Goal: Transaction & Acquisition: Purchase product/service

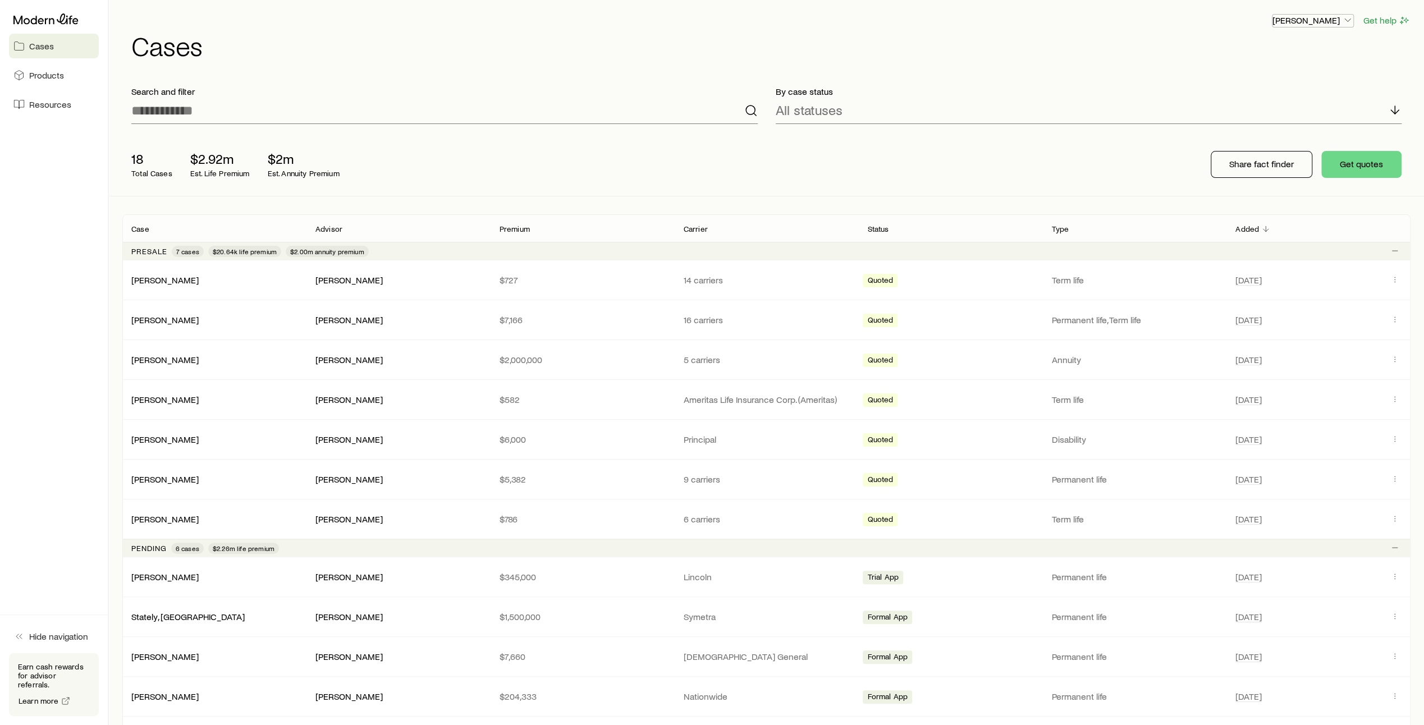
click at [1342, 21] on p "[PERSON_NAME]" at bounding box center [1313, 20] width 81 height 11
click at [1267, 138] on span "Sign out" at bounding box center [1260, 135] width 31 height 11
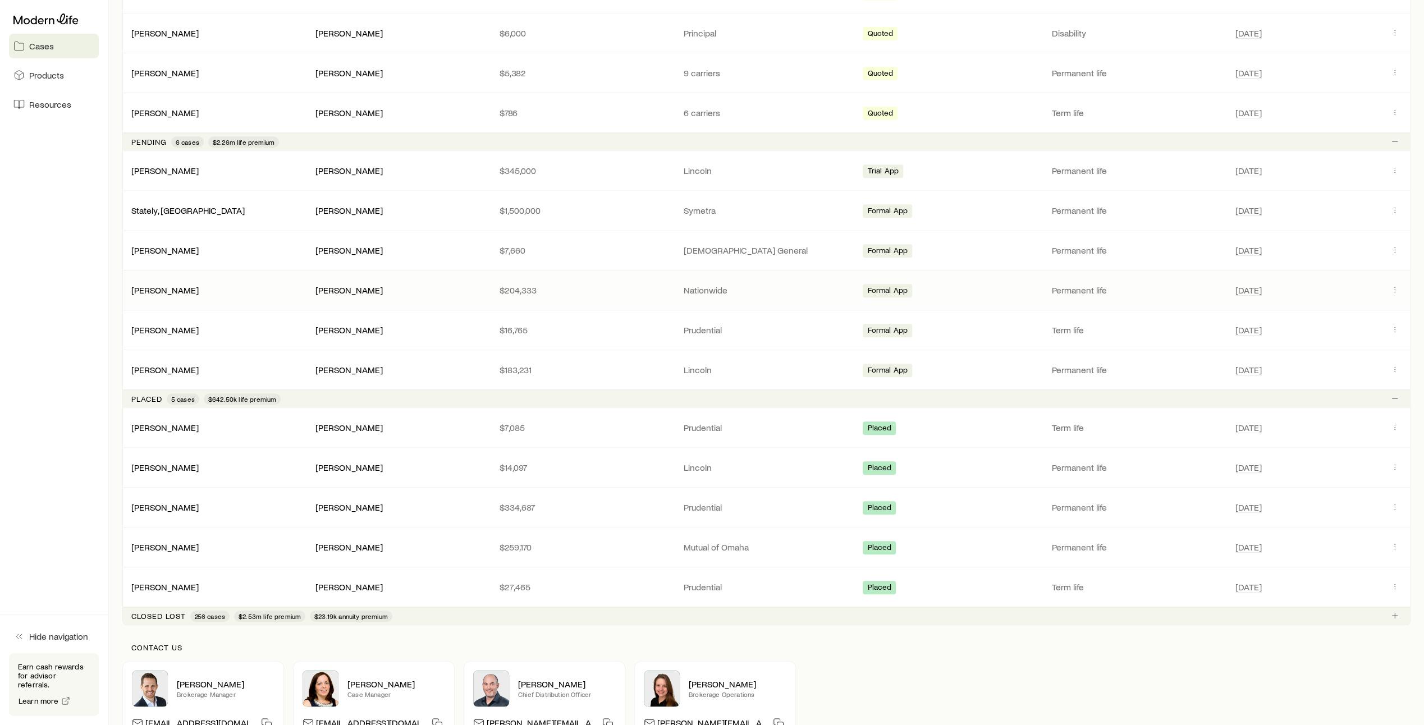
scroll to position [419, 0]
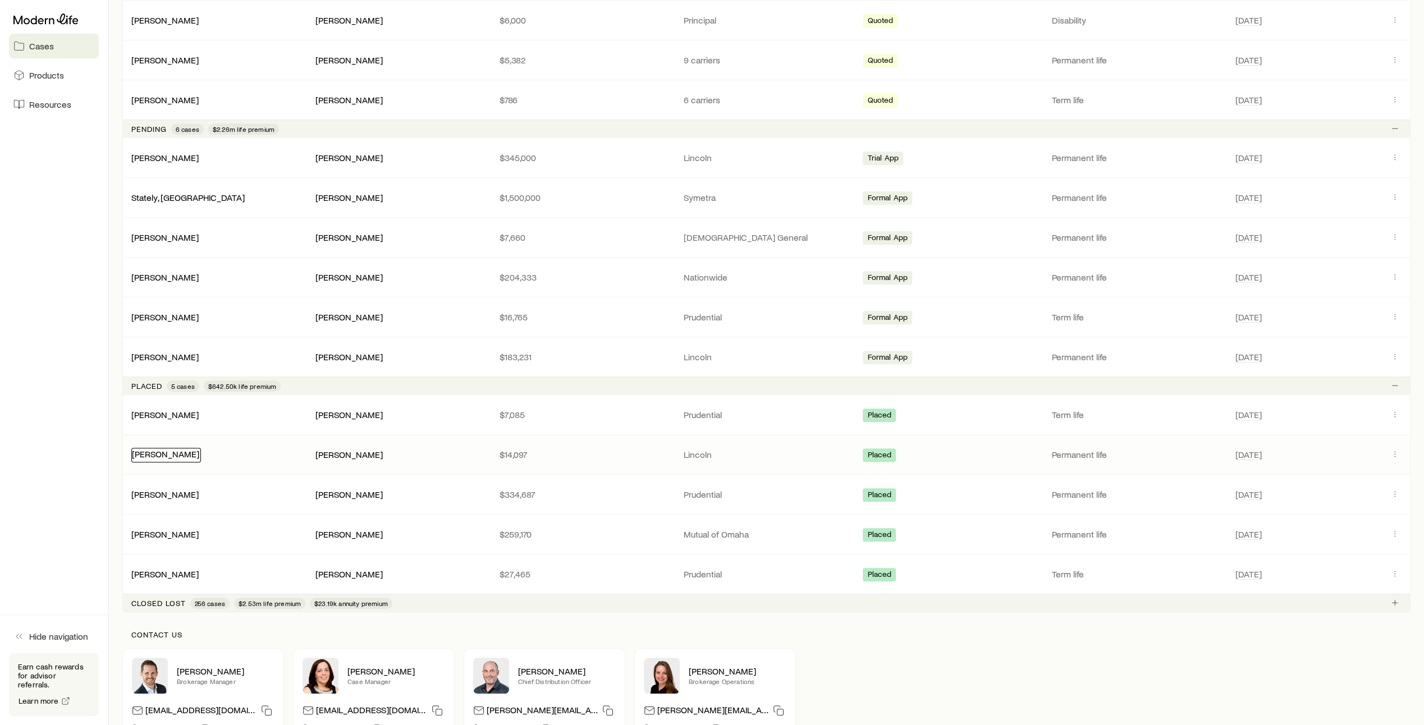
click at [182, 452] on link "[PERSON_NAME]" at bounding box center [165, 454] width 67 height 11
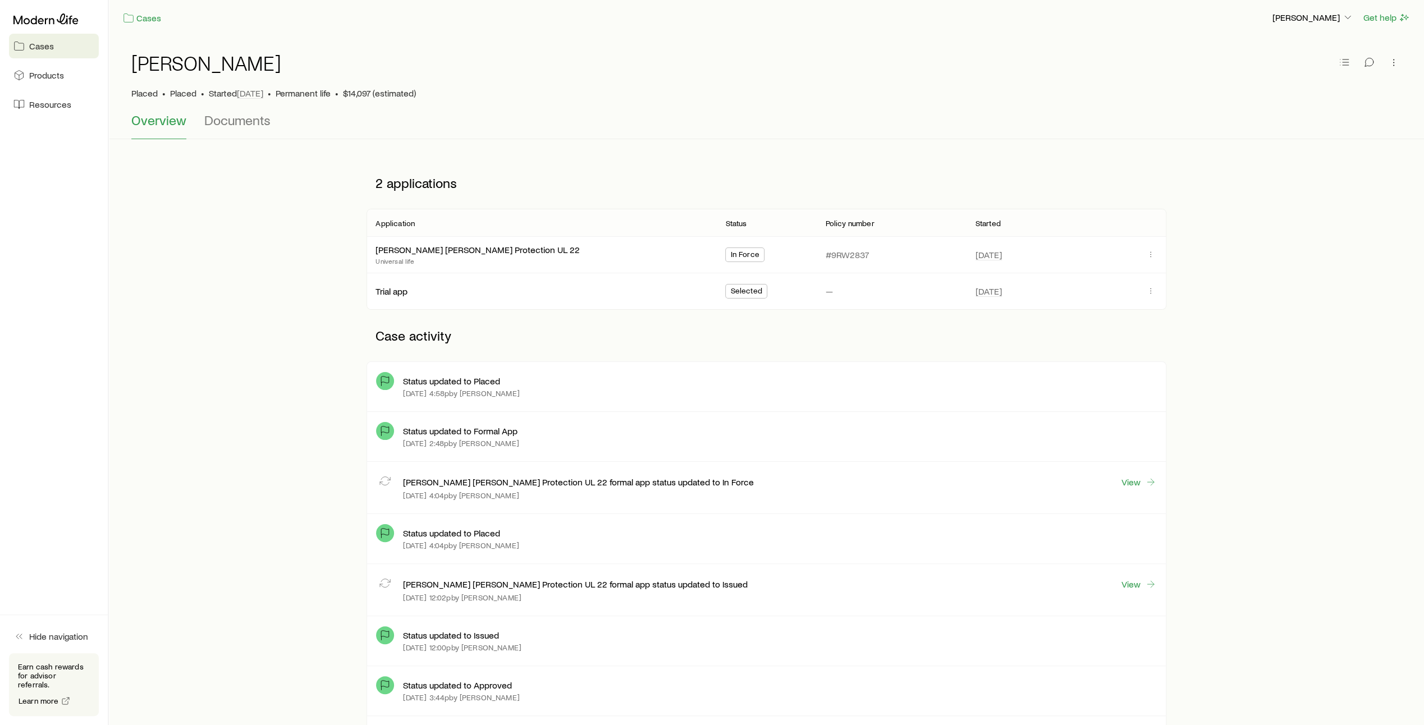
scroll to position [2, 0]
click at [390, 294] on link "Trial app" at bounding box center [392, 290] width 32 height 11
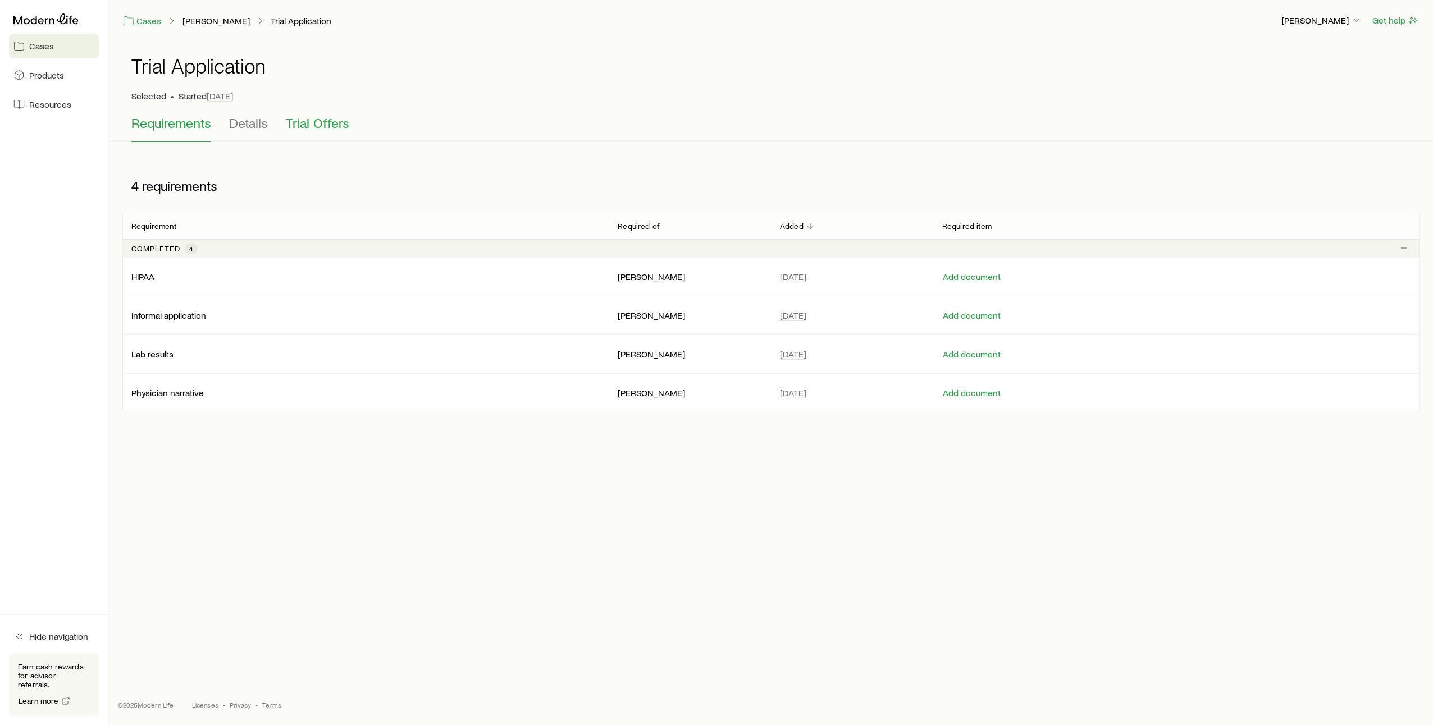
click at [328, 125] on span "Trial Offers" at bounding box center [317, 123] width 63 height 16
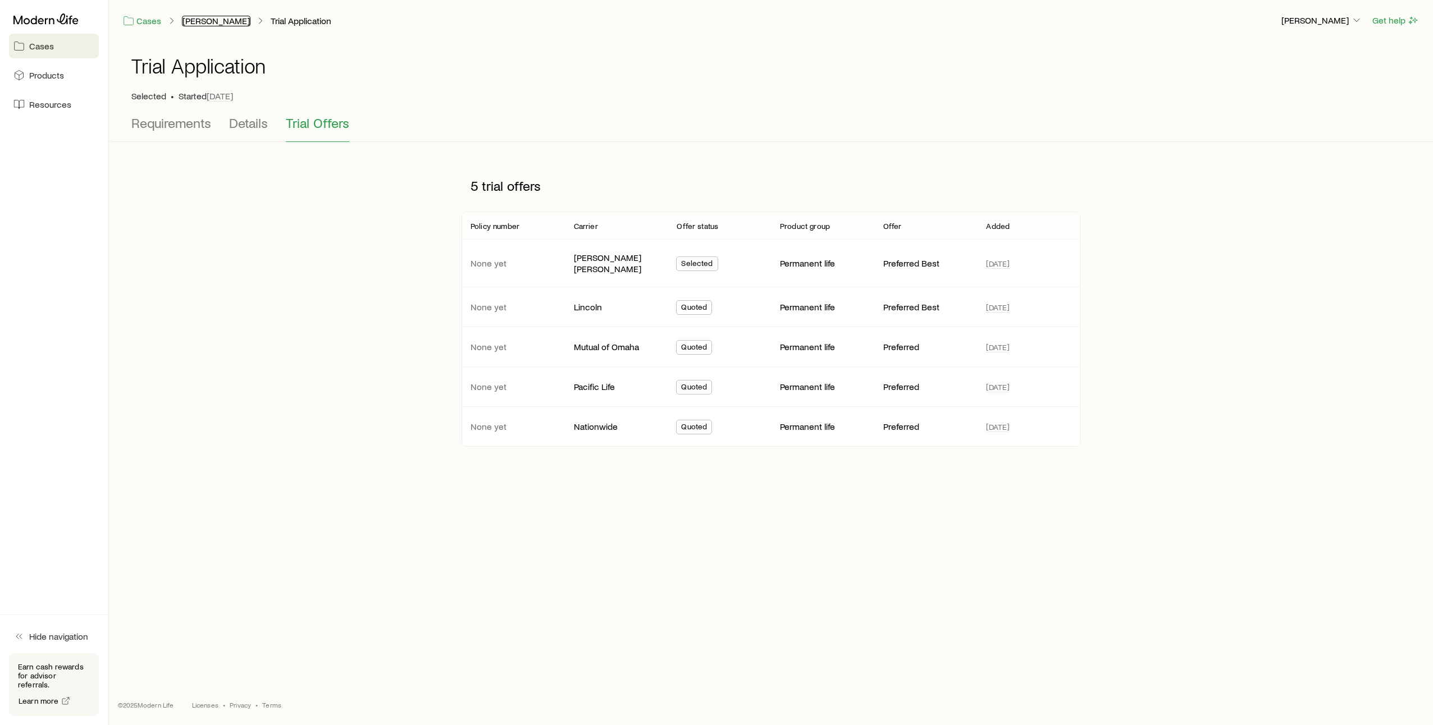
click at [218, 19] on link "[PERSON_NAME]" at bounding box center [216, 21] width 68 height 11
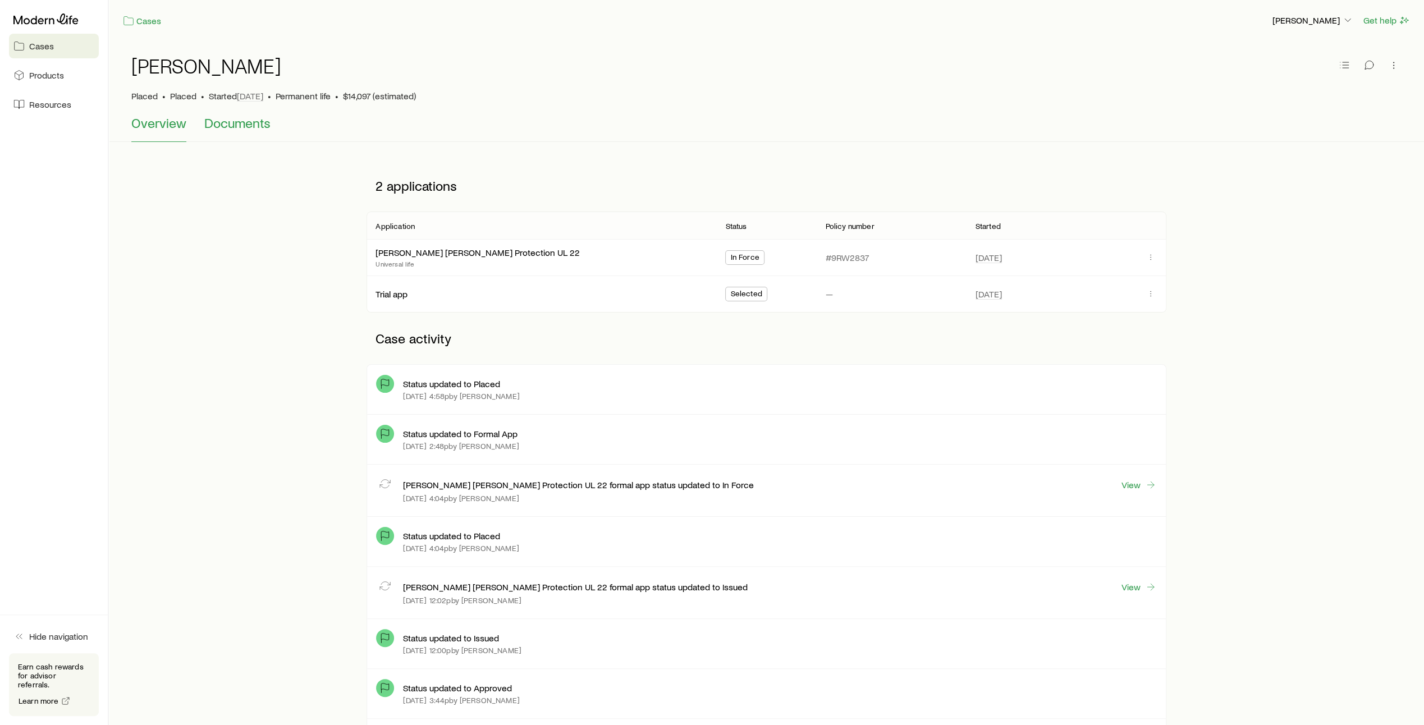
click at [240, 122] on span "Documents" at bounding box center [237, 123] width 66 height 16
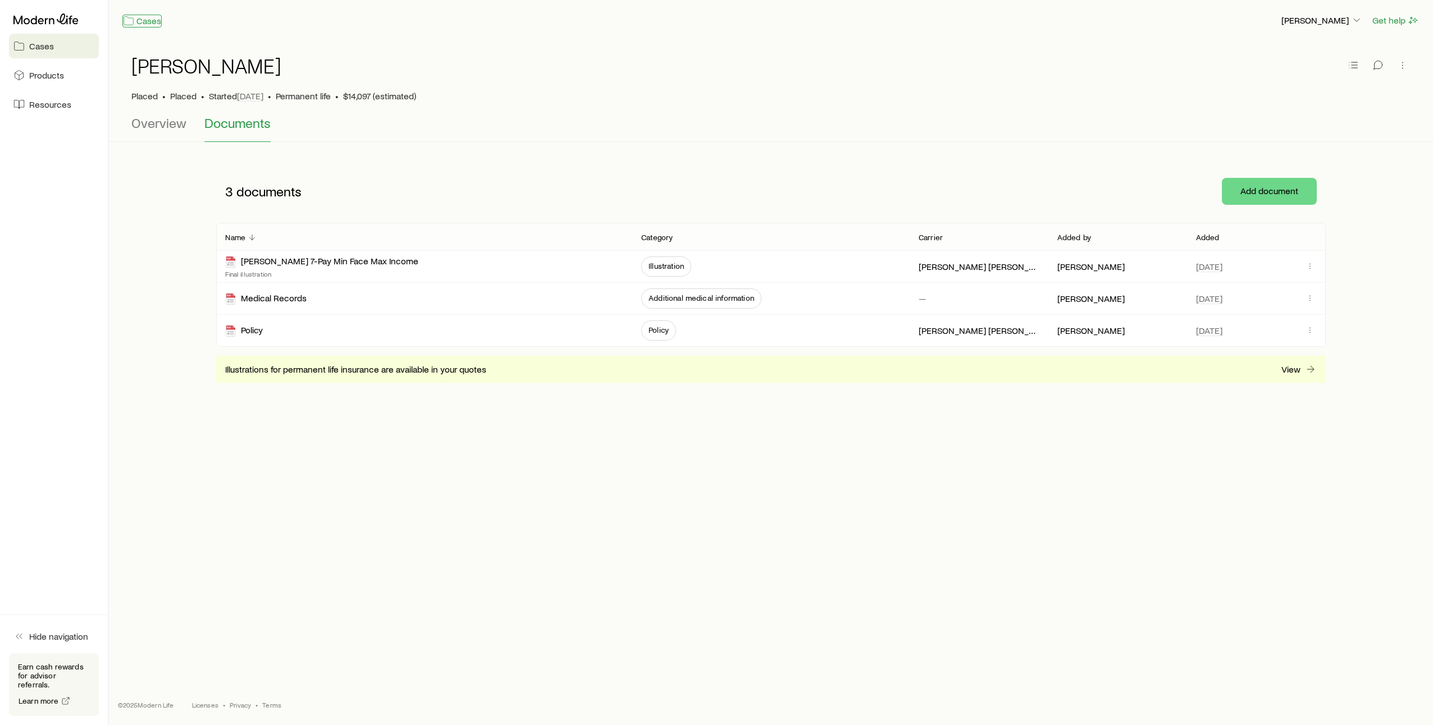
click at [149, 22] on link "Cases" at bounding box center [141, 21] width 39 height 13
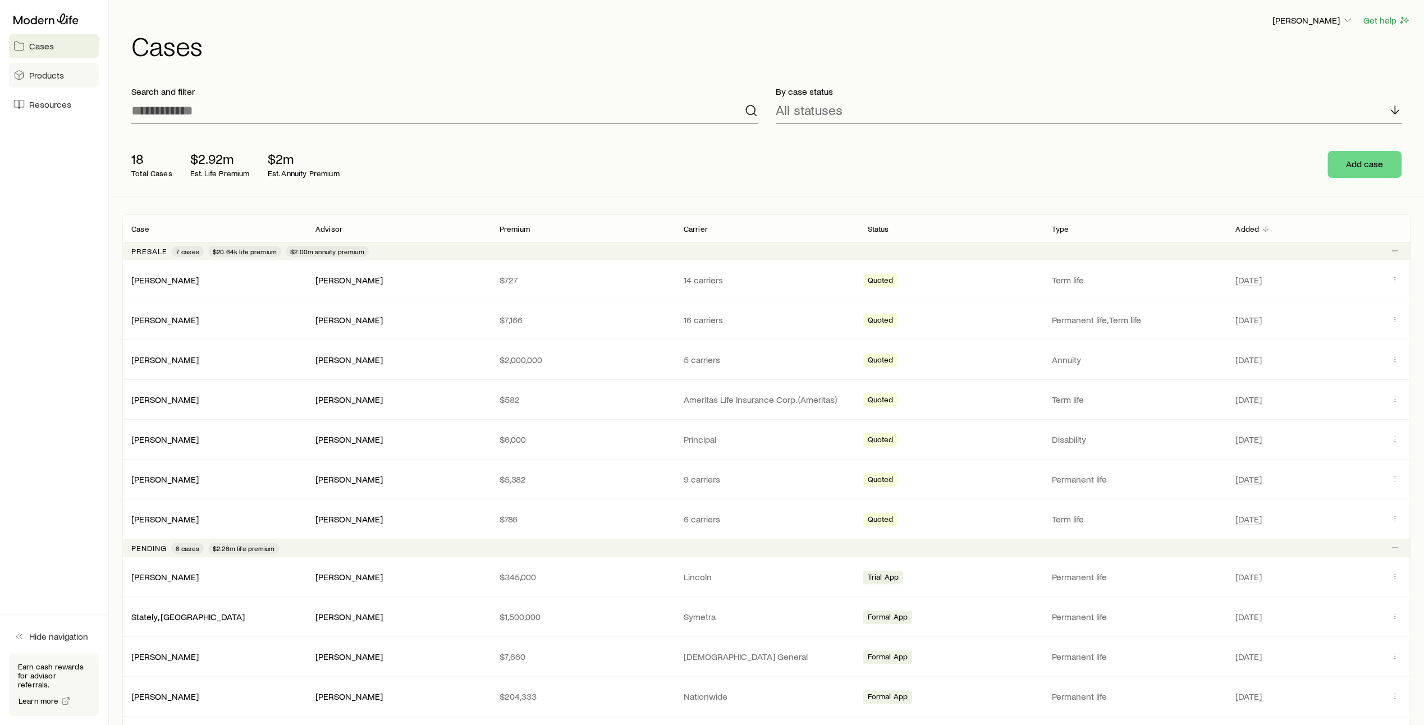
click at [48, 75] on span "Products" at bounding box center [46, 75] width 35 height 11
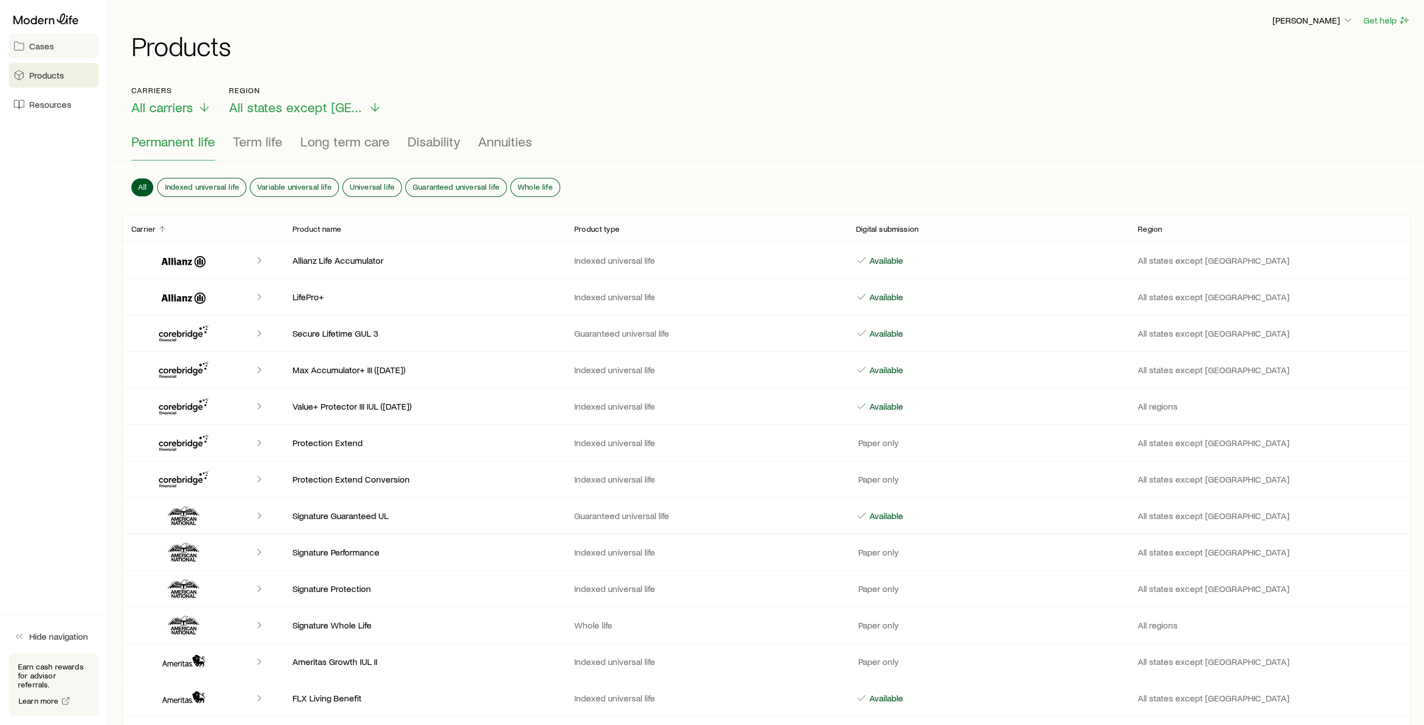
click at [40, 46] on span "Cases" at bounding box center [41, 45] width 25 height 11
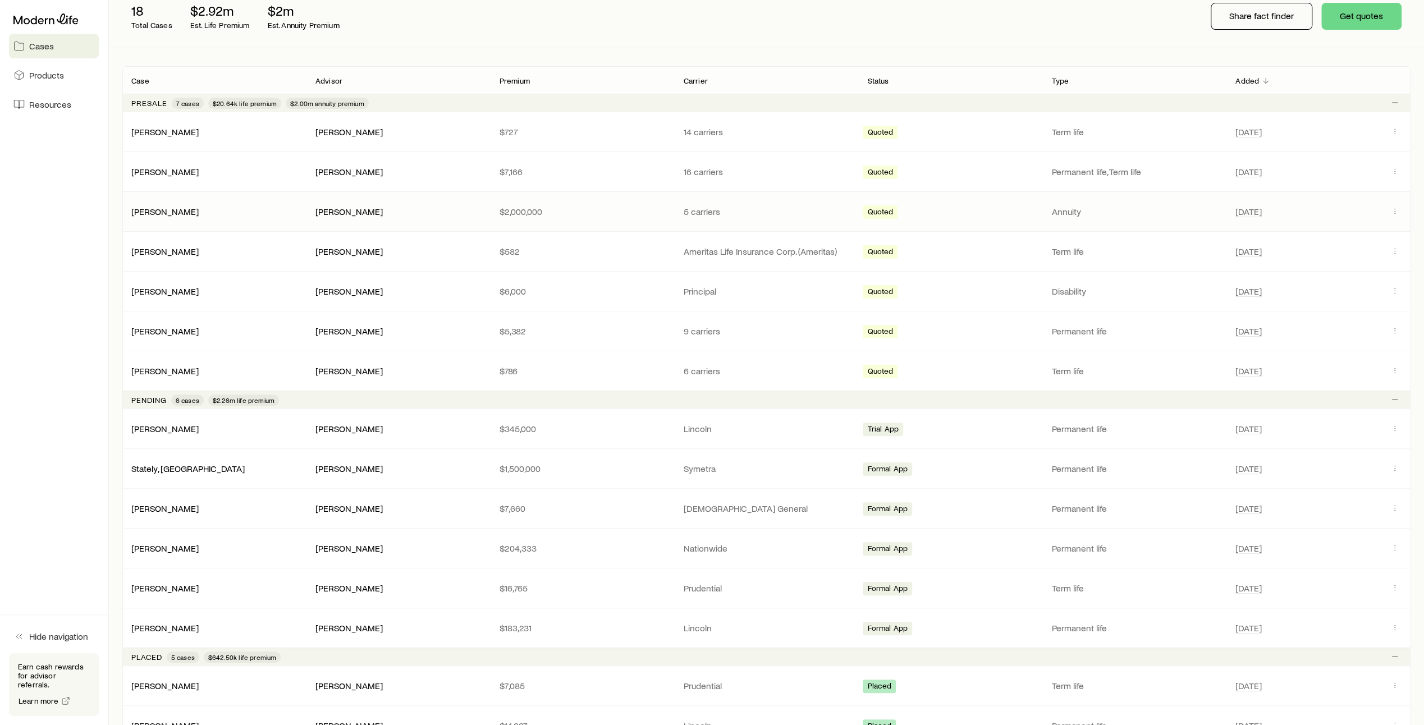
scroll to position [147, 0]
click at [51, 79] on span "Products" at bounding box center [46, 75] width 35 height 11
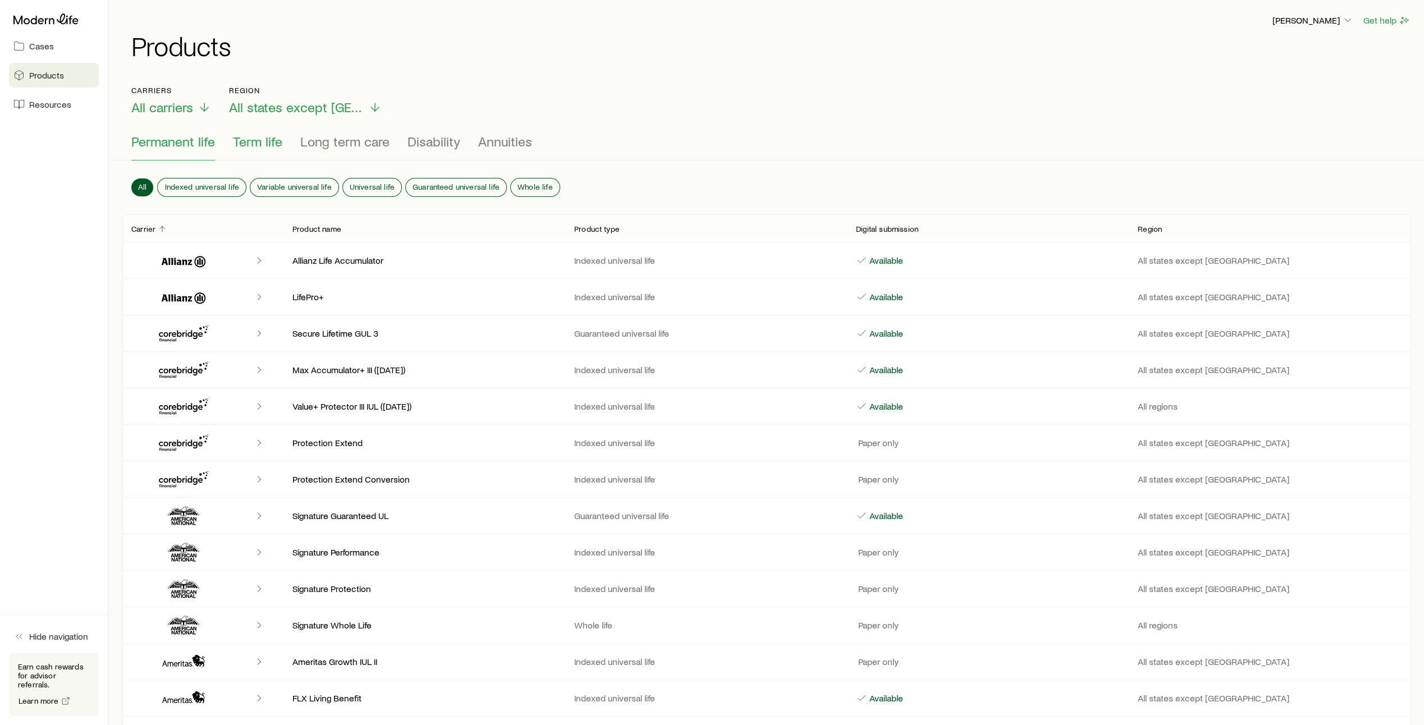
click at [253, 142] on span "Term life" at bounding box center [257, 142] width 49 height 16
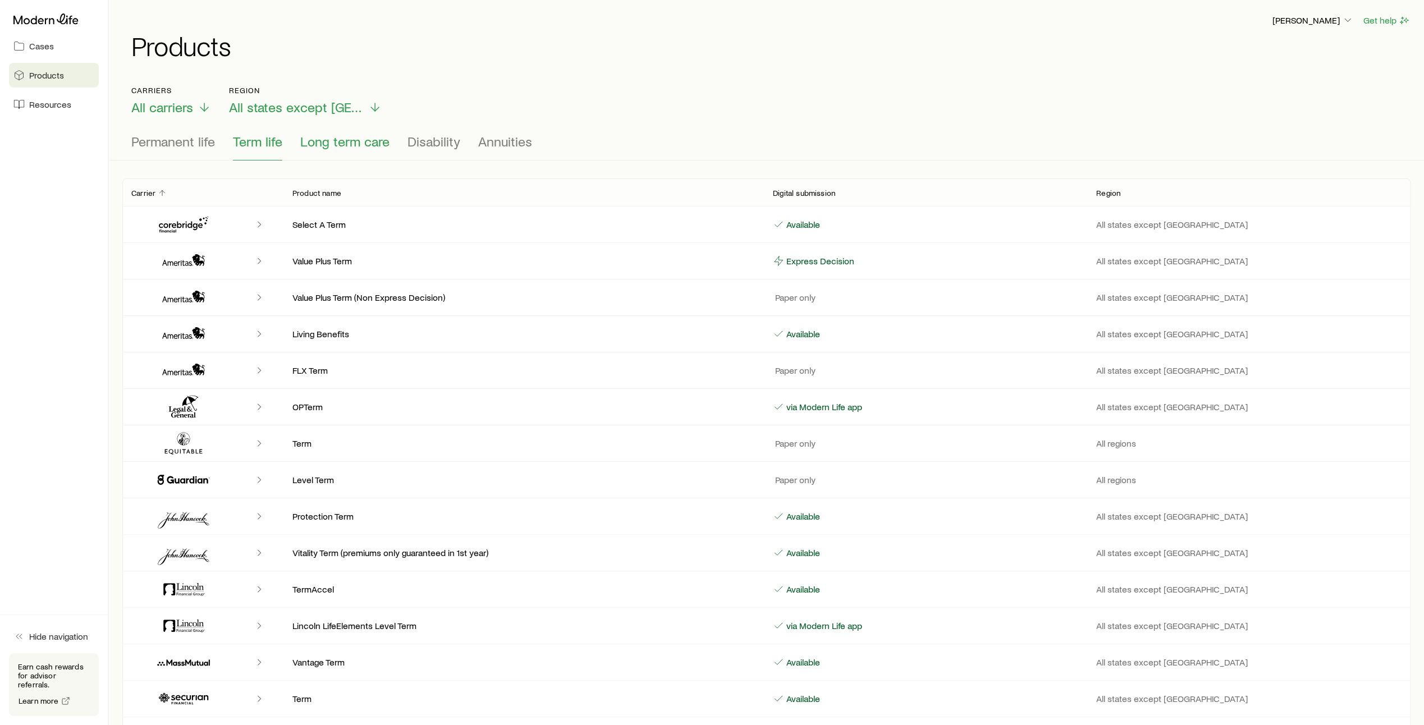
click at [330, 144] on span "Long term care" at bounding box center [344, 142] width 89 height 16
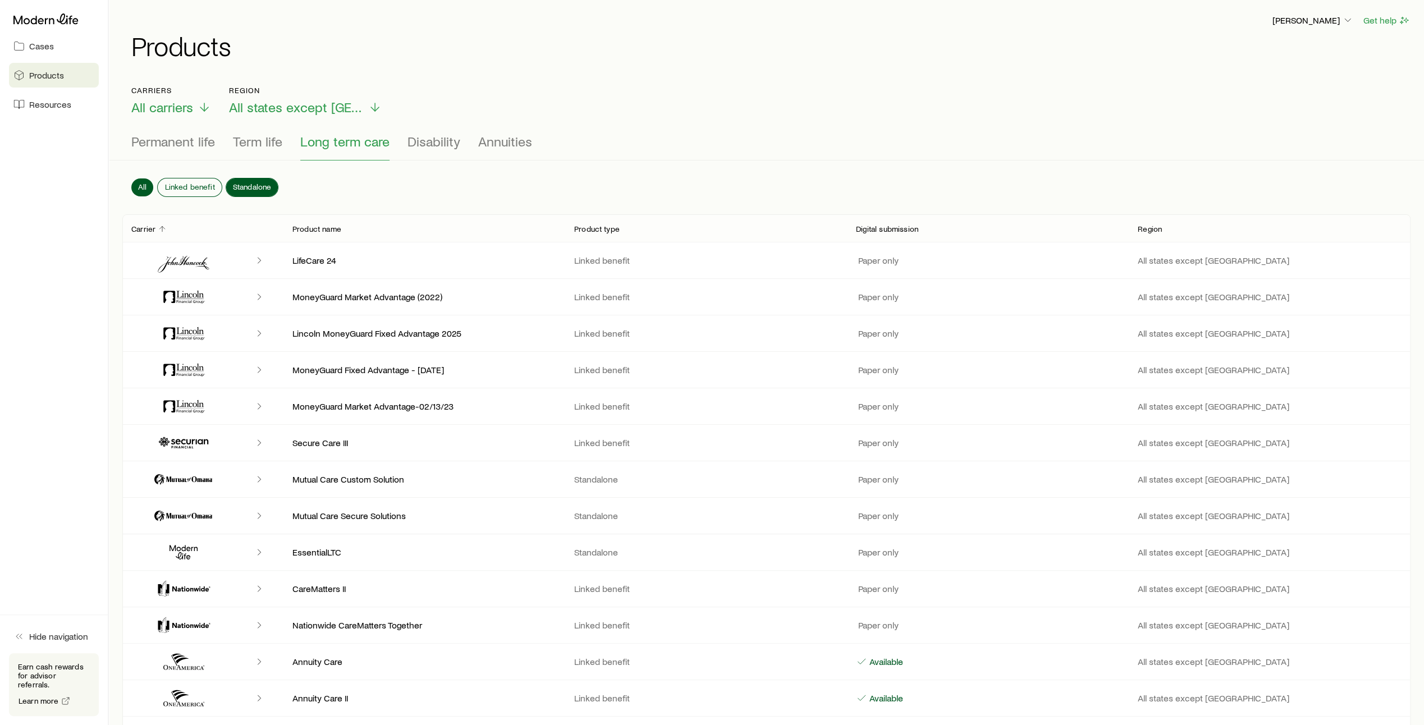
click at [260, 182] on span "Standalone" at bounding box center [252, 186] width 39 height 9
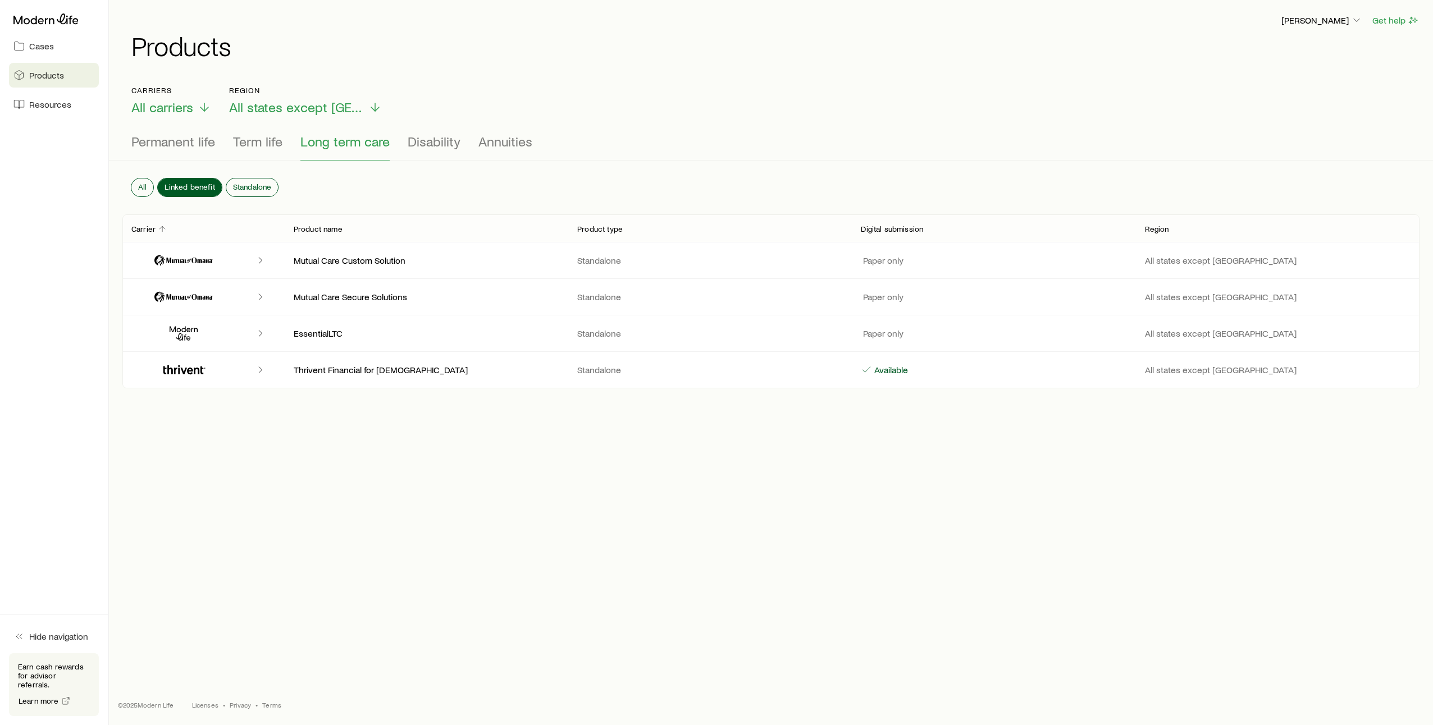
click at [201, 182] on span "Linked benefit" at bounding box center [189, 186] width 50 height 9
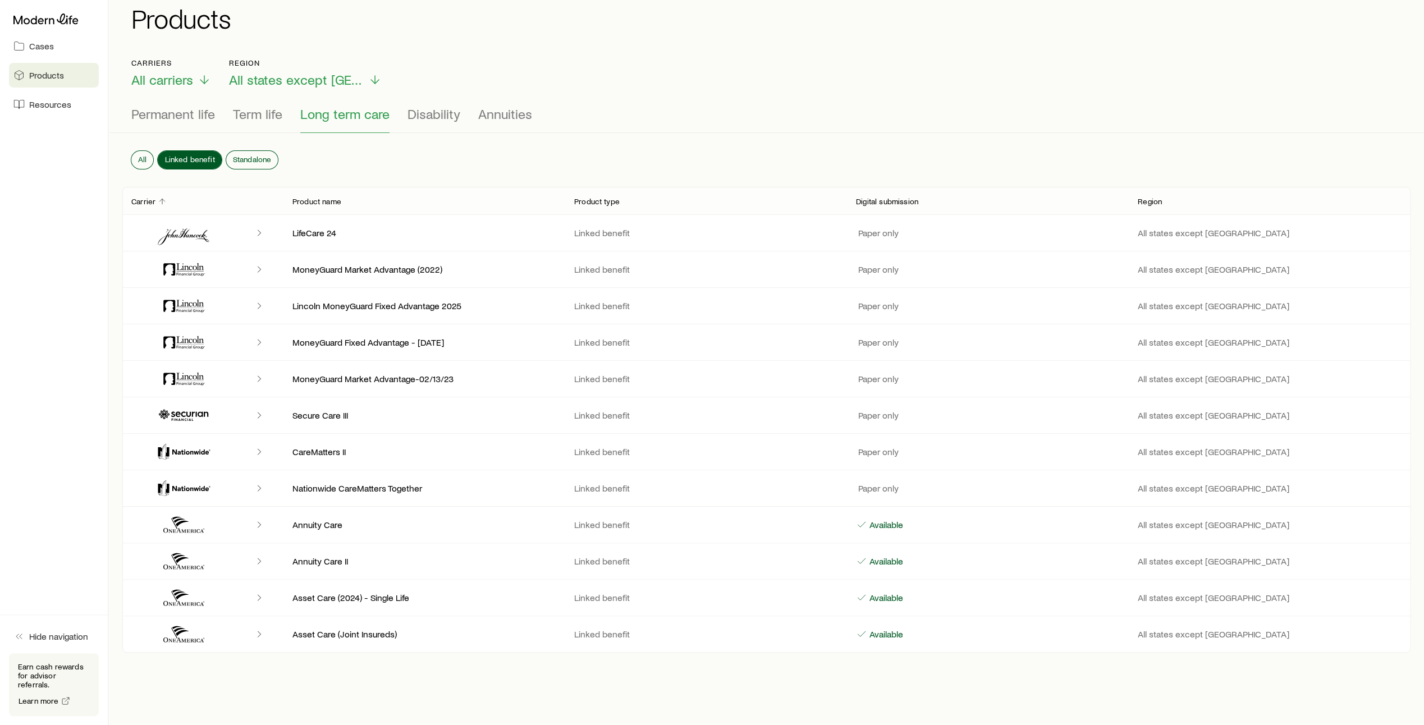
scroll to position [46, 0]
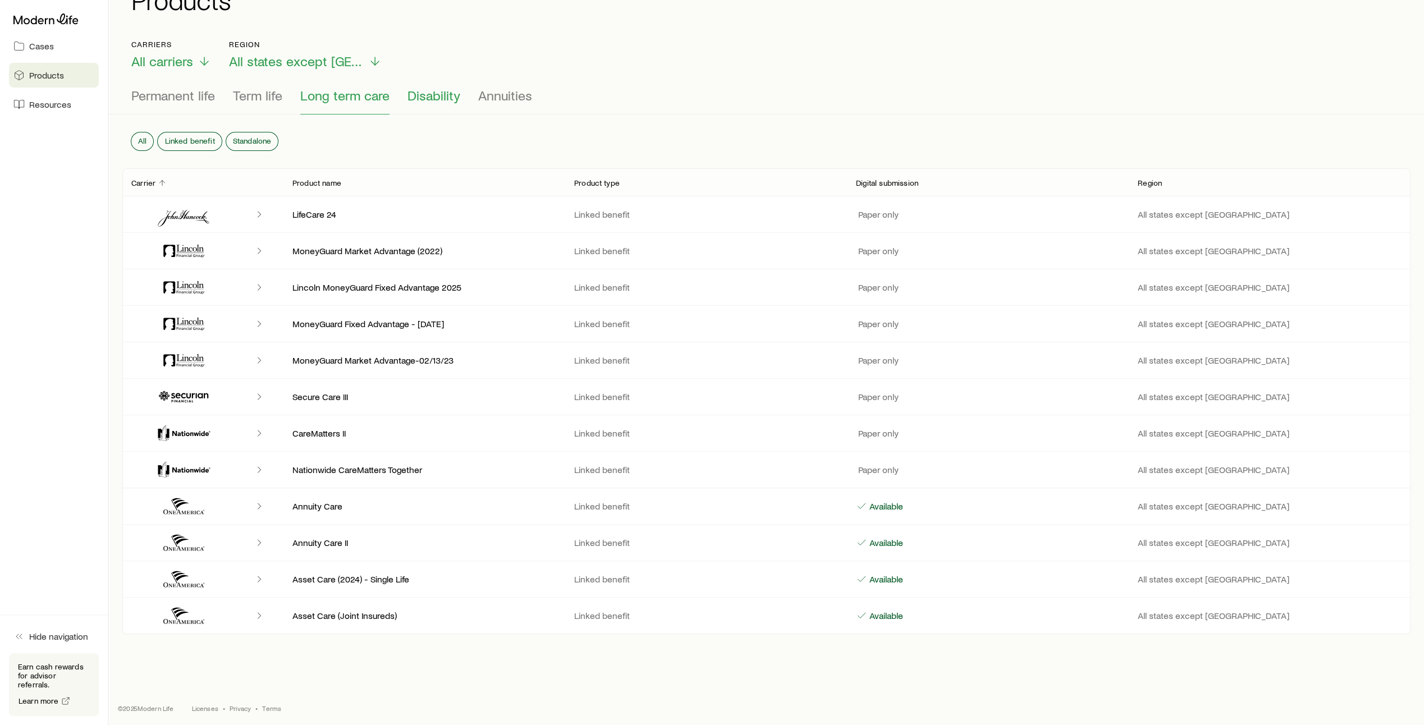
click at [436, 100] on span "Disability" at bounding box center [434, 96] width 53 height 16
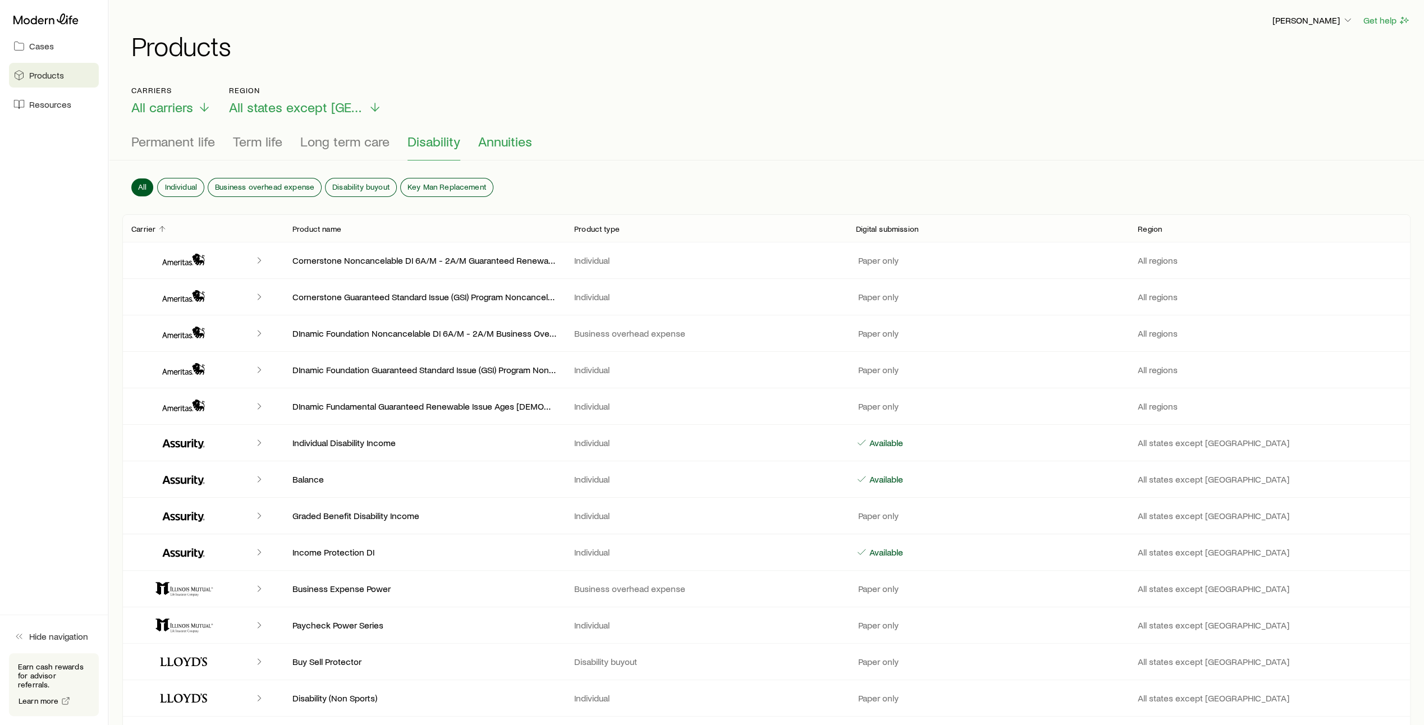
click at [501, 138] on span "Annuities" at bounding box center [505, 142] width 54 height 16
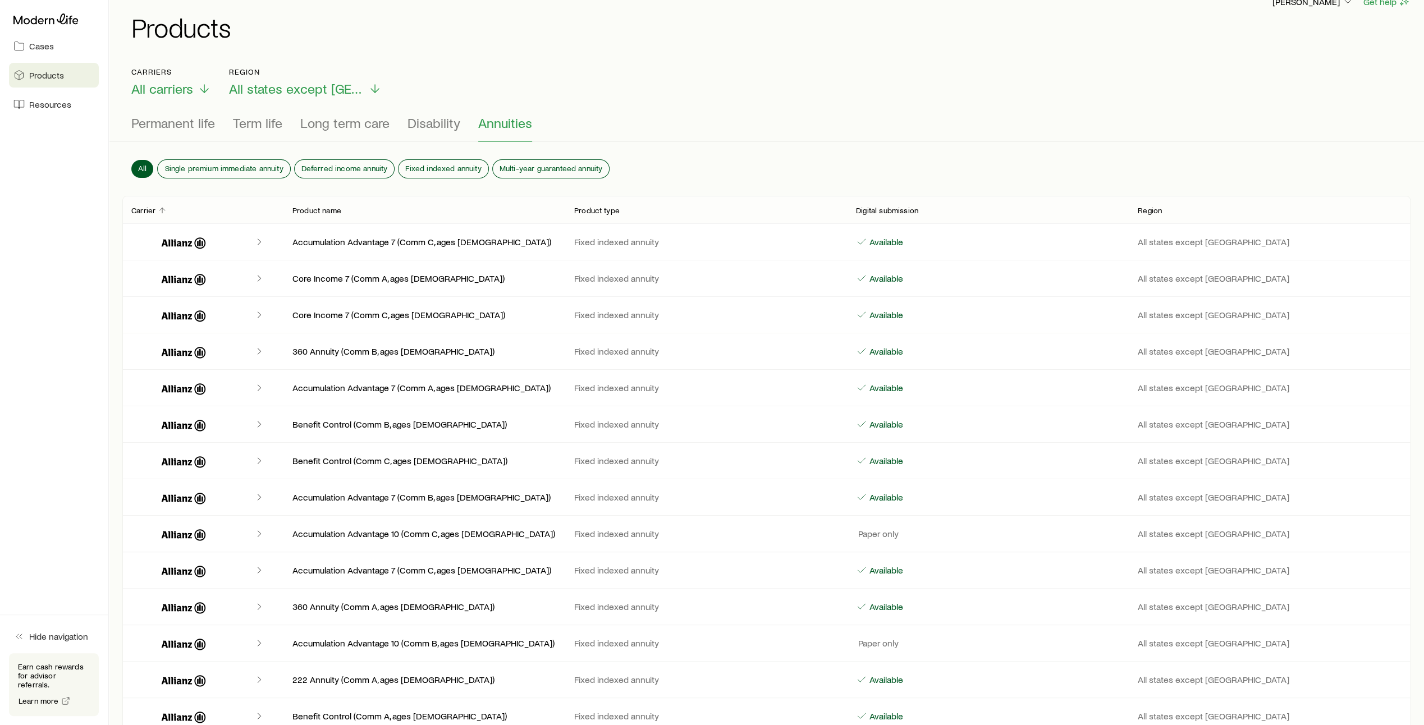
scroll to position [17, 0]
click at [46, 45] on span "Cases" at bounding box center [41, 45] width 25 height 11
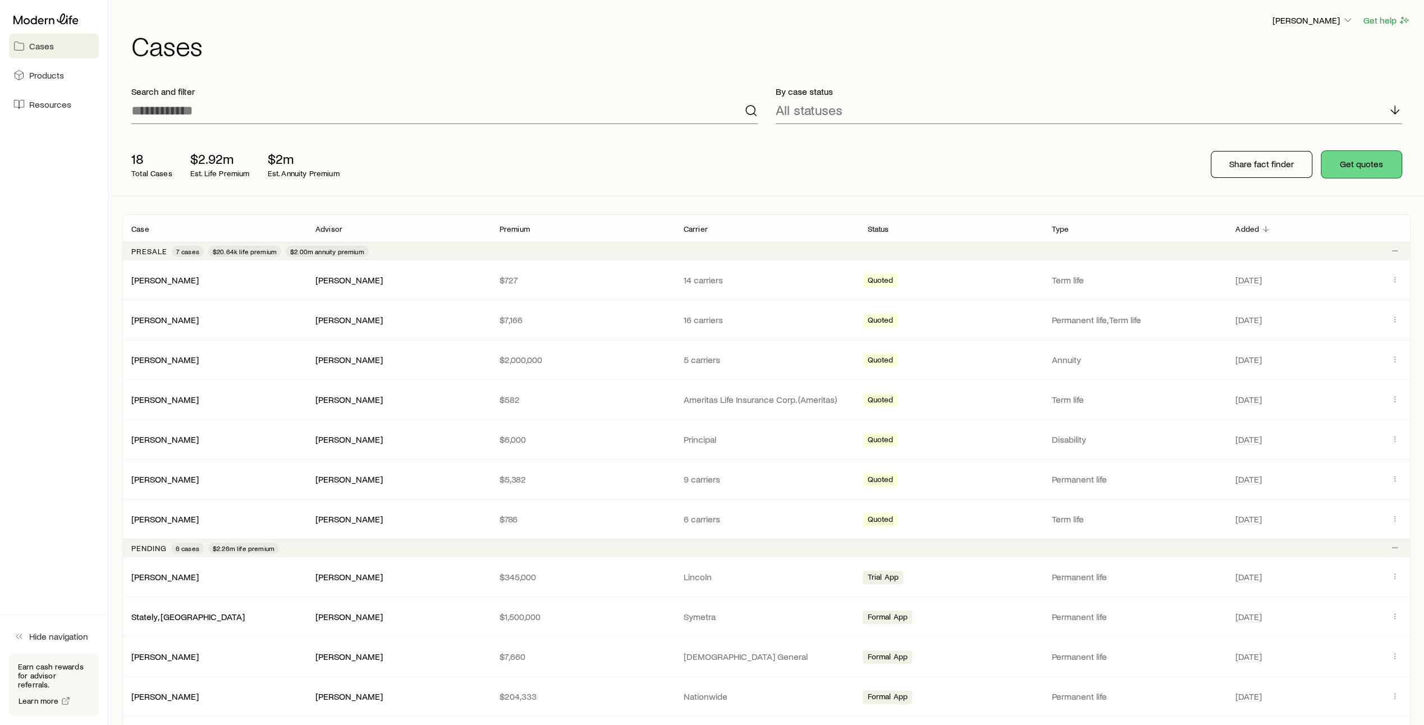
click at [1366, 163] on button "Get quotes" at bounding box center [1362, 164] width 80 height 27
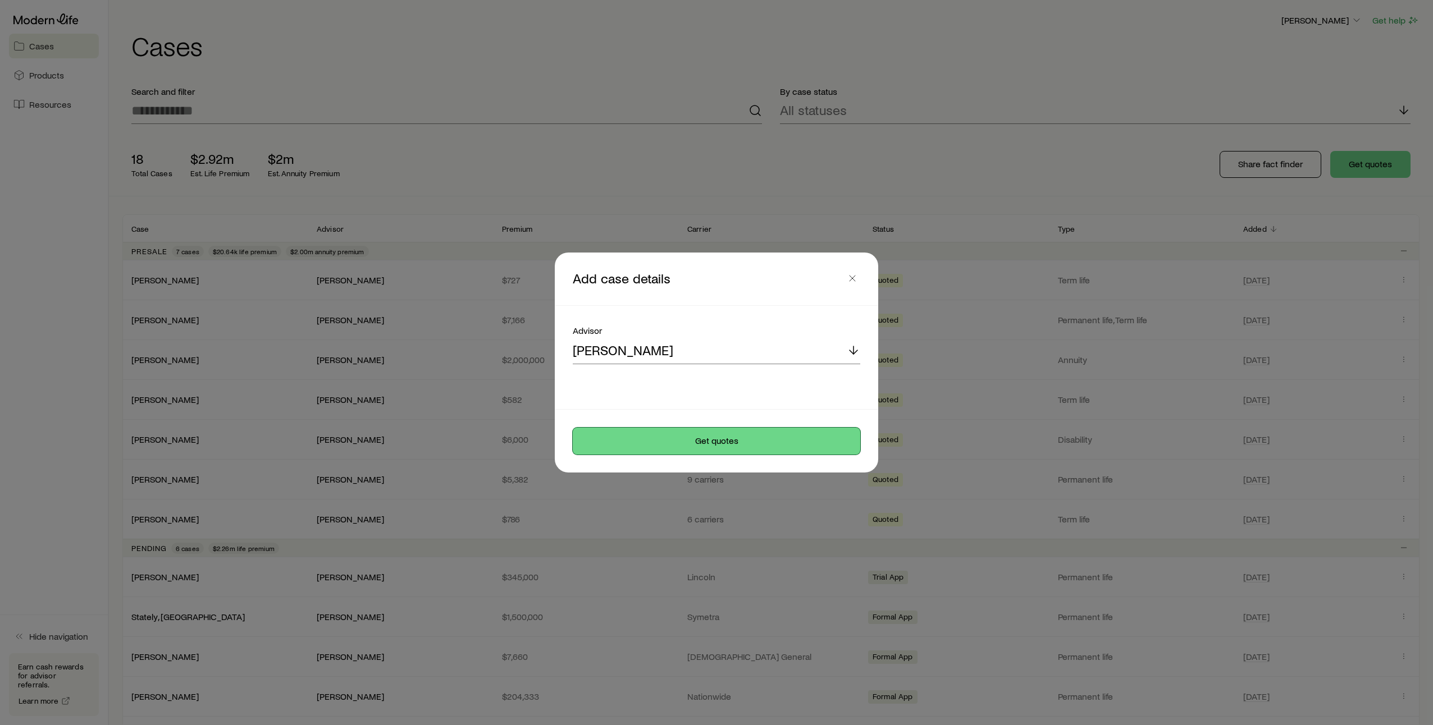
click at [739, 438] on button "Get quotes" at bounding box center [716, 441] width 287 height 27
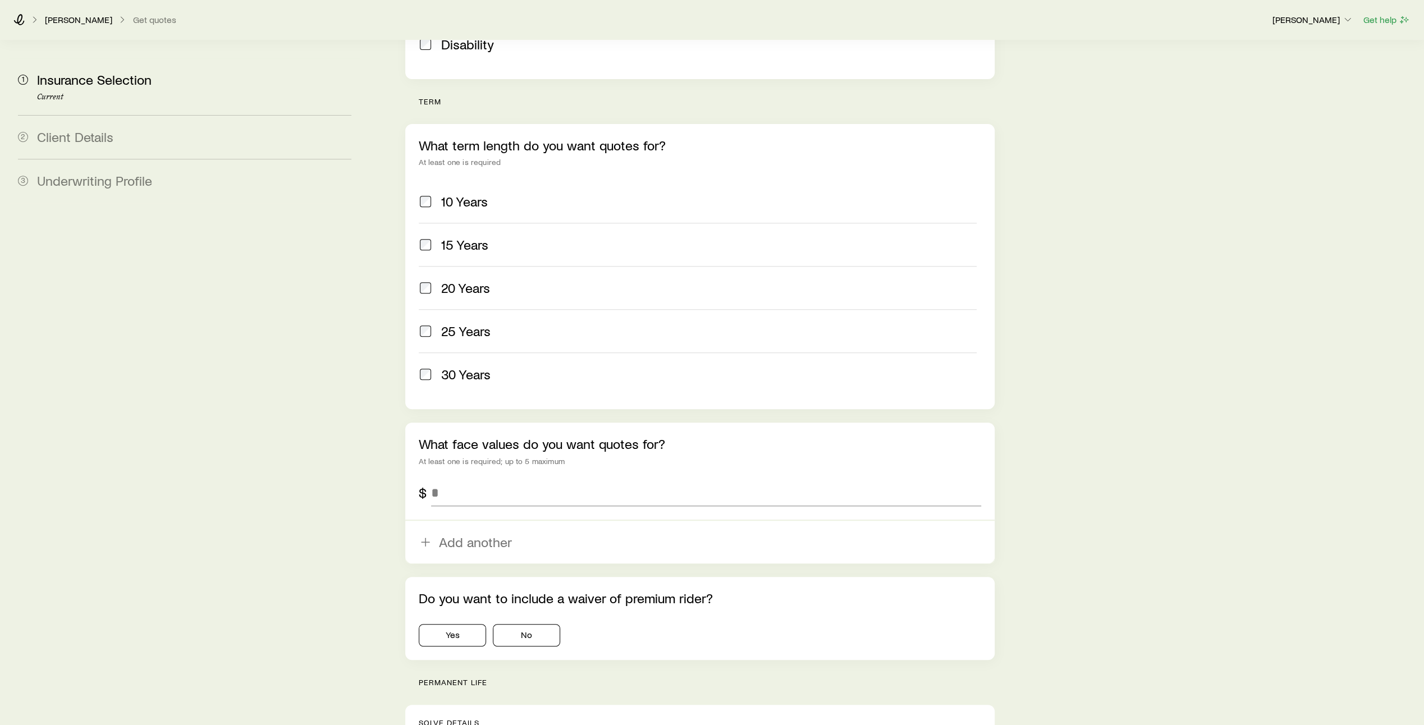
scroll to position [459, 0]
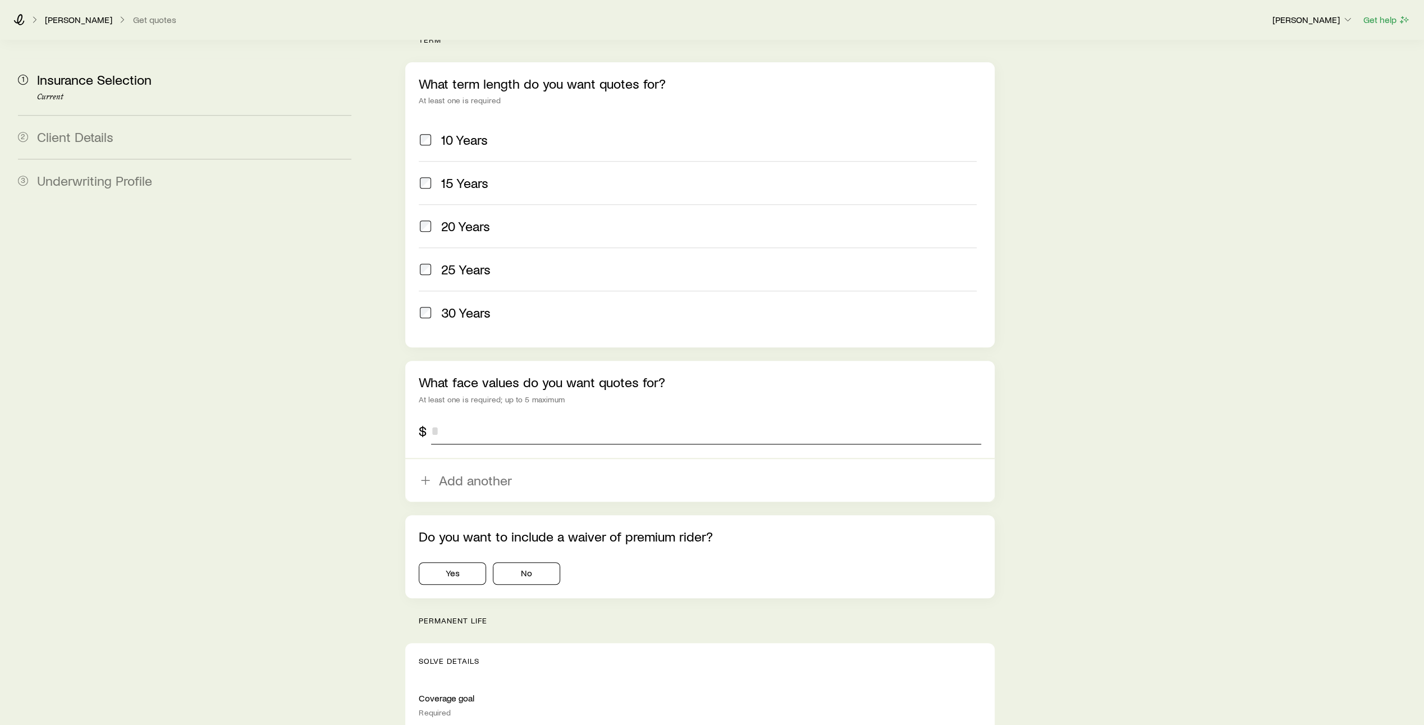
click at [444, 418] on input "tel" at bounding box center [706, 431] width 550 height 27
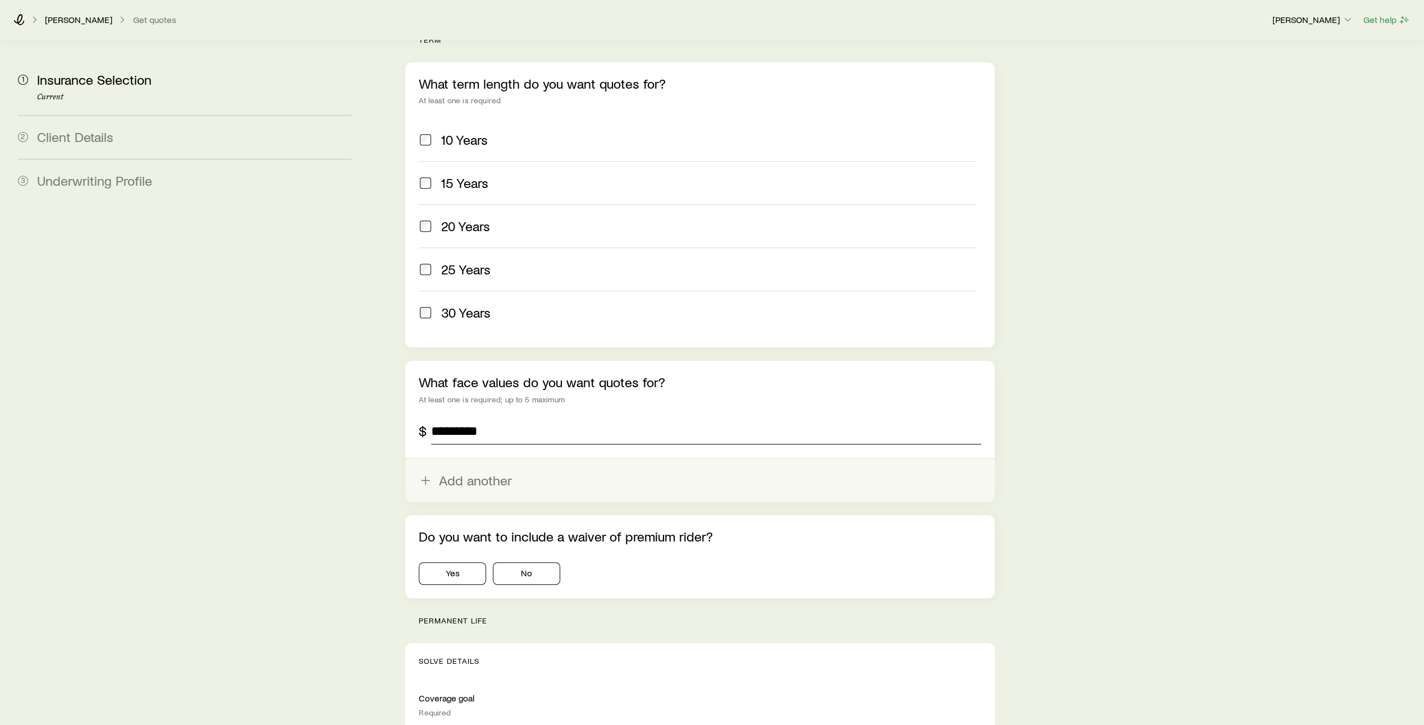
type input "*********"
click at [460, 459] on button "Add another" at bounding box center [699, 480] width 589 height 43
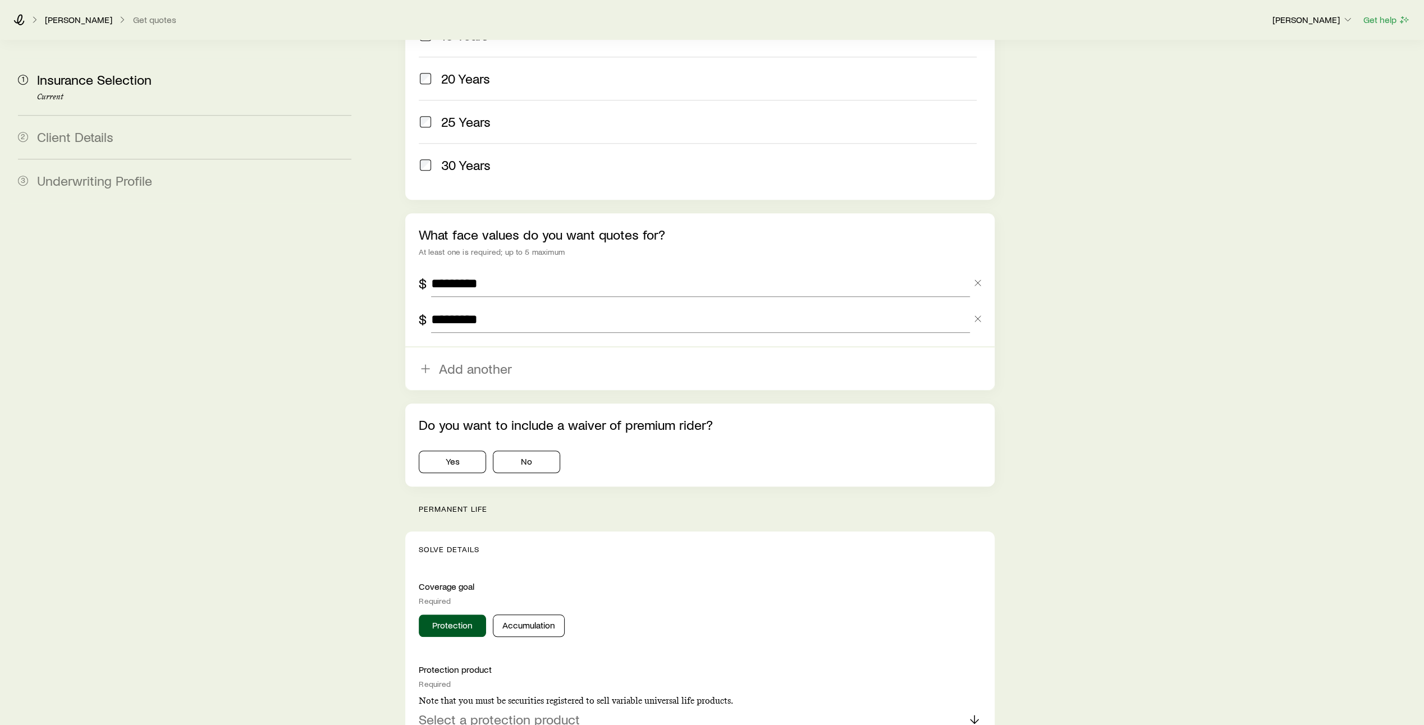
scroll to position [608, 0]
type input "*********"
click at [547, 449] on button "No" at bounding box center [526, 460] width 67 height 22
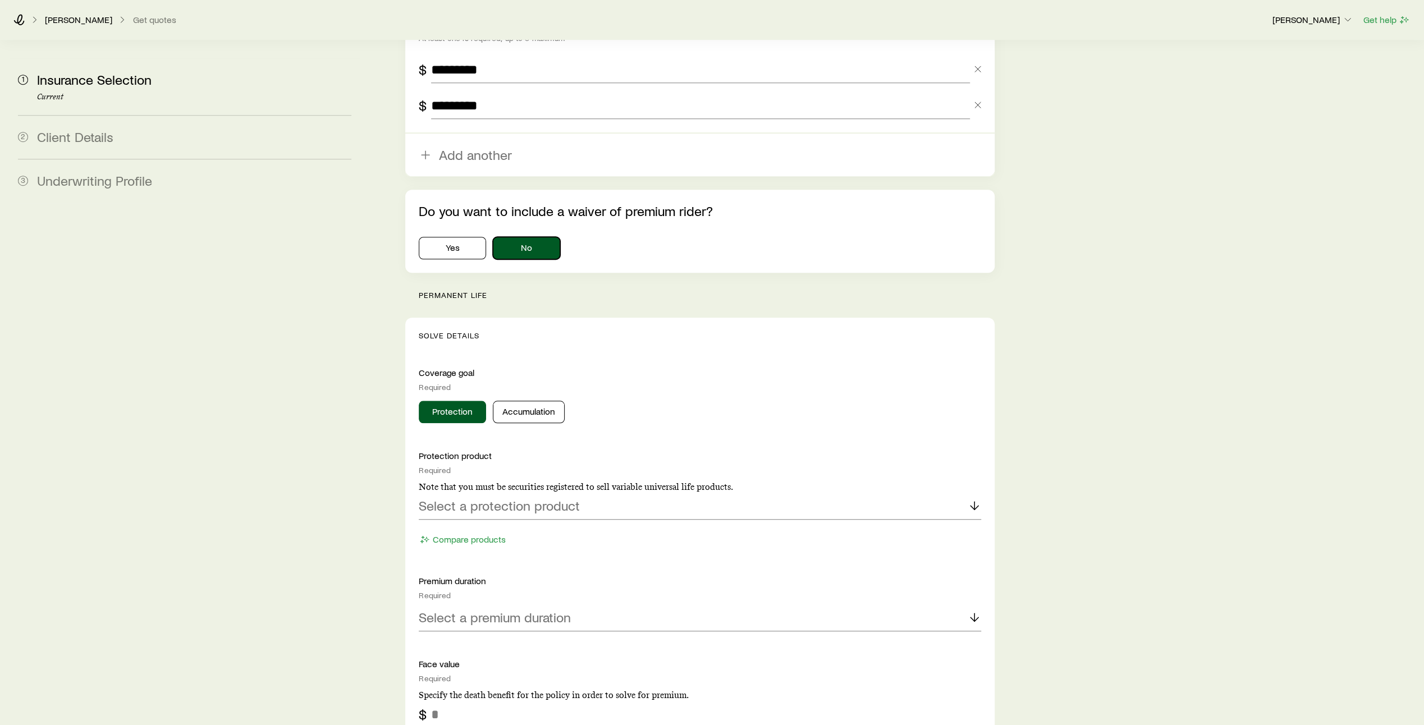
scroll to position [911, 0]
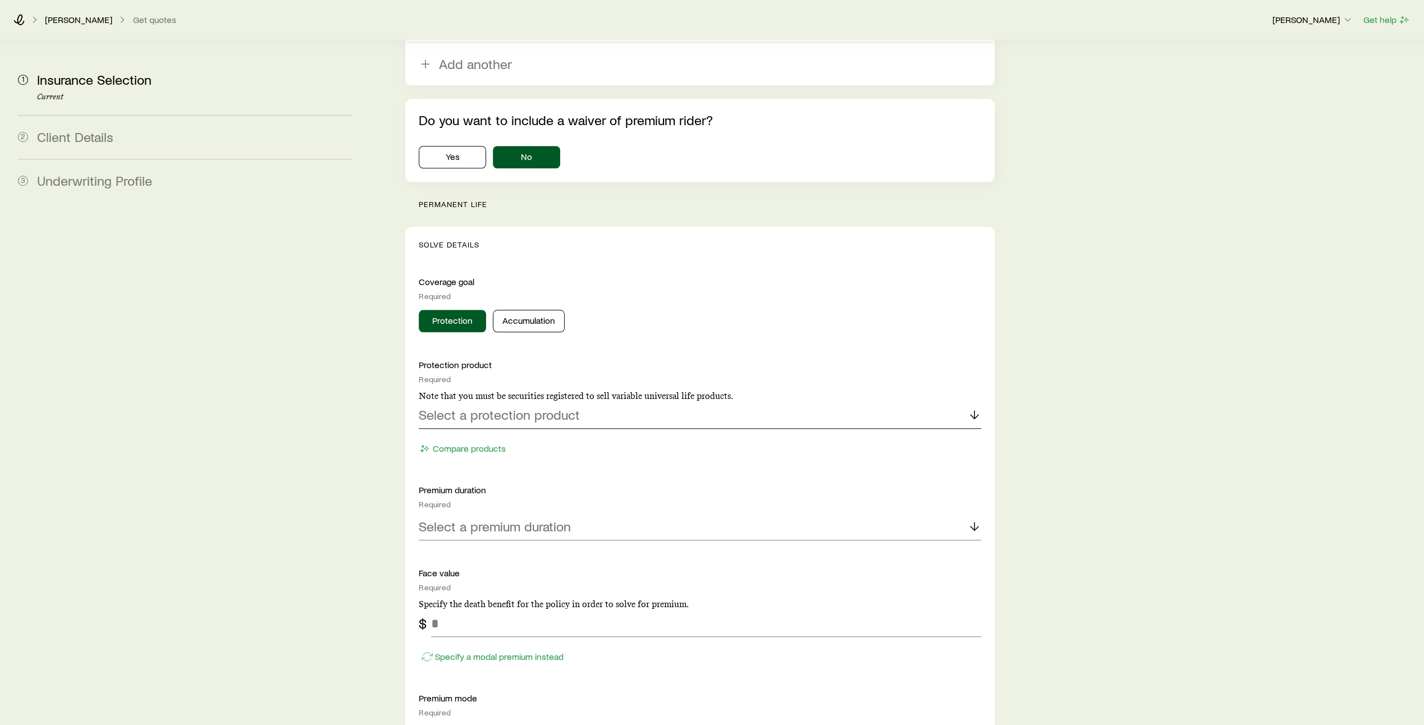
click at [976, 408] on icon at bounding box center [974, 414] width 13 height 13
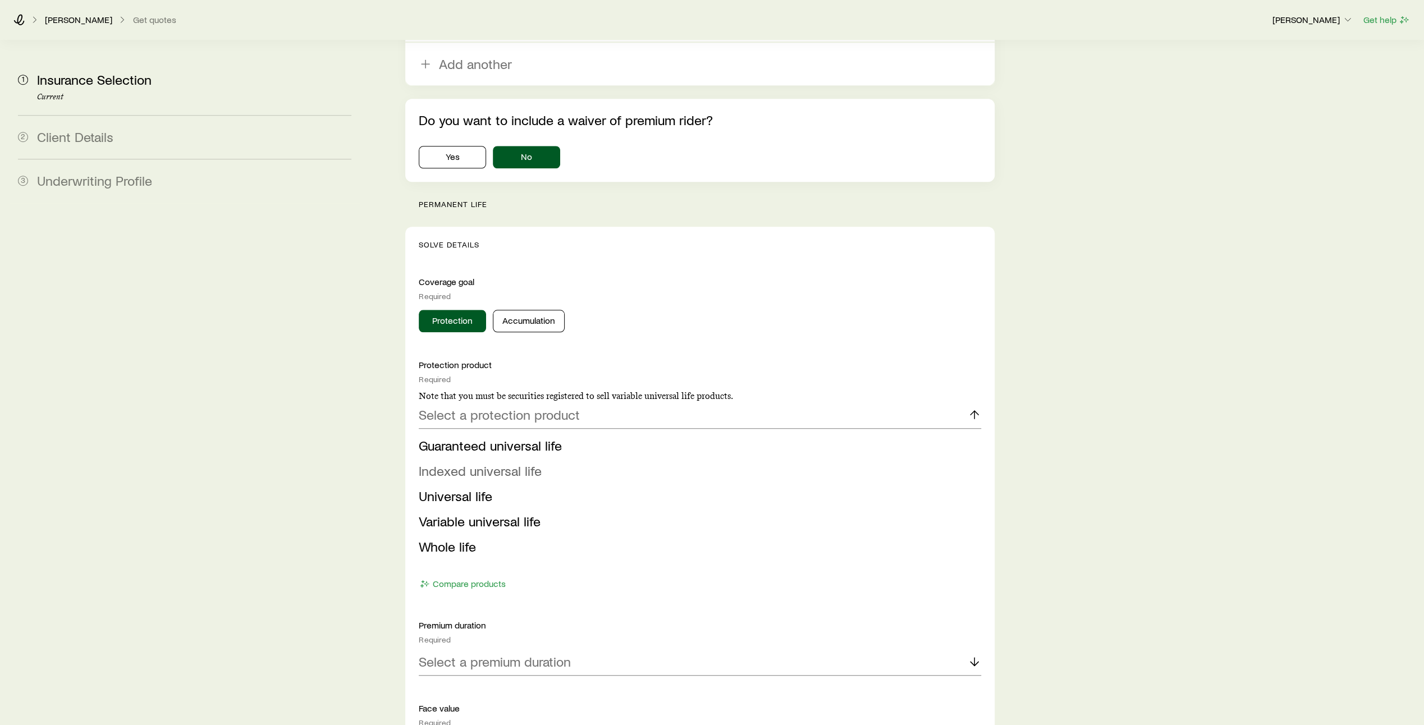
click at [893, 459] on li "Indexed universal life" at bounding box center [697, 471] width 556 height 25
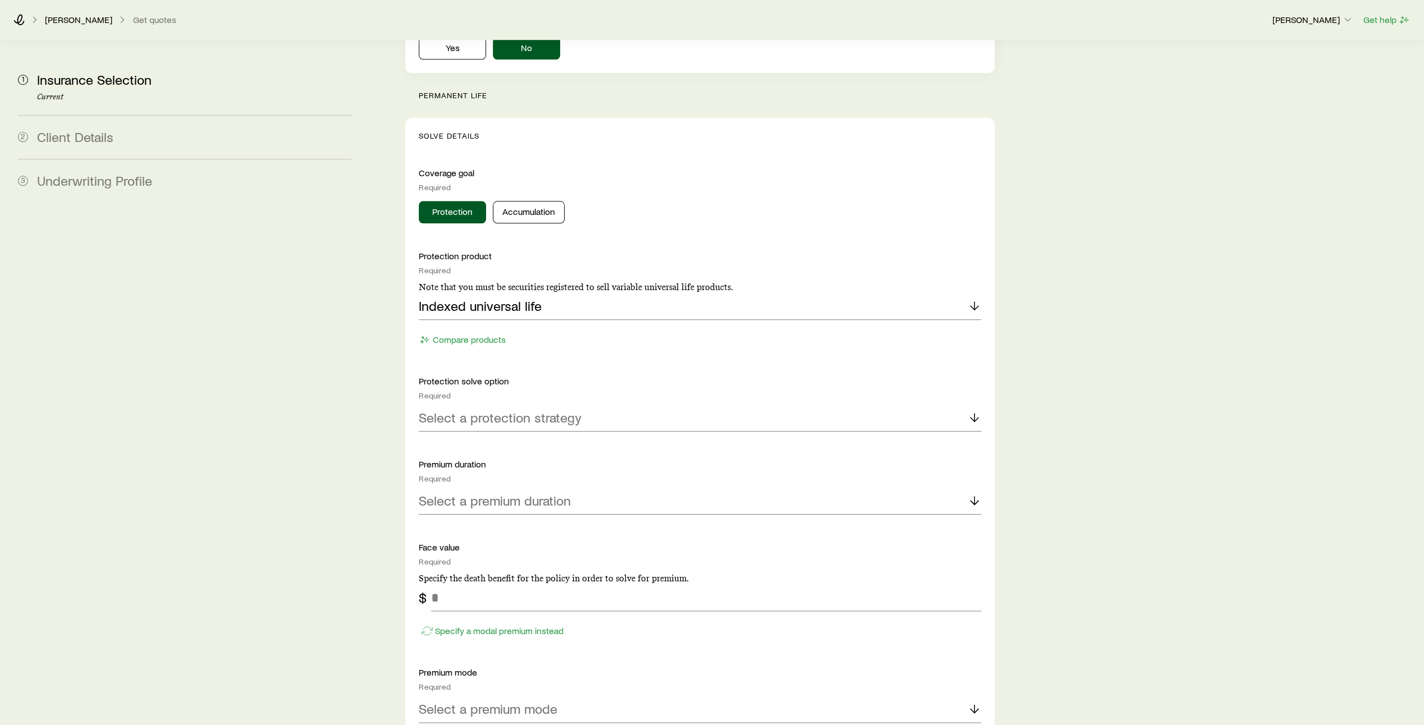
scroll to position [1025, 0]
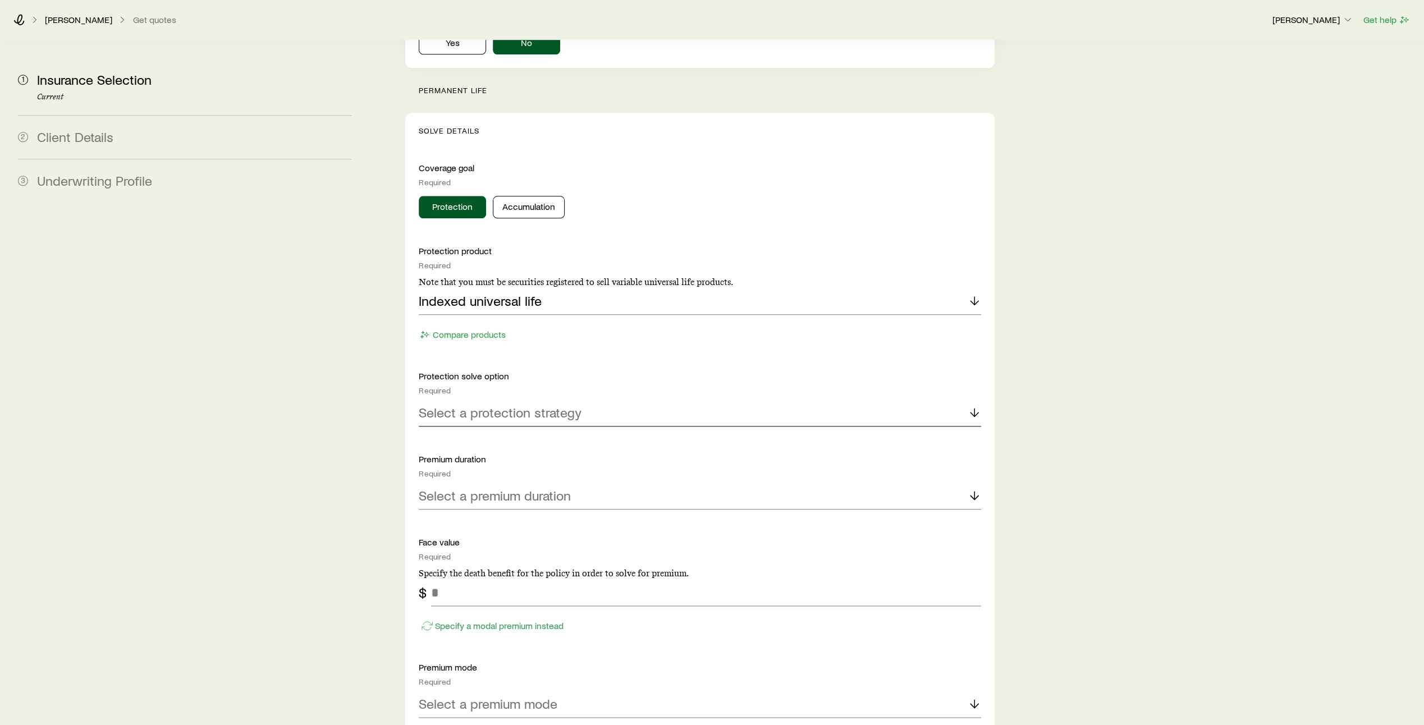
click at [973, 406] on icon at bounding box center [974, 412] width 13 height 13
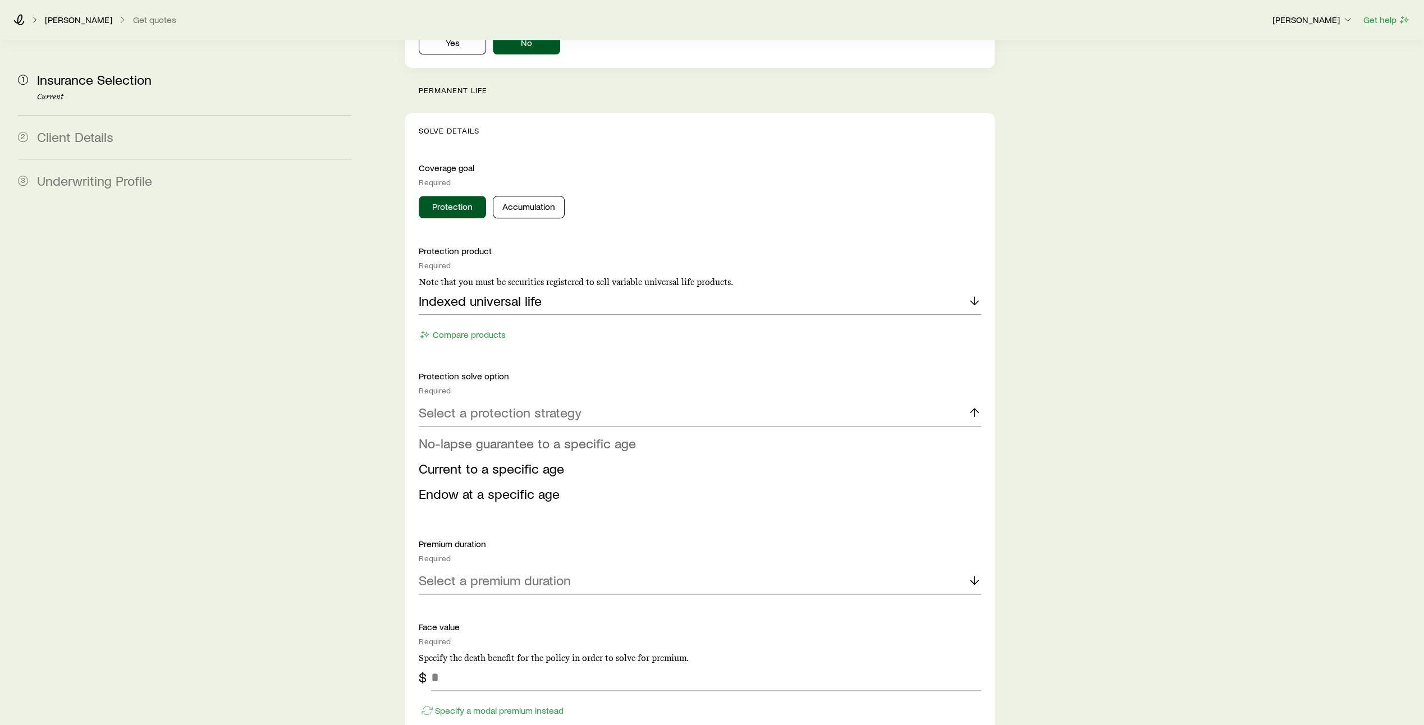
click at [906, 431] on li "No-lapse guarantee to a specific age" at bounding box center [697, 443] width 556 height 25
click at [975, 489] on icon at bounding box center [974, 495] width 13 height 13
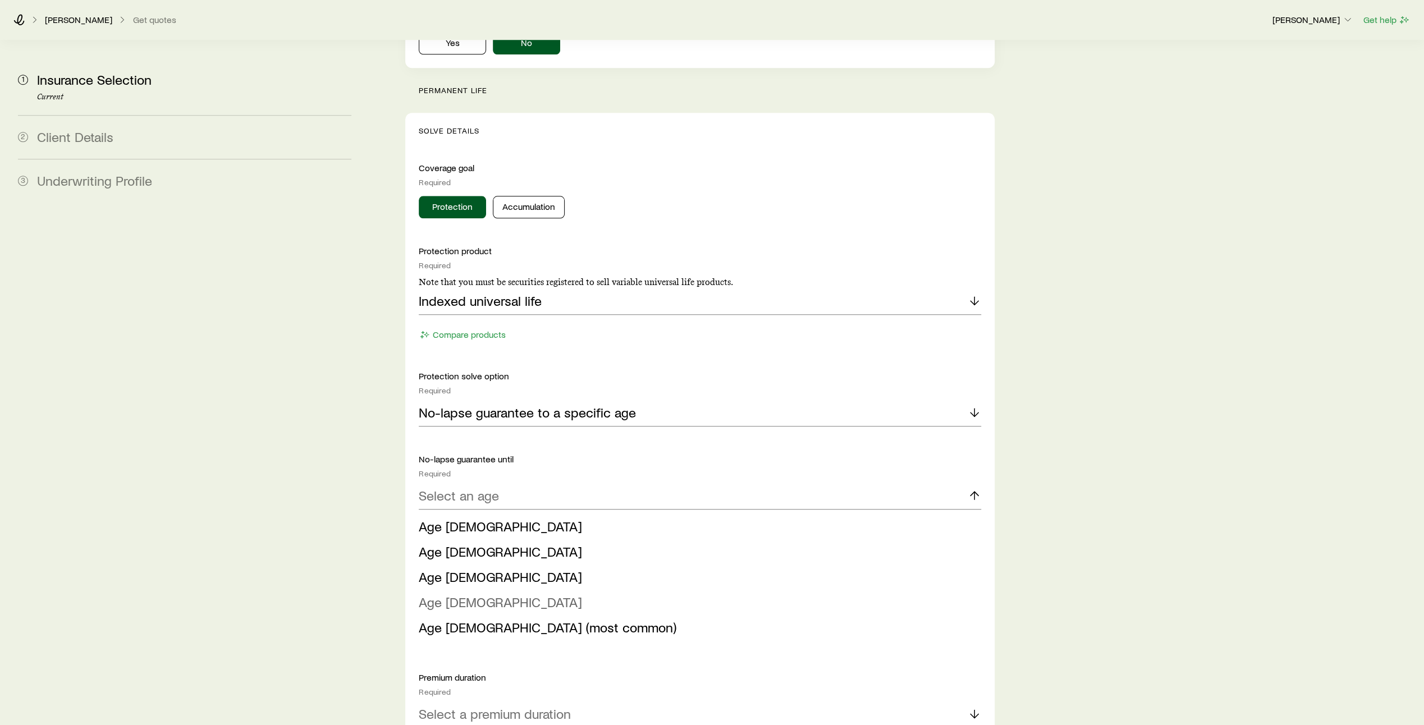
click at [813, 590] on li "Age 100" at bounding box center [697, 602] width 556 height 25
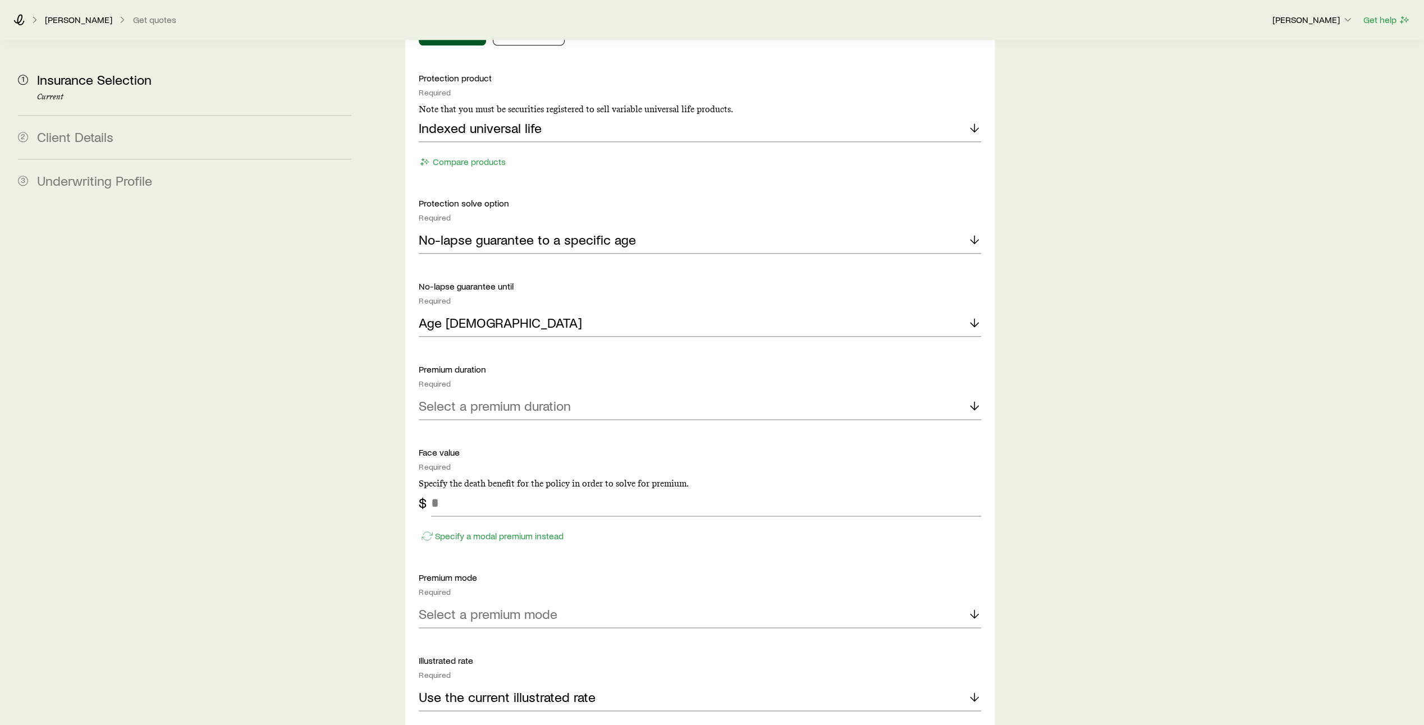
scroll to position [1202, 0]
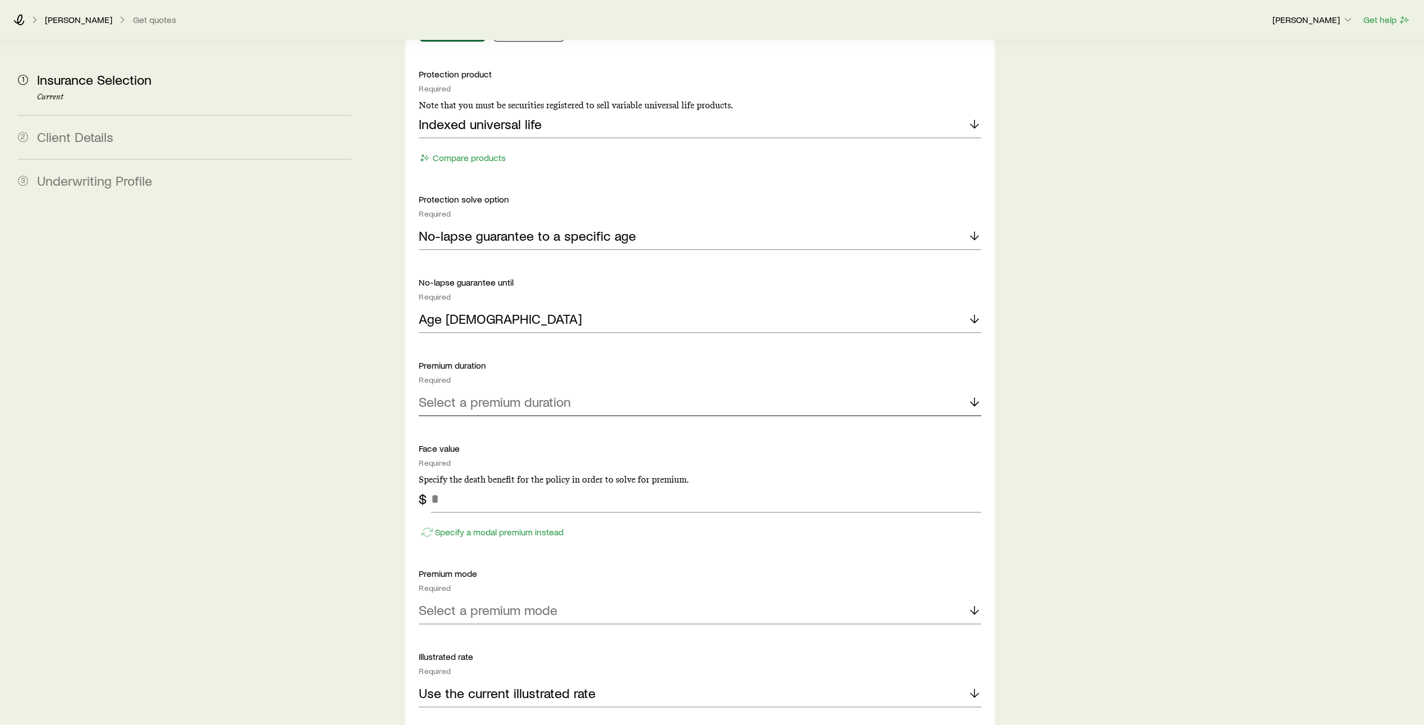
click at [976, 395] on icon at bounding box center [974, 401] width 13 height 13
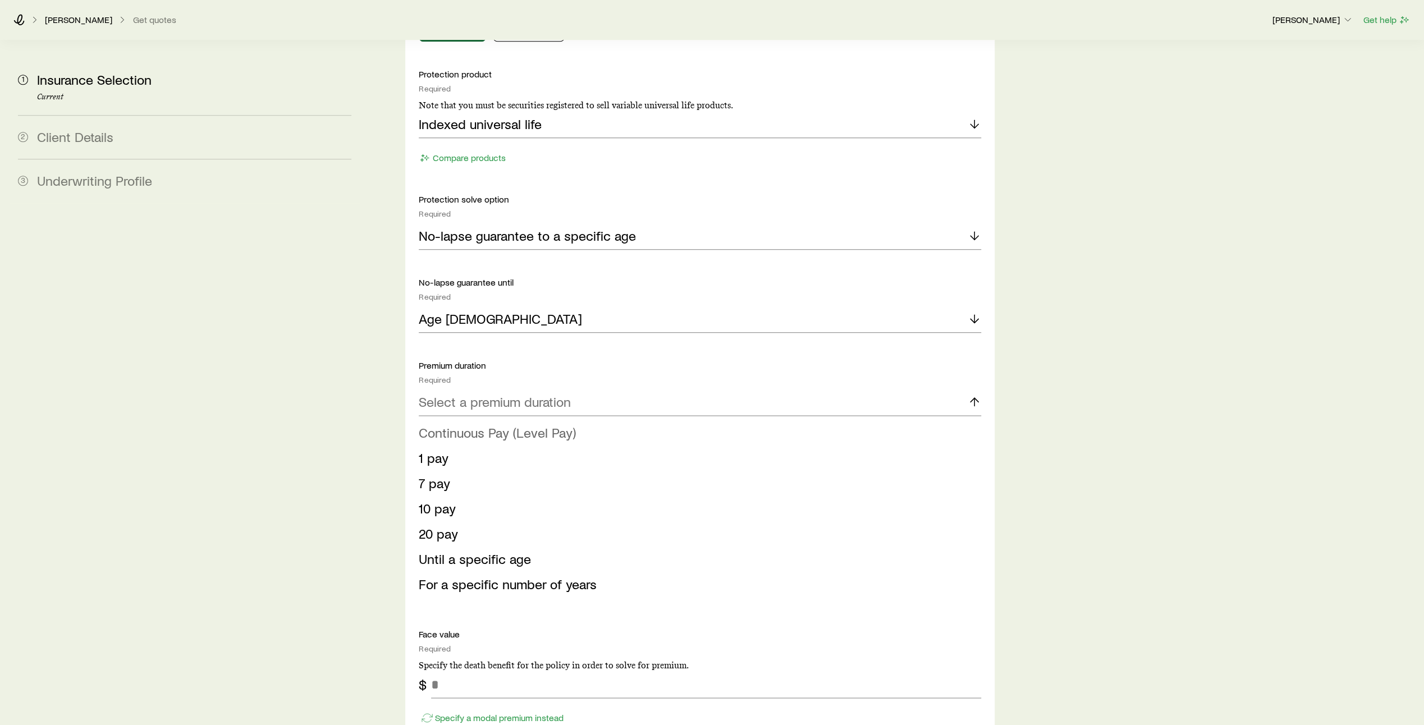
click at [906, 420] on li "Continuous Pay (Level Pay)" at bounding box center [697, 432] width 556 height 25
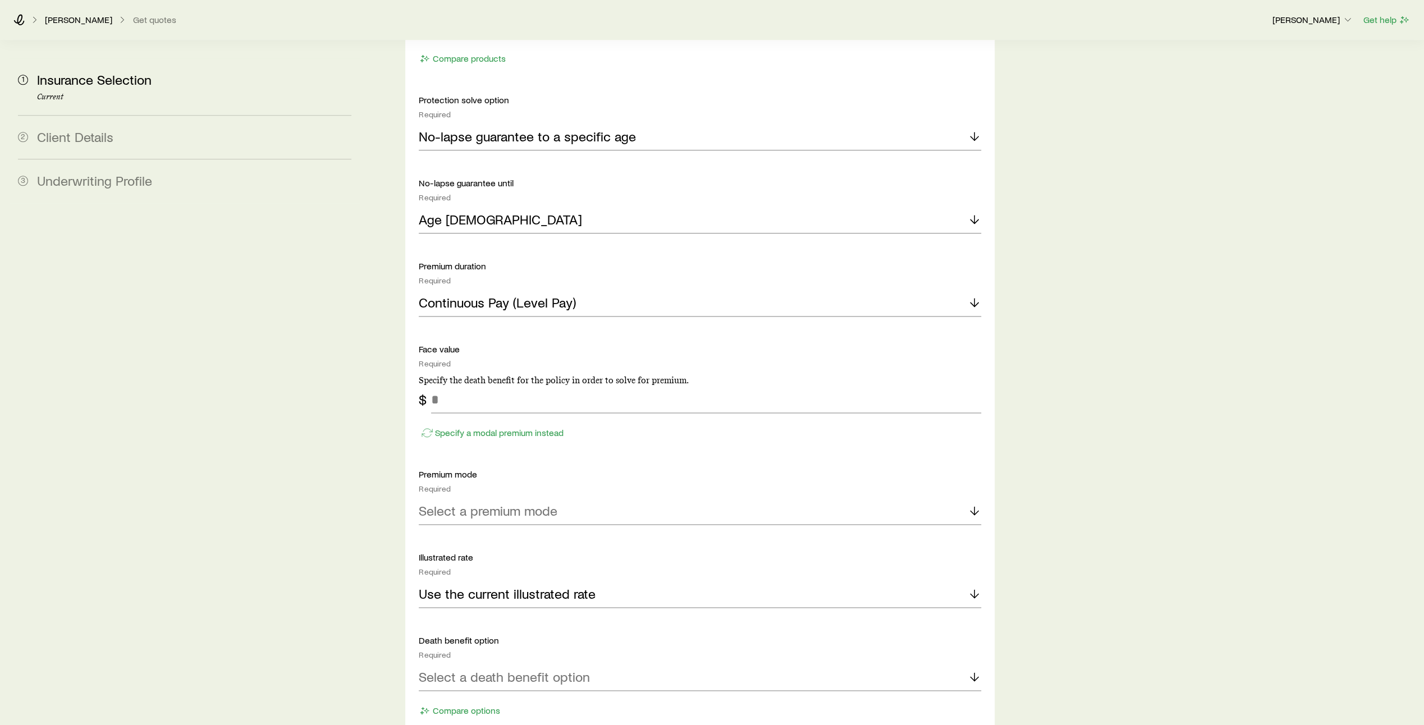
scroll to position [1302, 0]
click at [461, 386] on input "tel" at bounding box center [706, 399] width 550 height 27
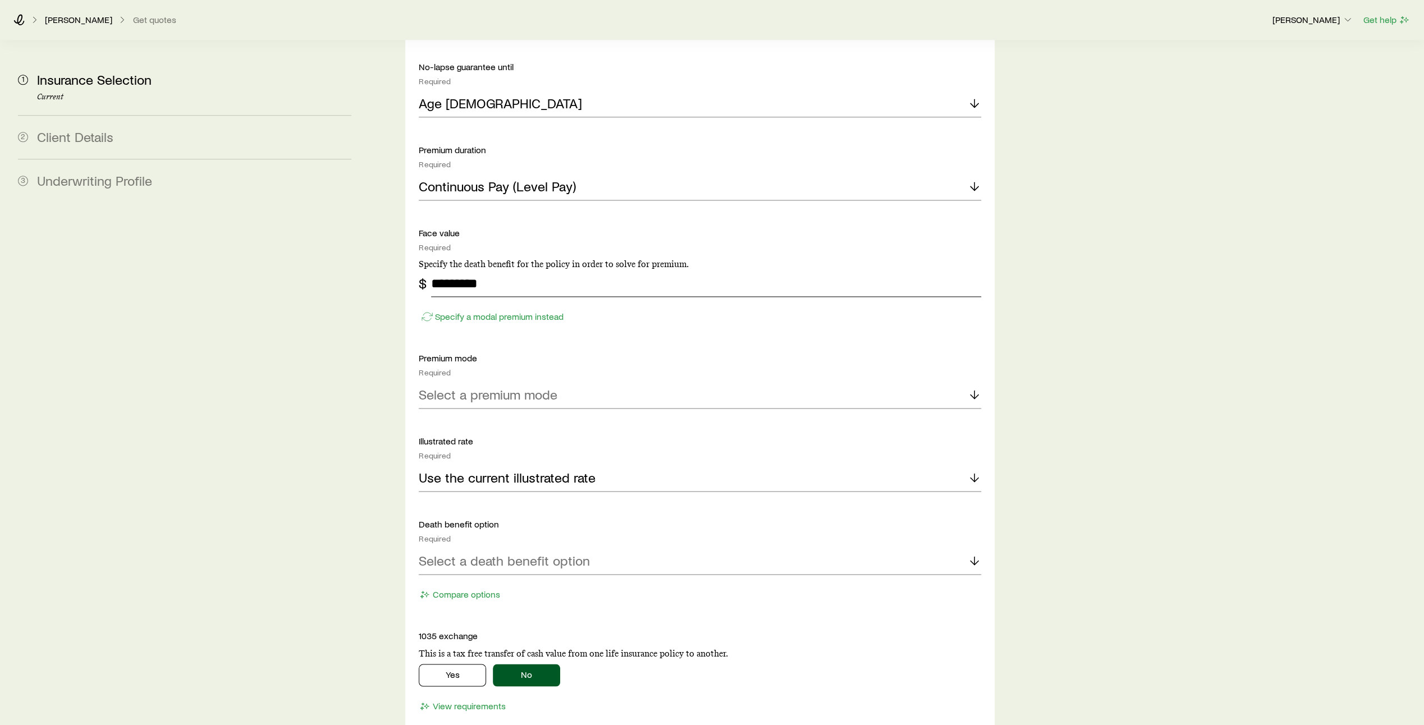
scroll to position [1419, 0]
type input "*********"
click at [545, 380] on div "Select a premium mode" at bounding box center [700, 393] width 563 height 27
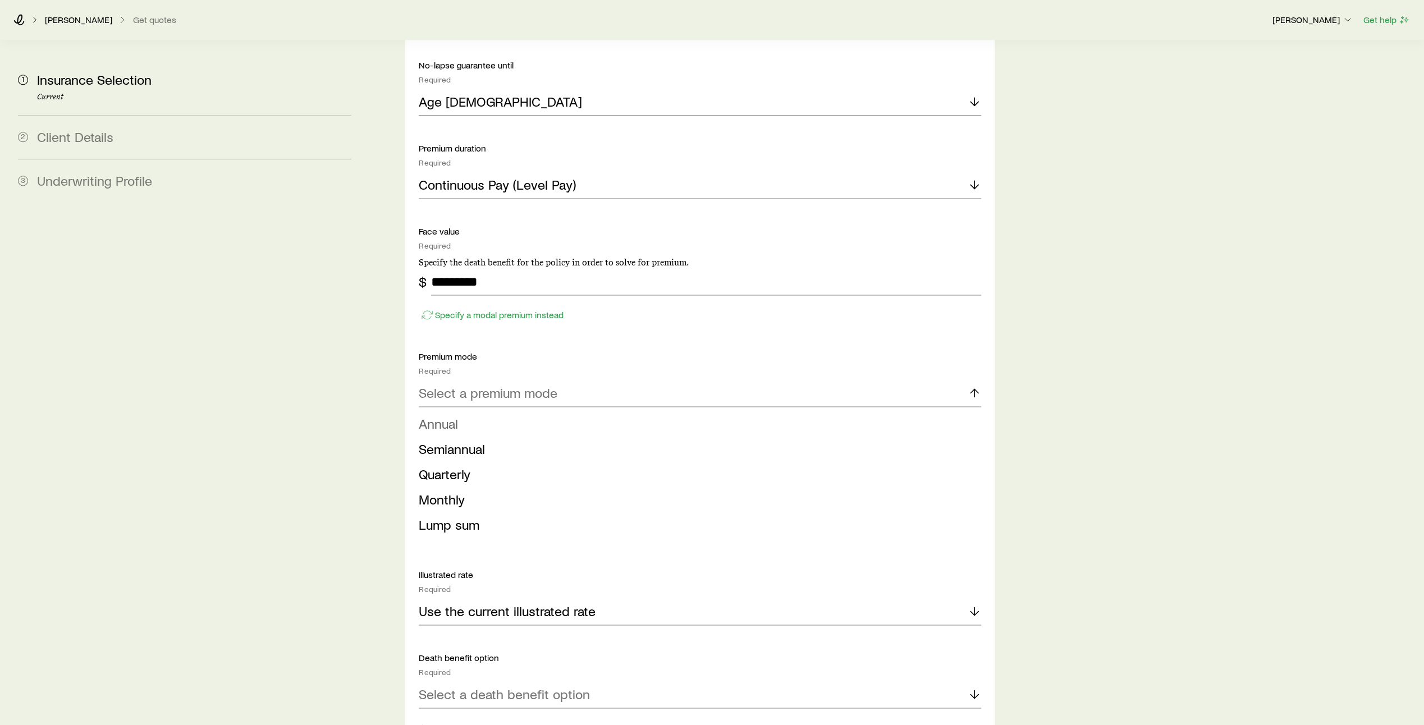
click at [528, 412] on li "Annual" at bounding box center [697, 424] width 556 height 25
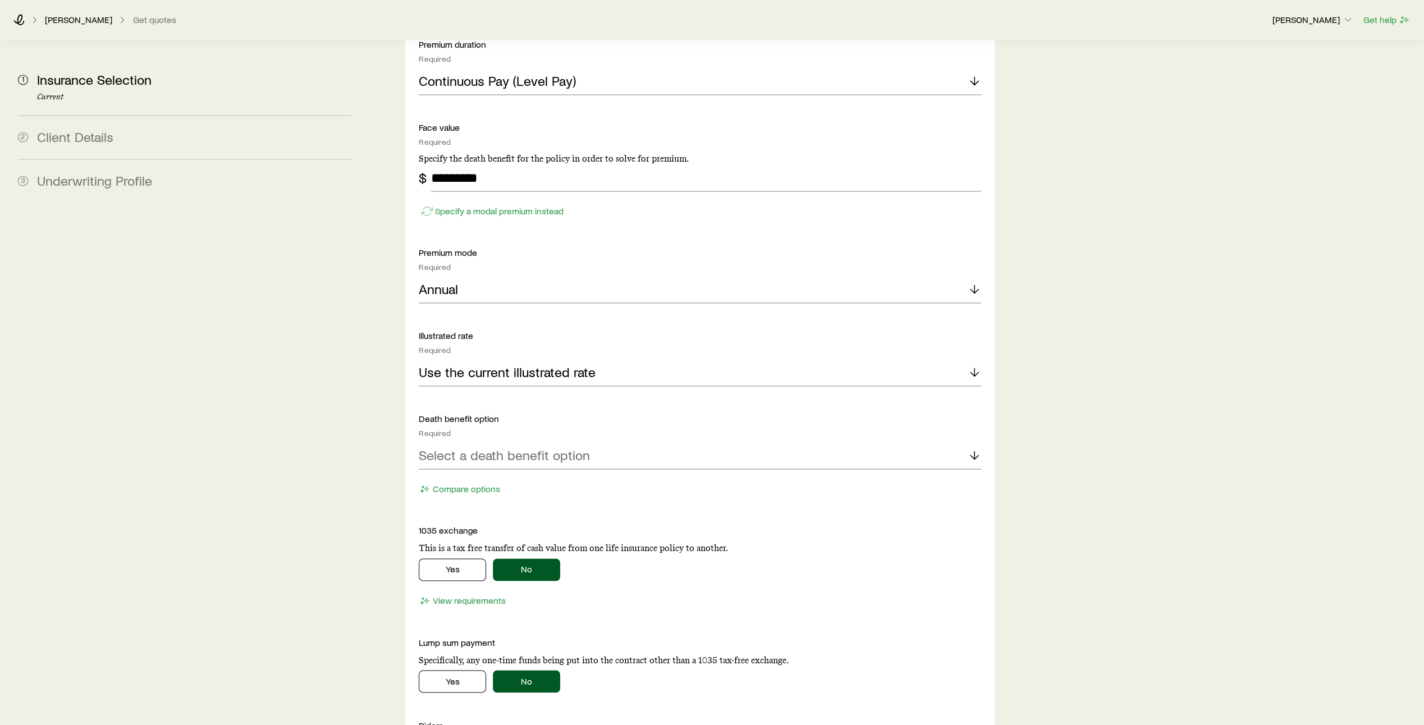
scroll to position [1562, 0]
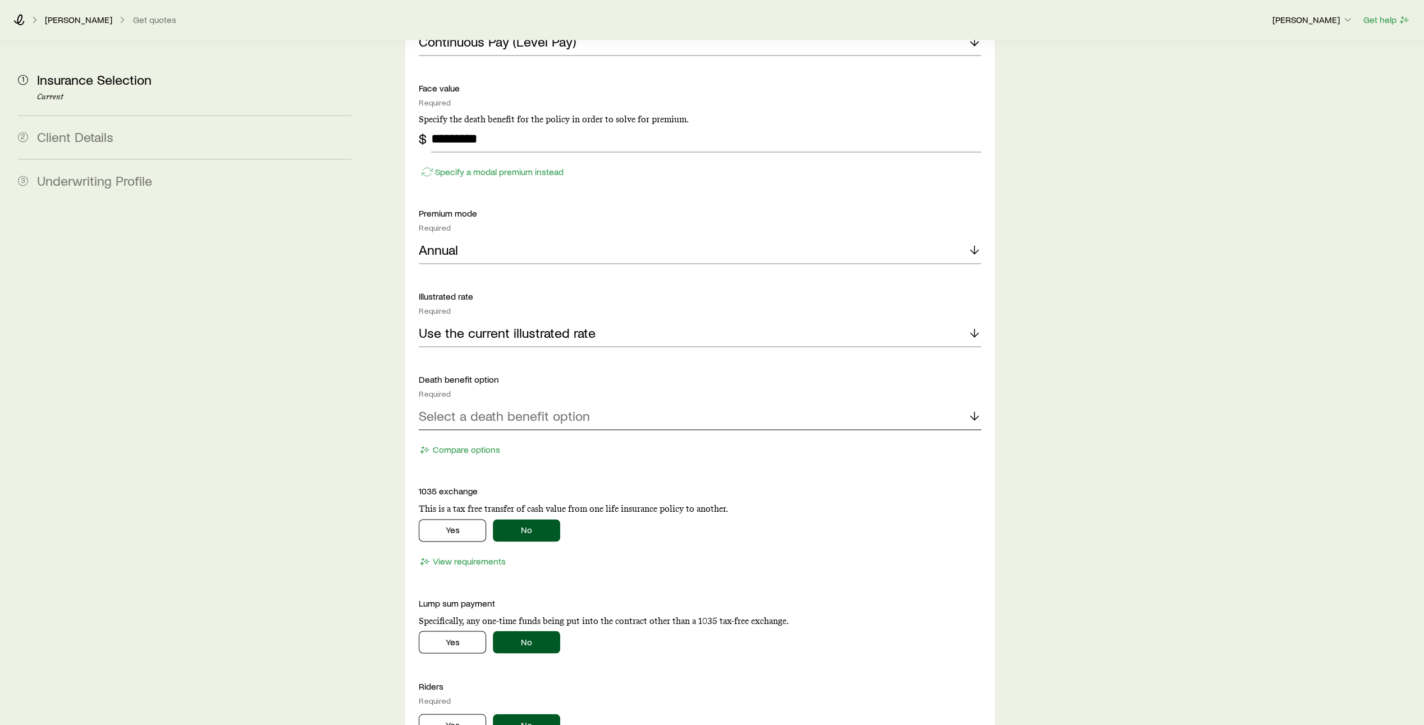
click at [528, 408] on p "Select a death benefit option" at bounding box center [504, 416] width 171 height 16
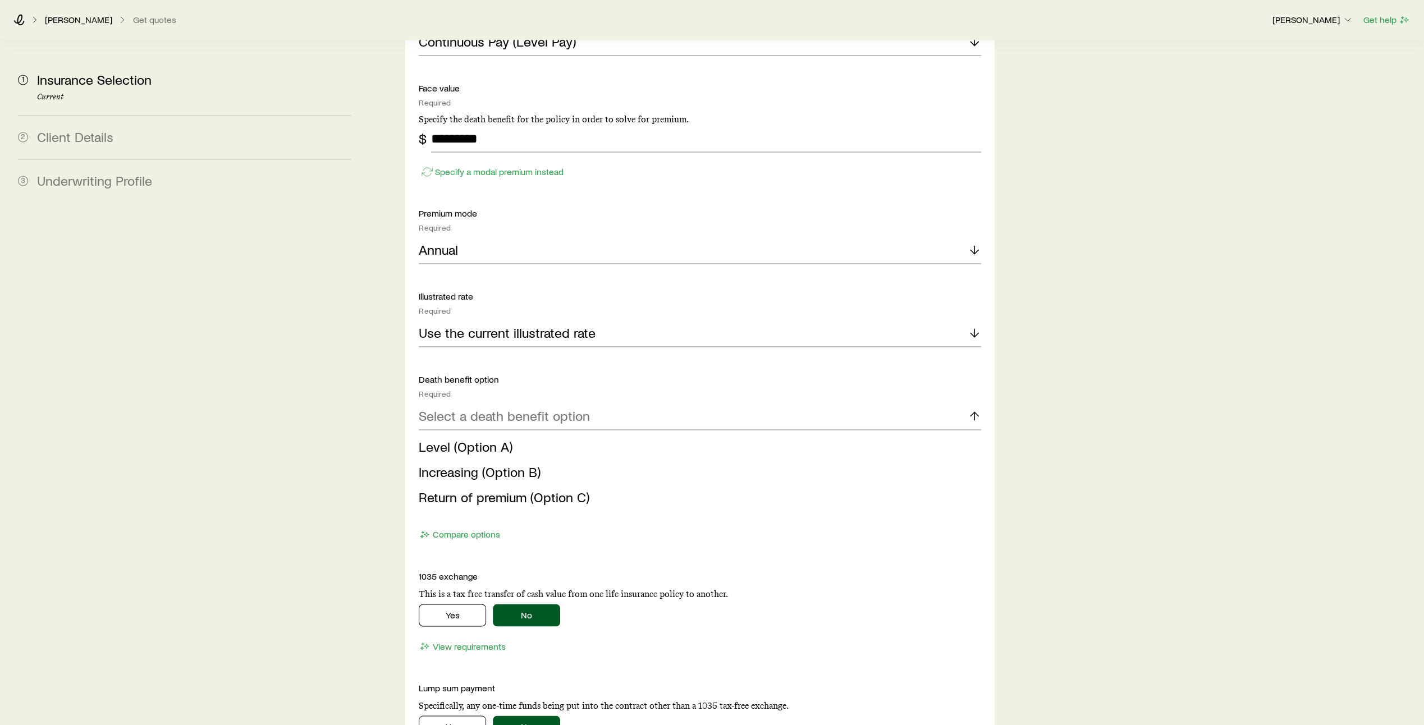
click at [519, 435] on li "Level (Option A)" at bounding box center [697, 447] width 556 height 25
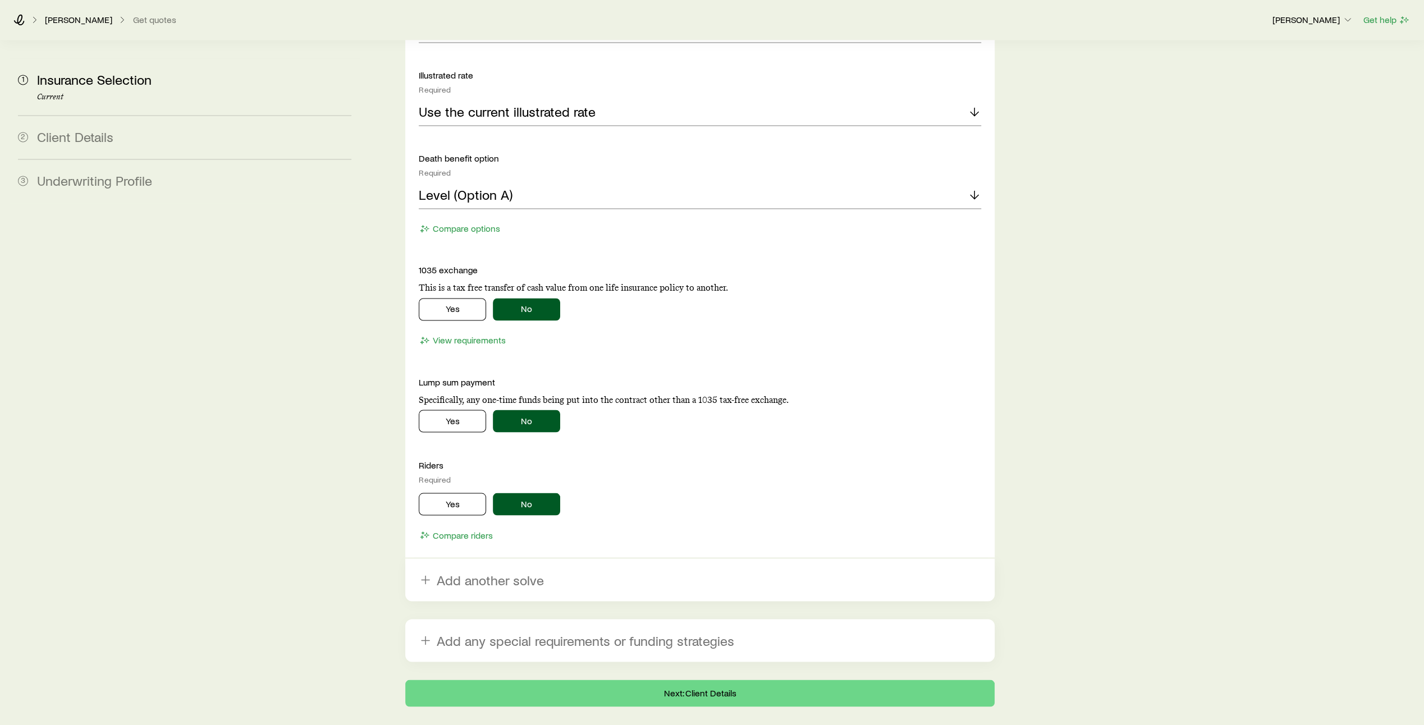
scroll to position [1785, 0]
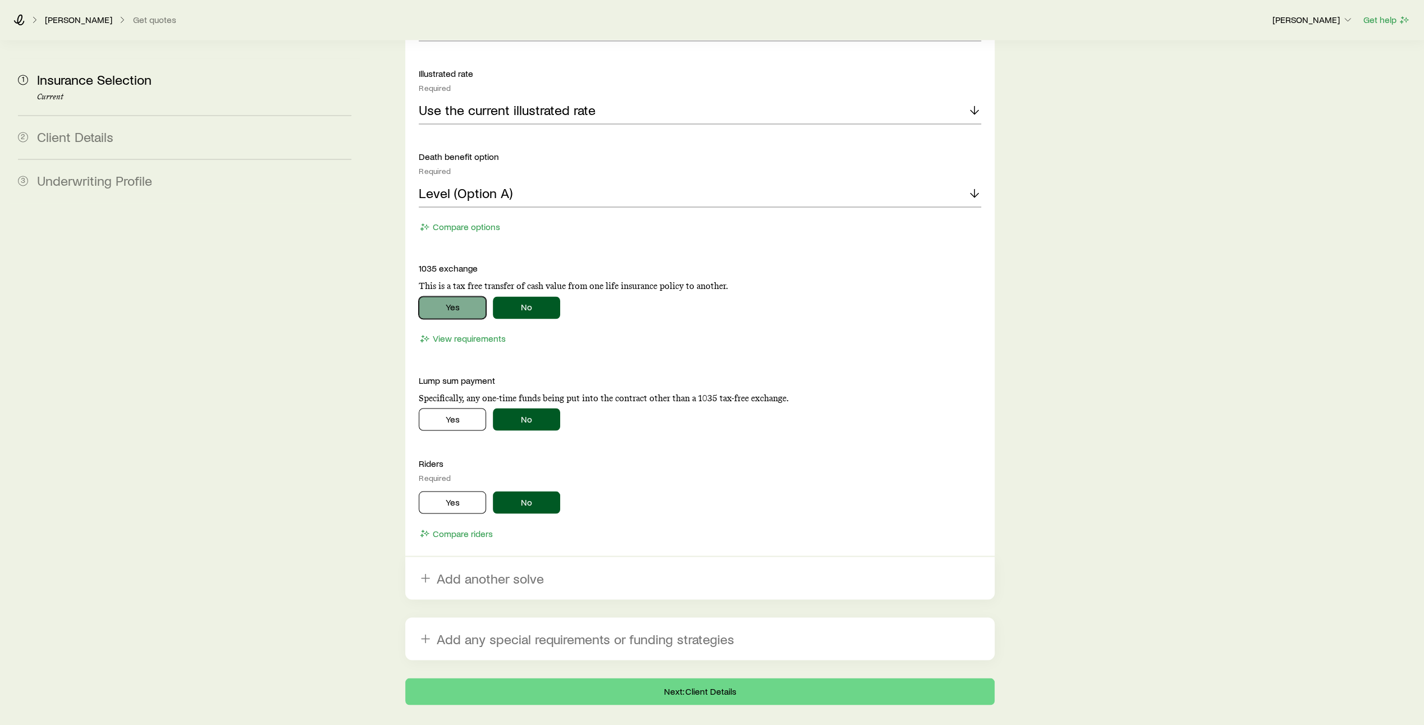
click at [442, 296] on button "Yes" at bounding box center [452, 307] width 67 height 22
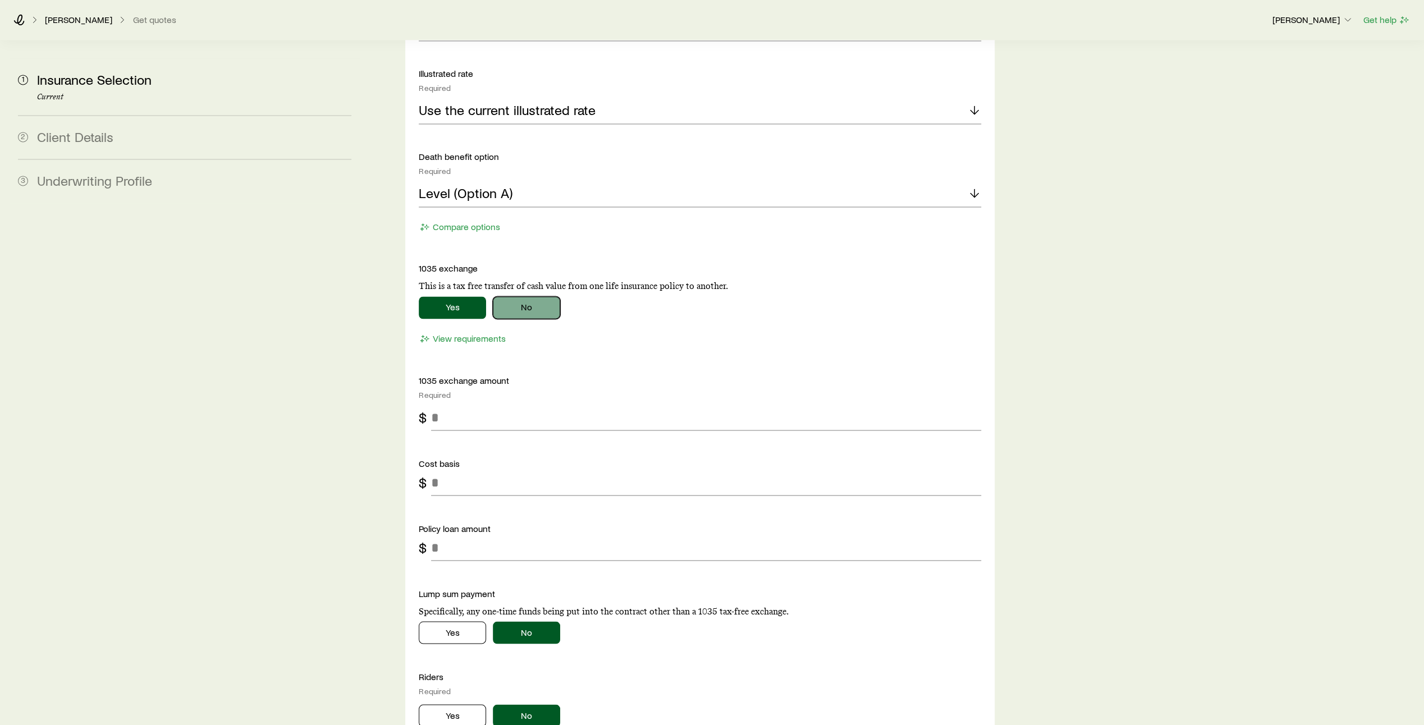
click at [523, 296] on button "No" at bounding box center [526, 307] width 67 height 22
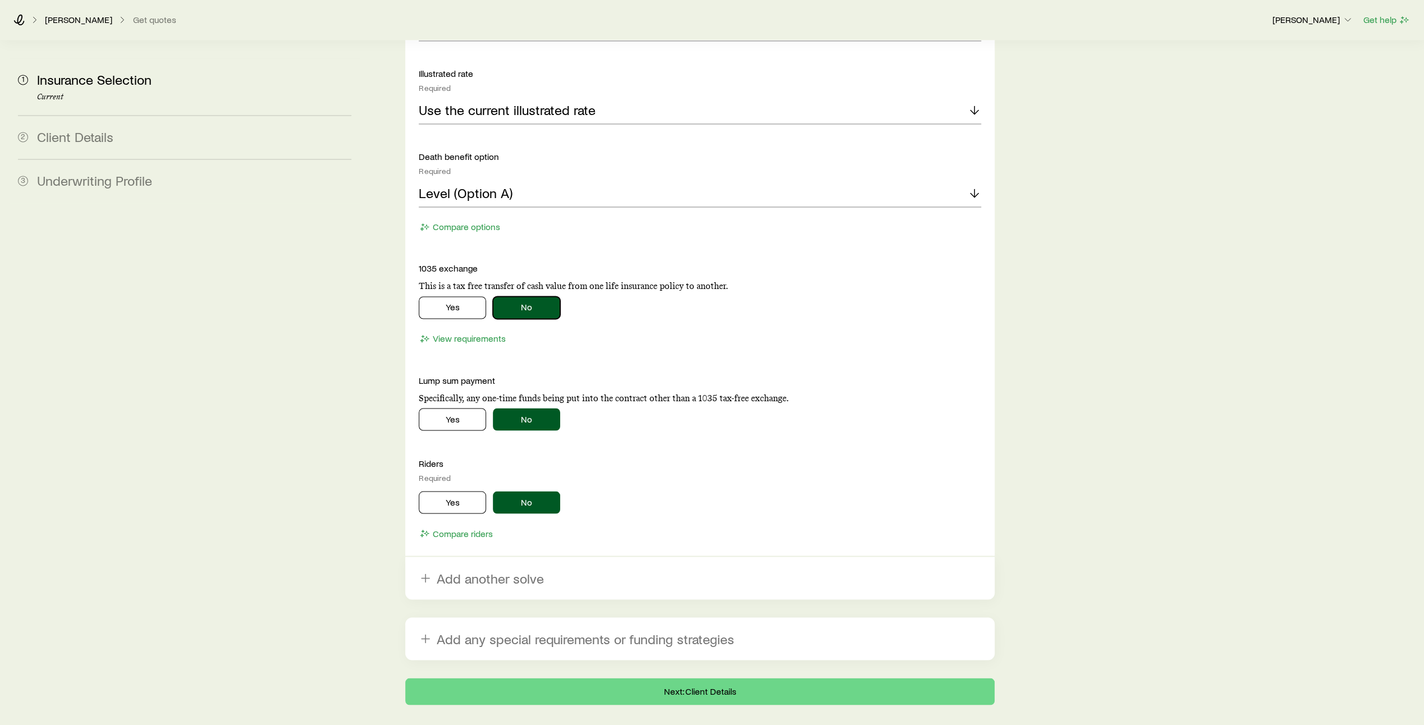
scroll to position [1808, 0]
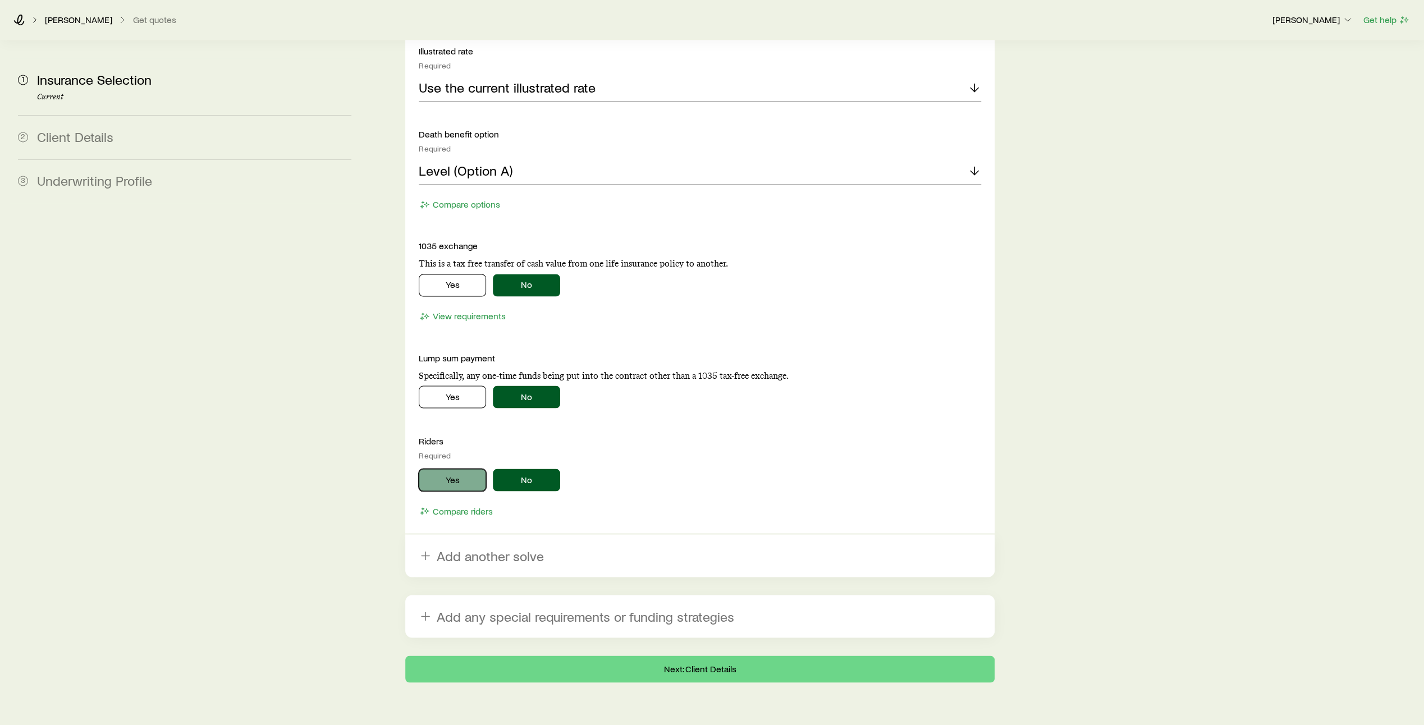
click at [461, 469] on button "Yes" at bounding box center [452, 480] width 67 height 22
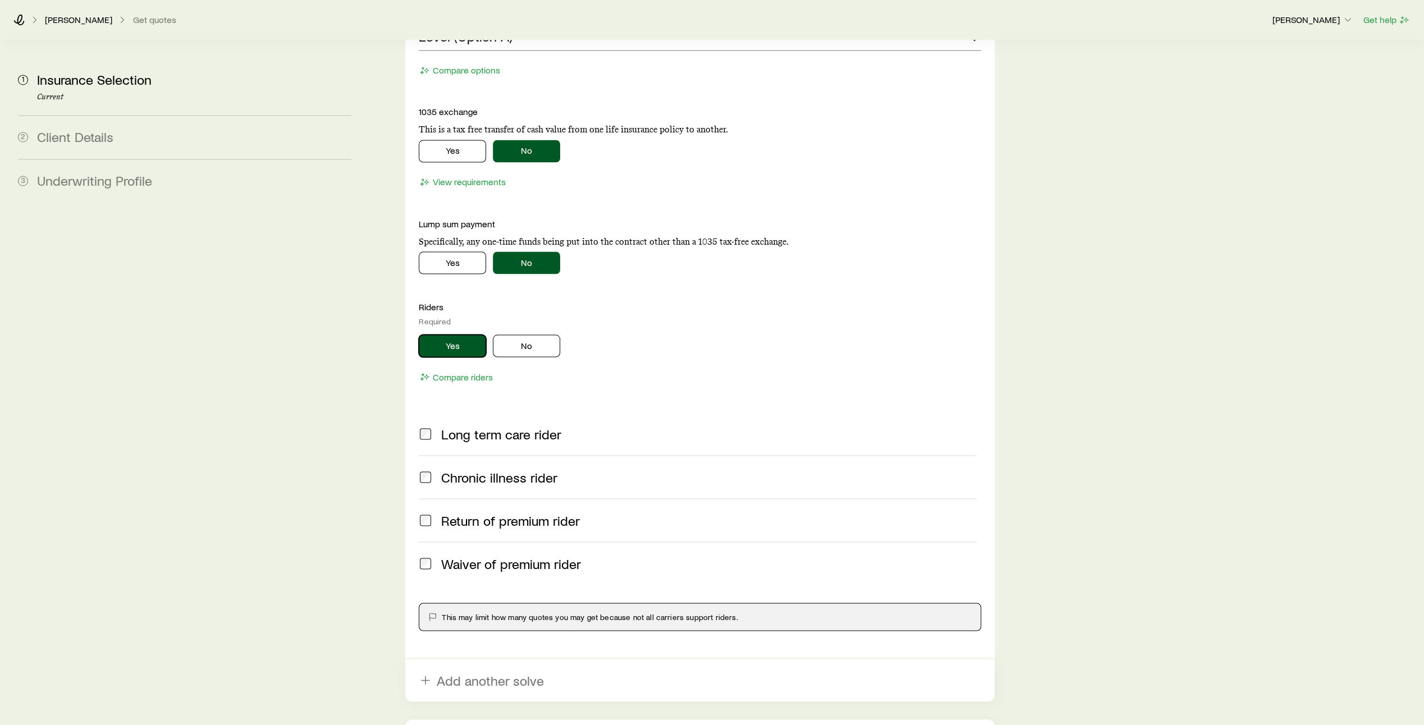
scroll to position [1942, 0]
click at [542, 334] on button "No" at bounding box center [526, 345] width 67 height 22
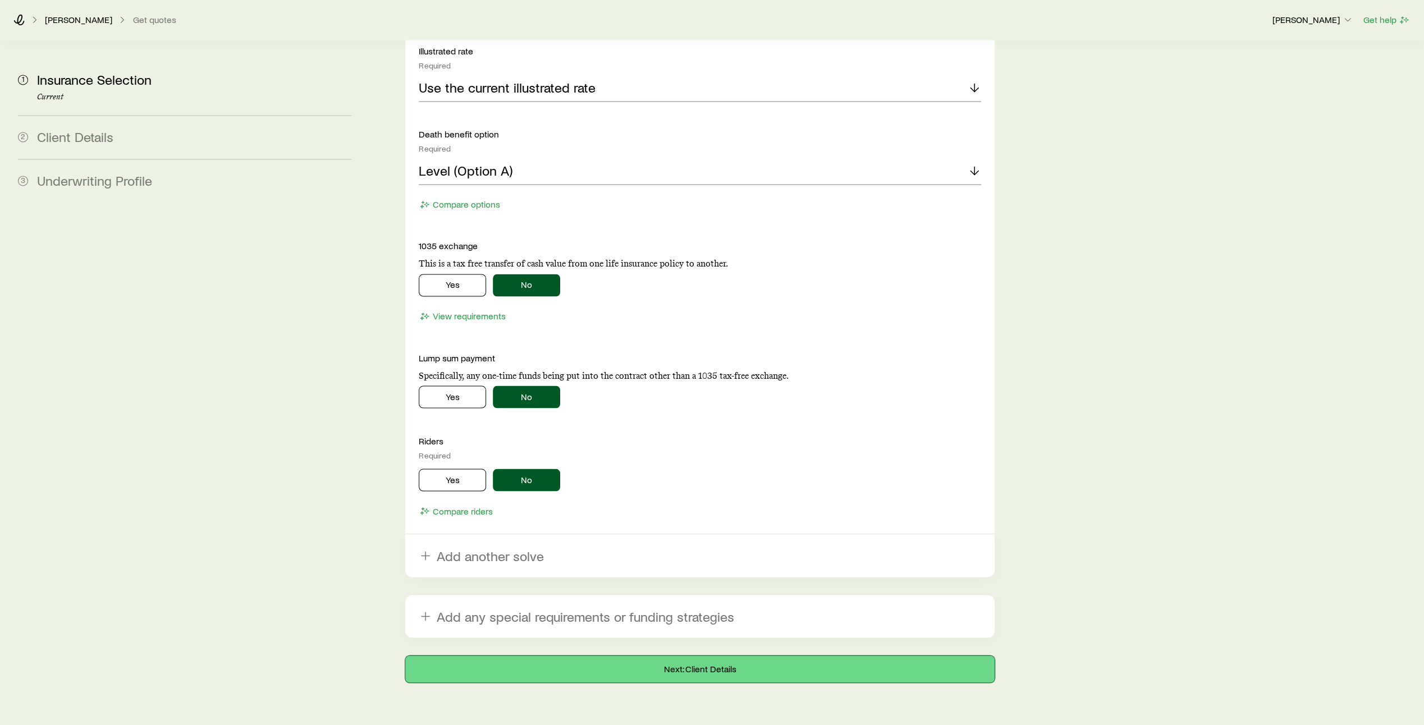
click at [687, 656] on button "Next: Client Details" at bounding box center [699, 669] width 589 height 27
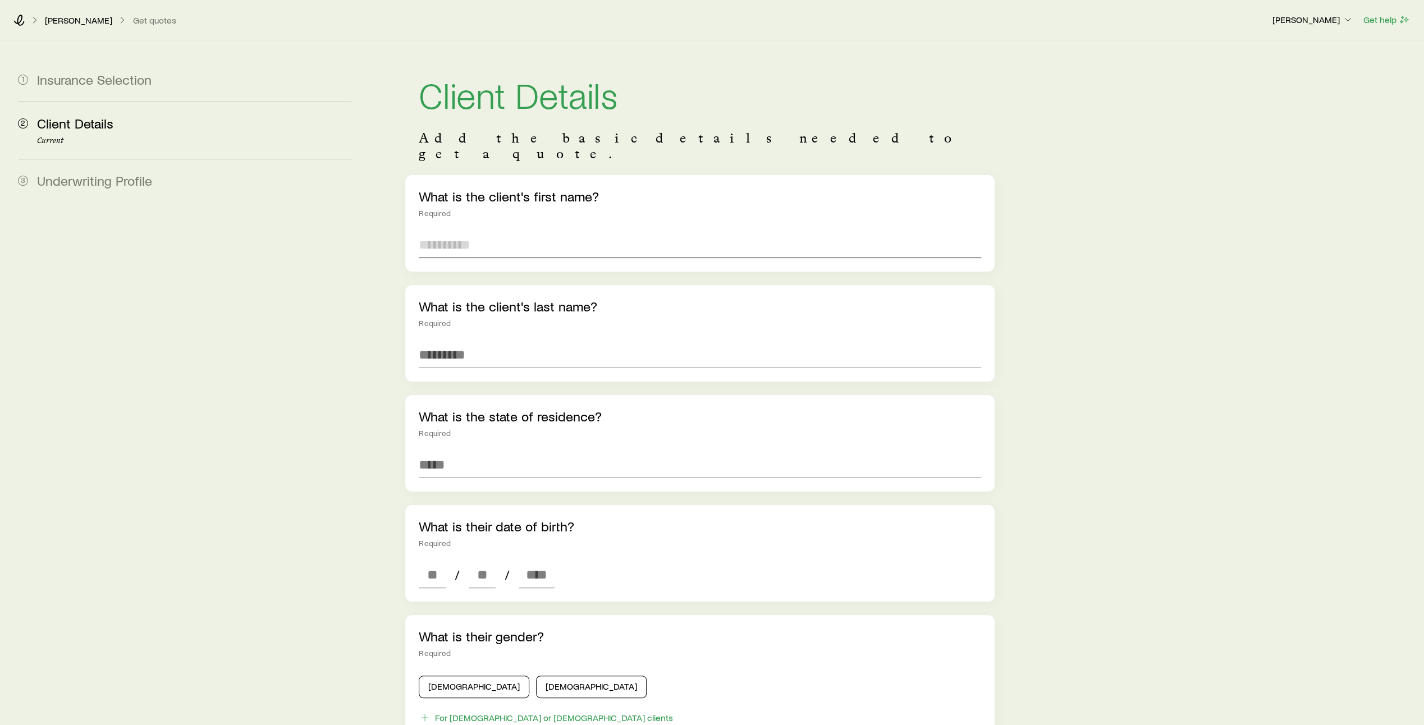
click at [496, 231] on input "text" at bounding box center [700, 244] width 563 height 27
type input "****"
type input "*******"
type input "**********"
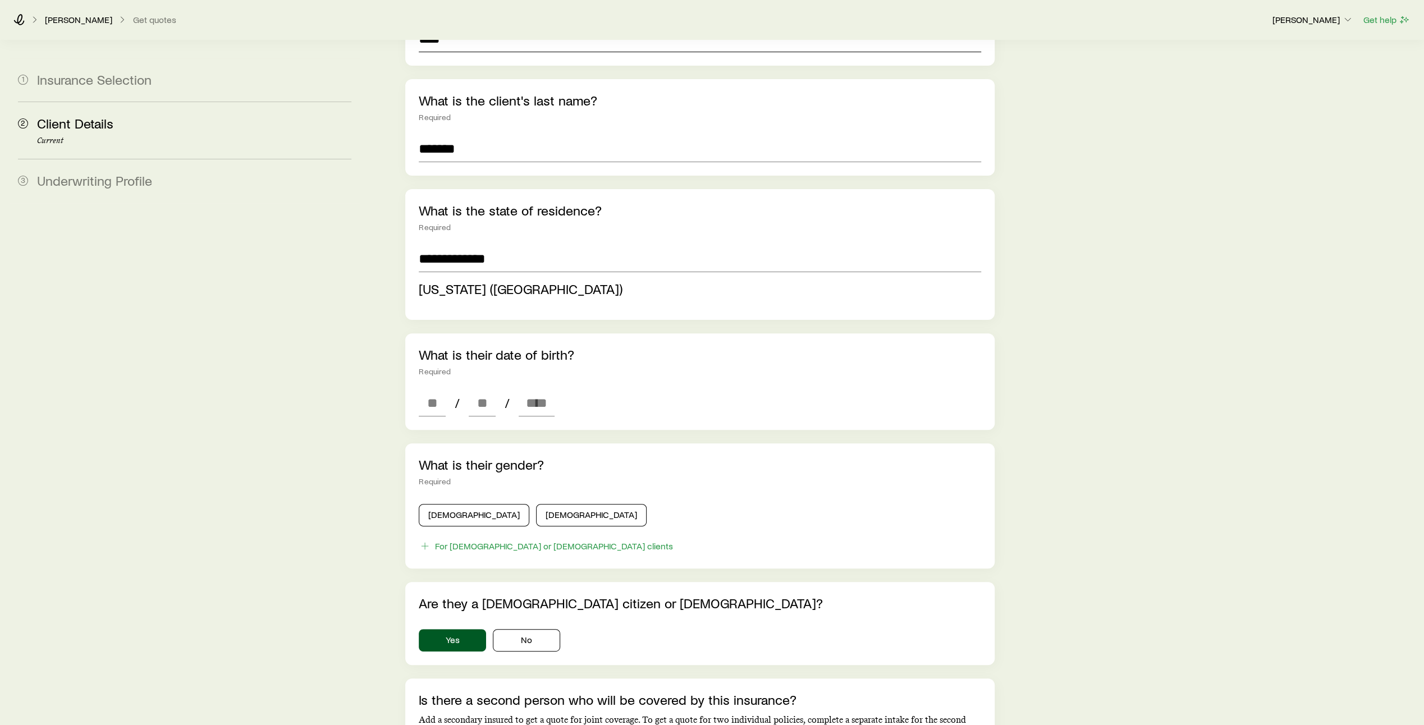
scroll to position [207, 0]
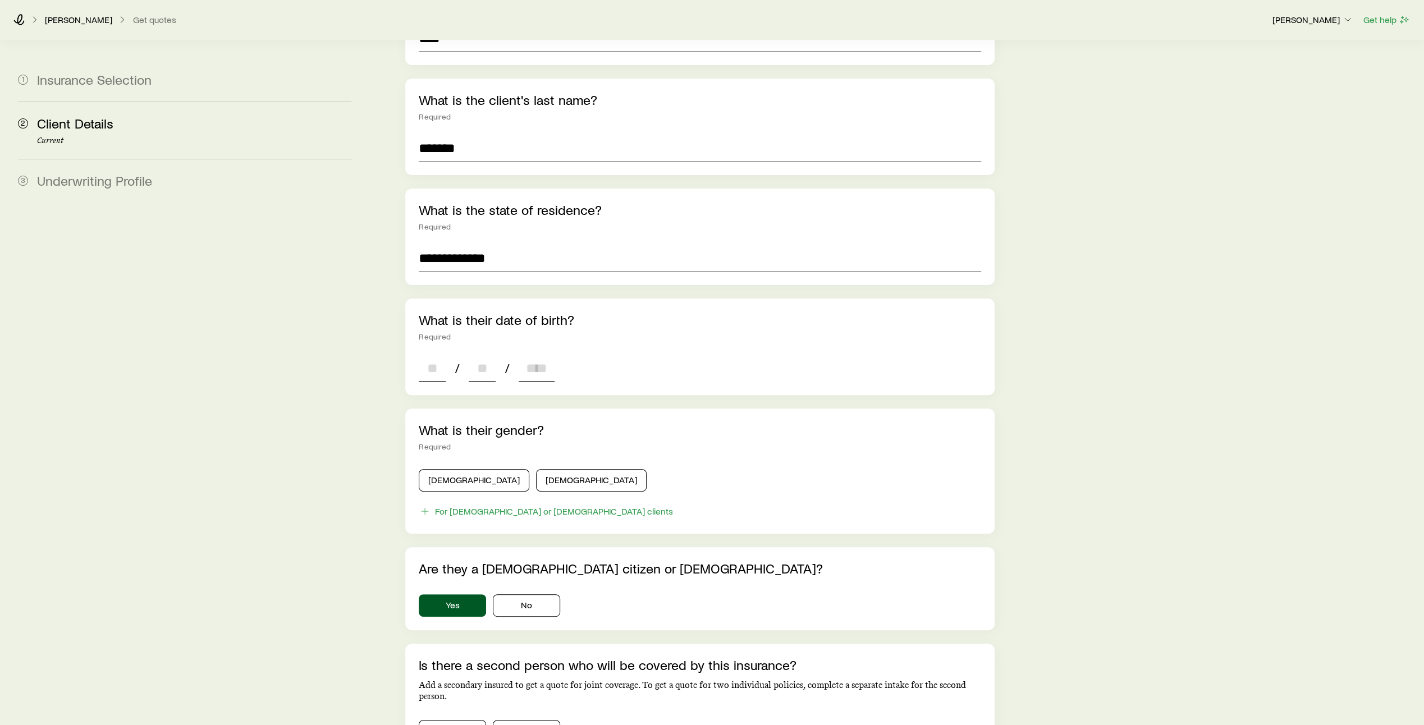
click at [440, 389] on div "**********" at bounding box center [699, 420] width 589 height 902
type input "**"
type input "****"
type input "*"
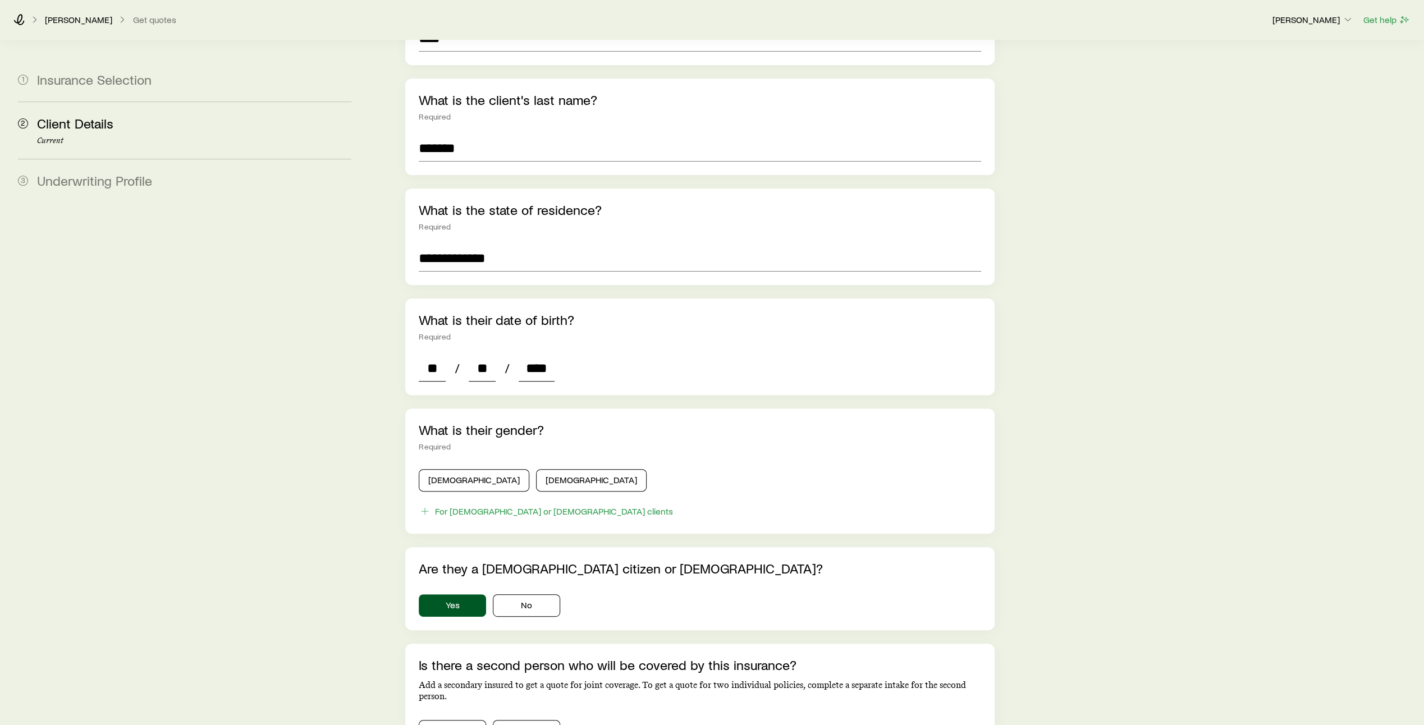
type input "*"
type input "****"
click at [468, 469] on button "Male" at bounding box center [474, 480] width 111 height 22
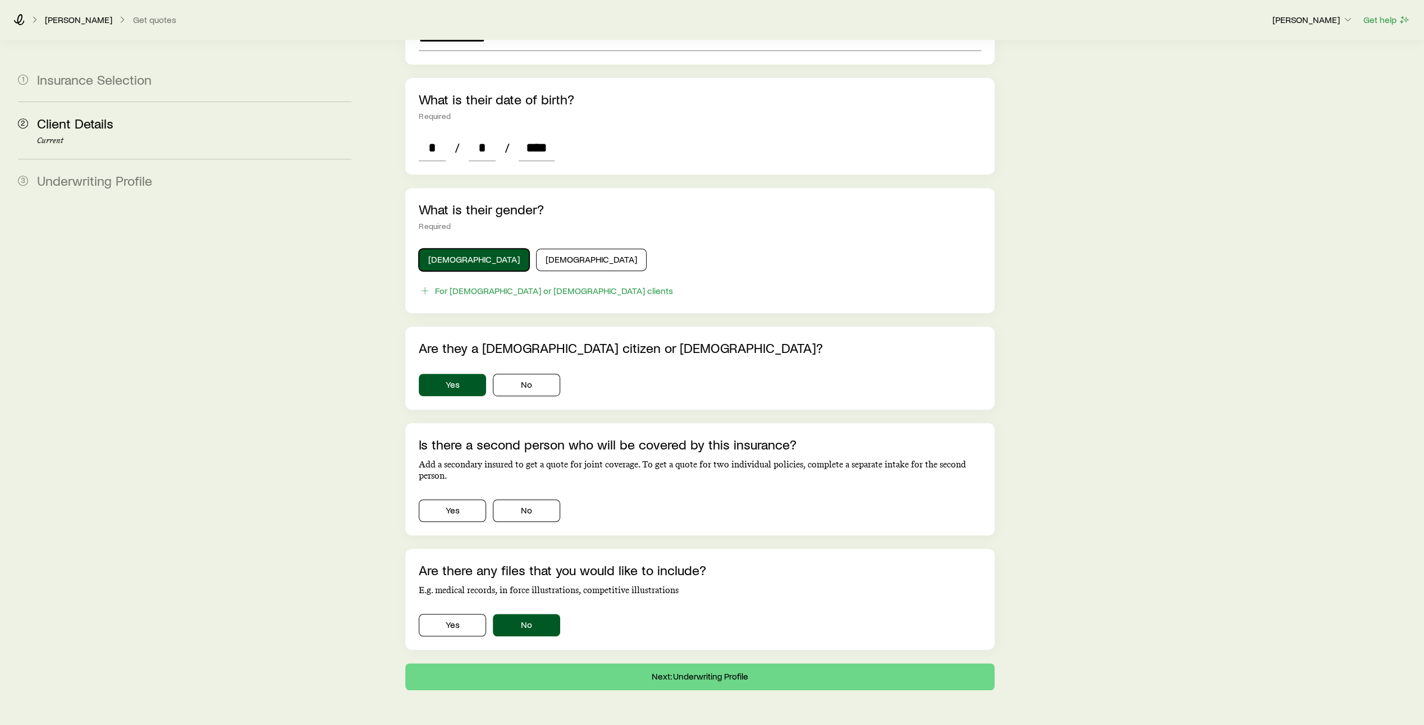
scroll to position [428, 0]
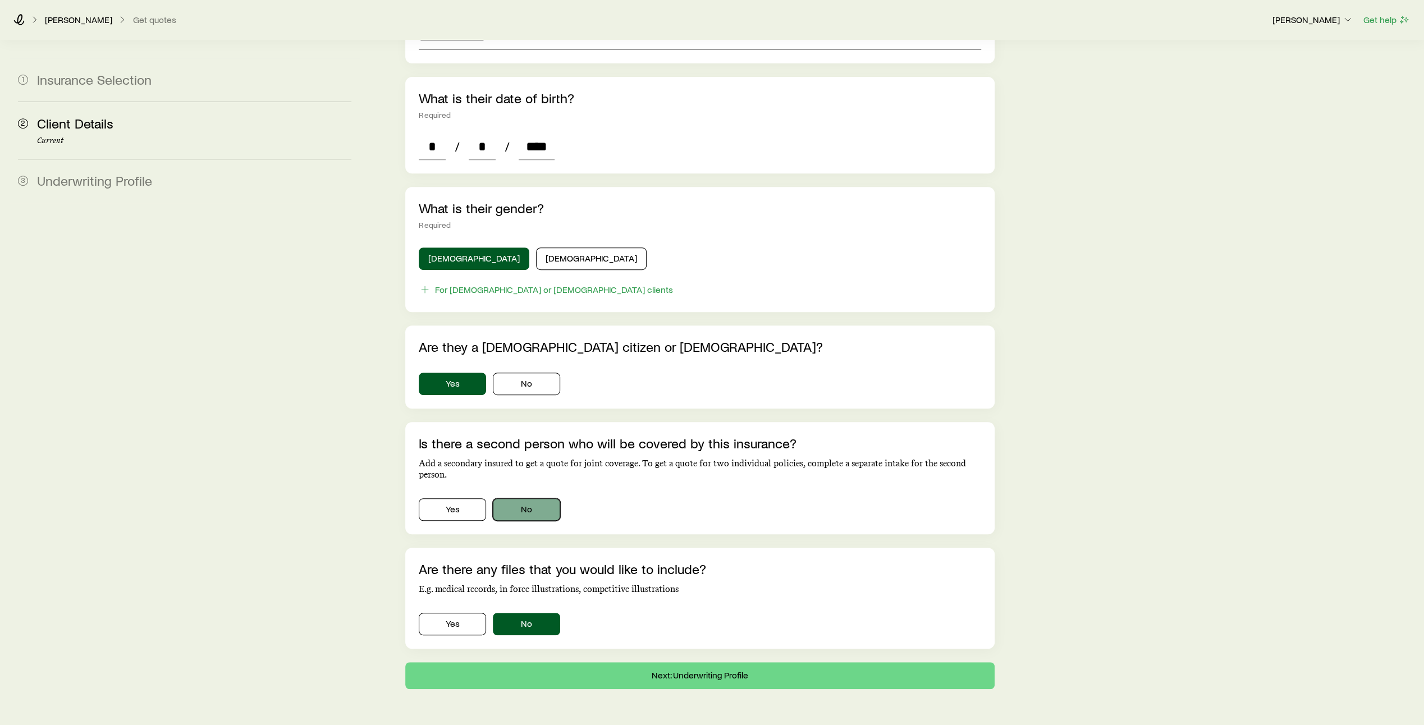
click at [548, 499] on button "No" at bounding box center [526, 510] width 67 height 22
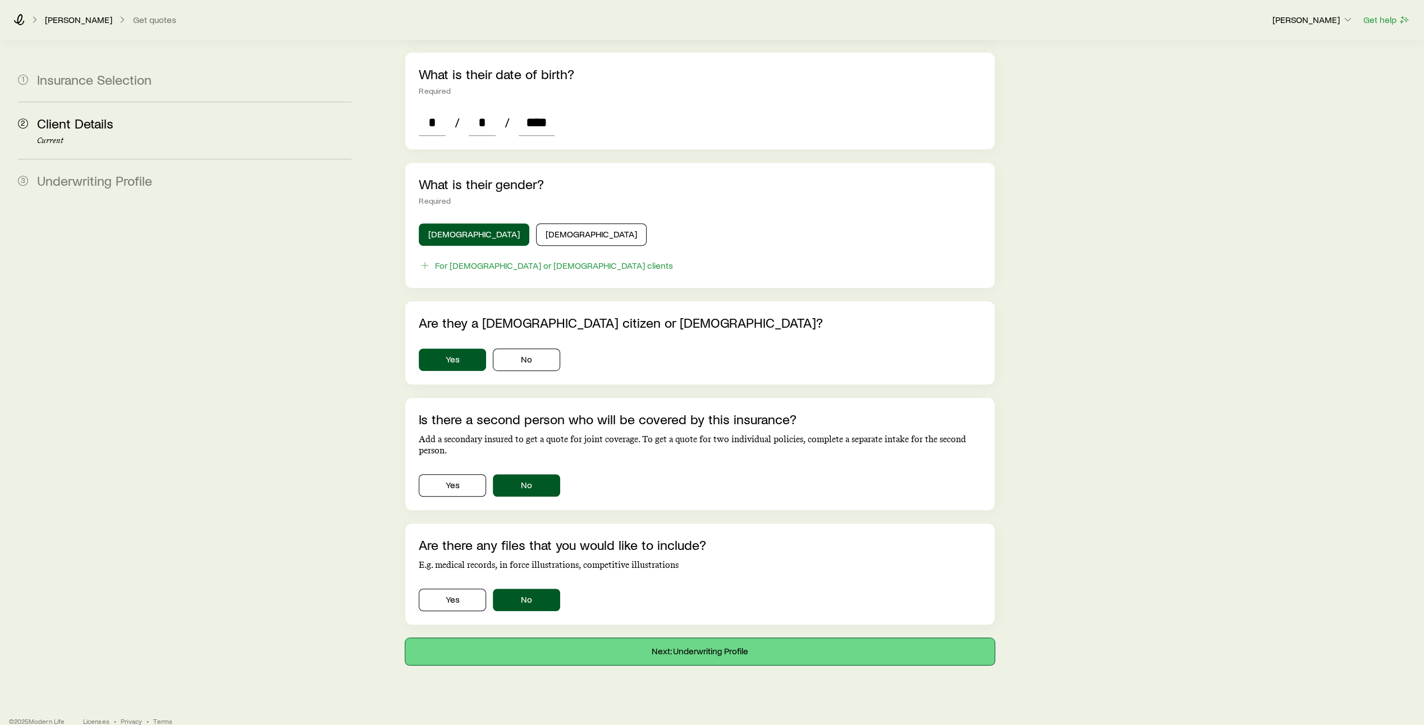
click at [692, 638] on button "Next: Underwriting Profile" at bounding box center [699, 651] width 589 height 27
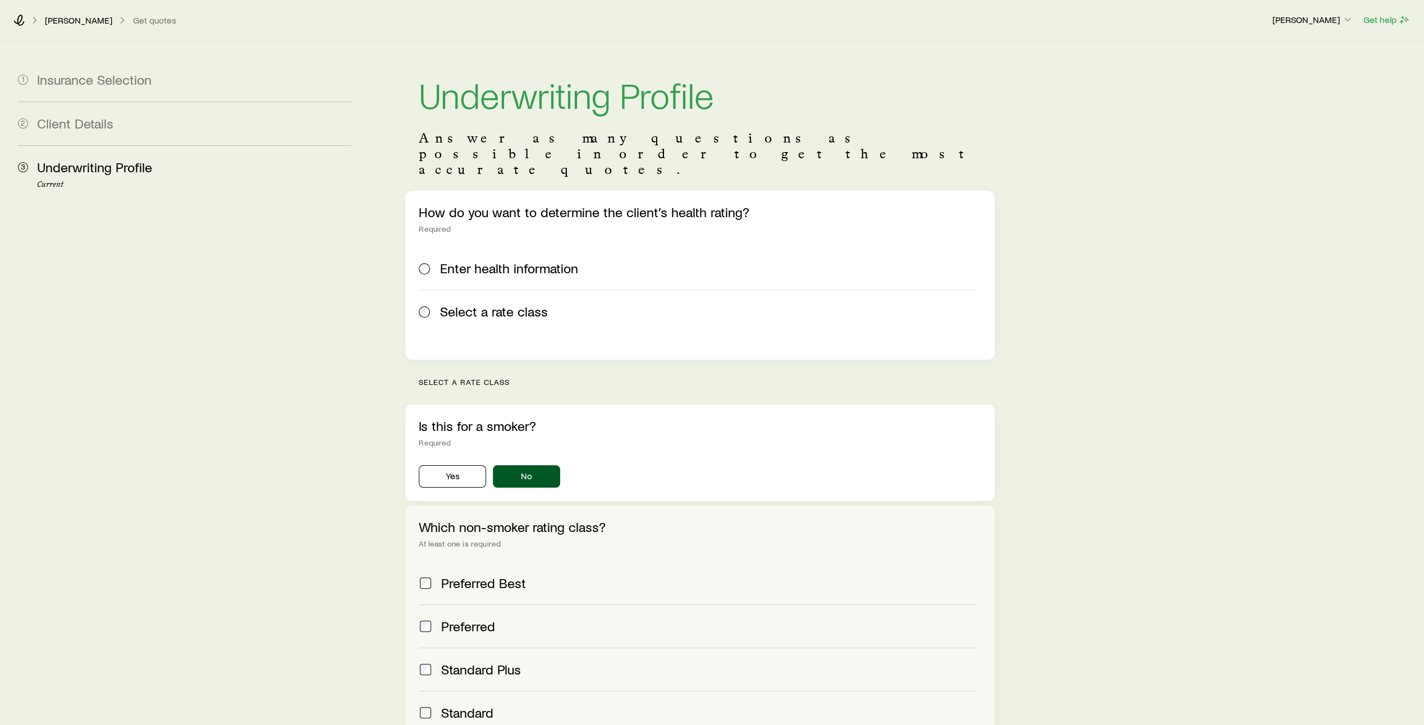
scroll to position [138, 0]
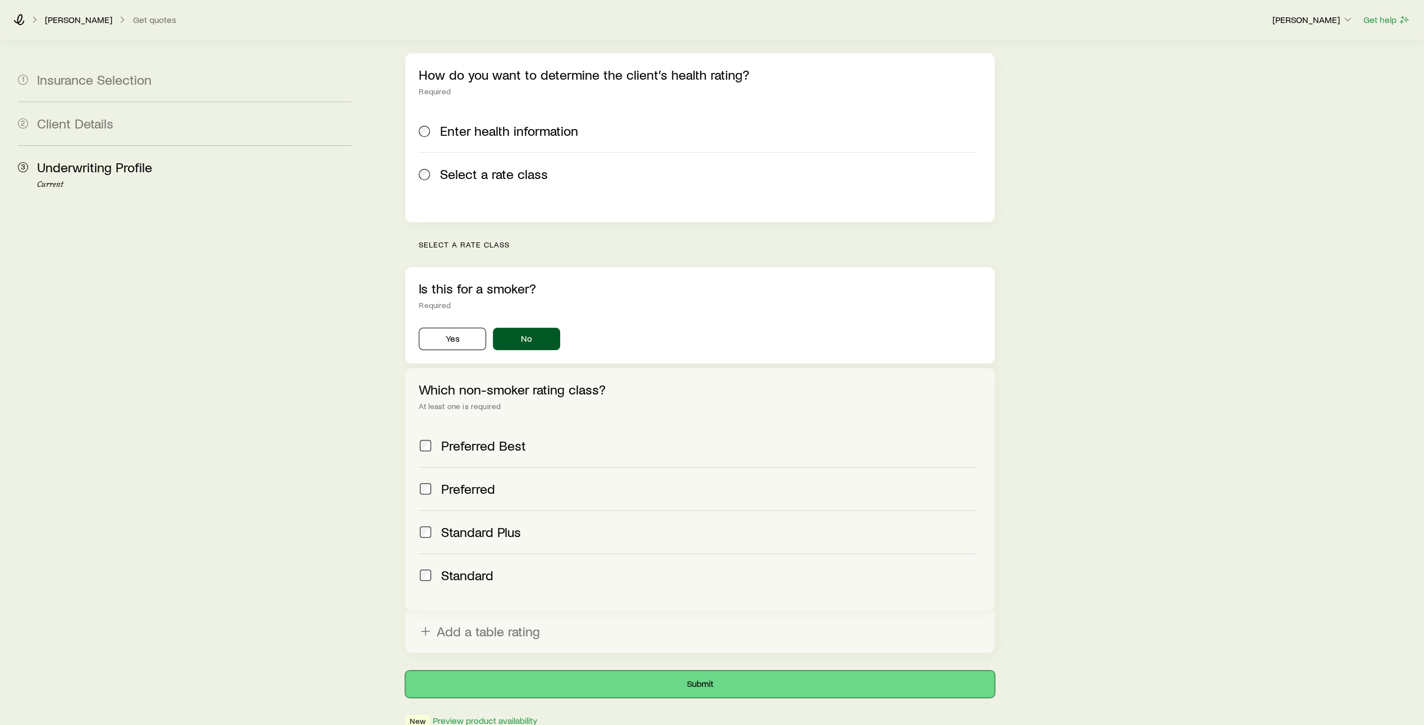
click at [705, 671] on button "Submit" at bounding box center [699, 684] width 589 height 27
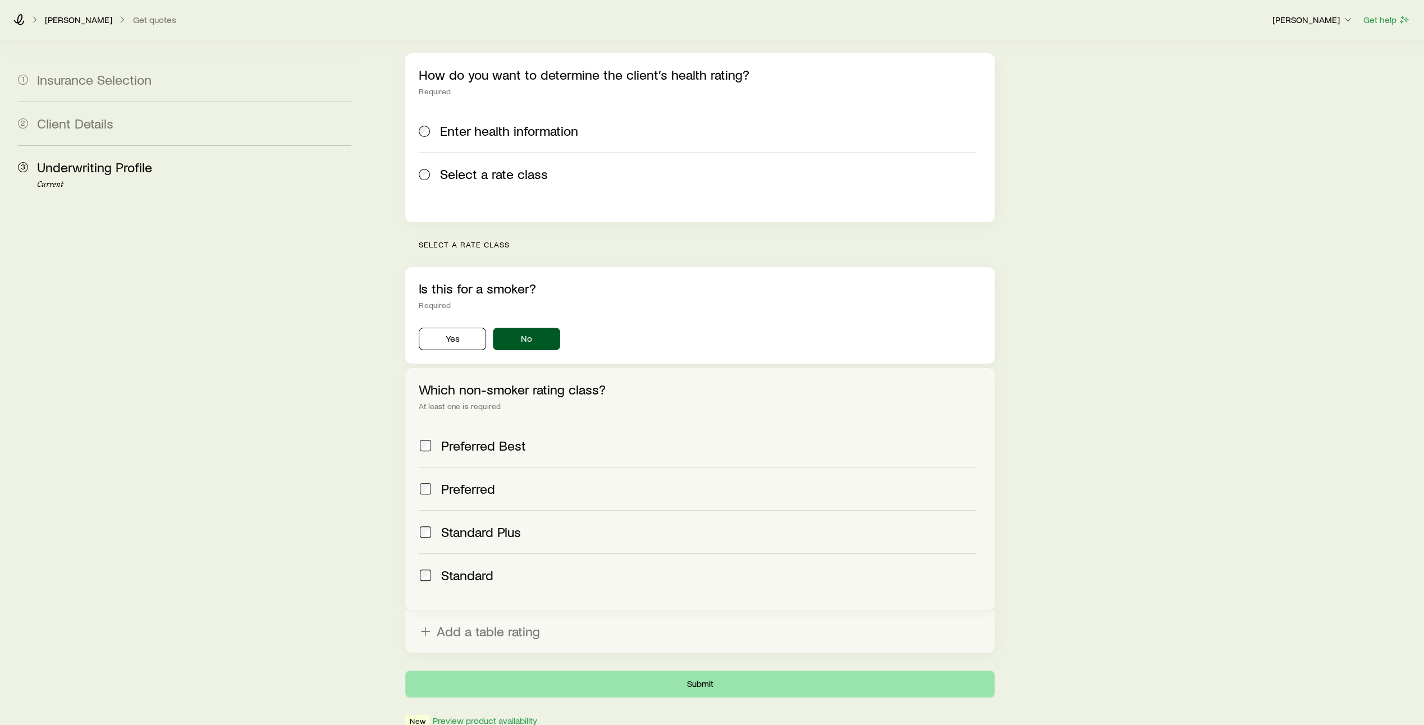
scroll to position [0, 0]
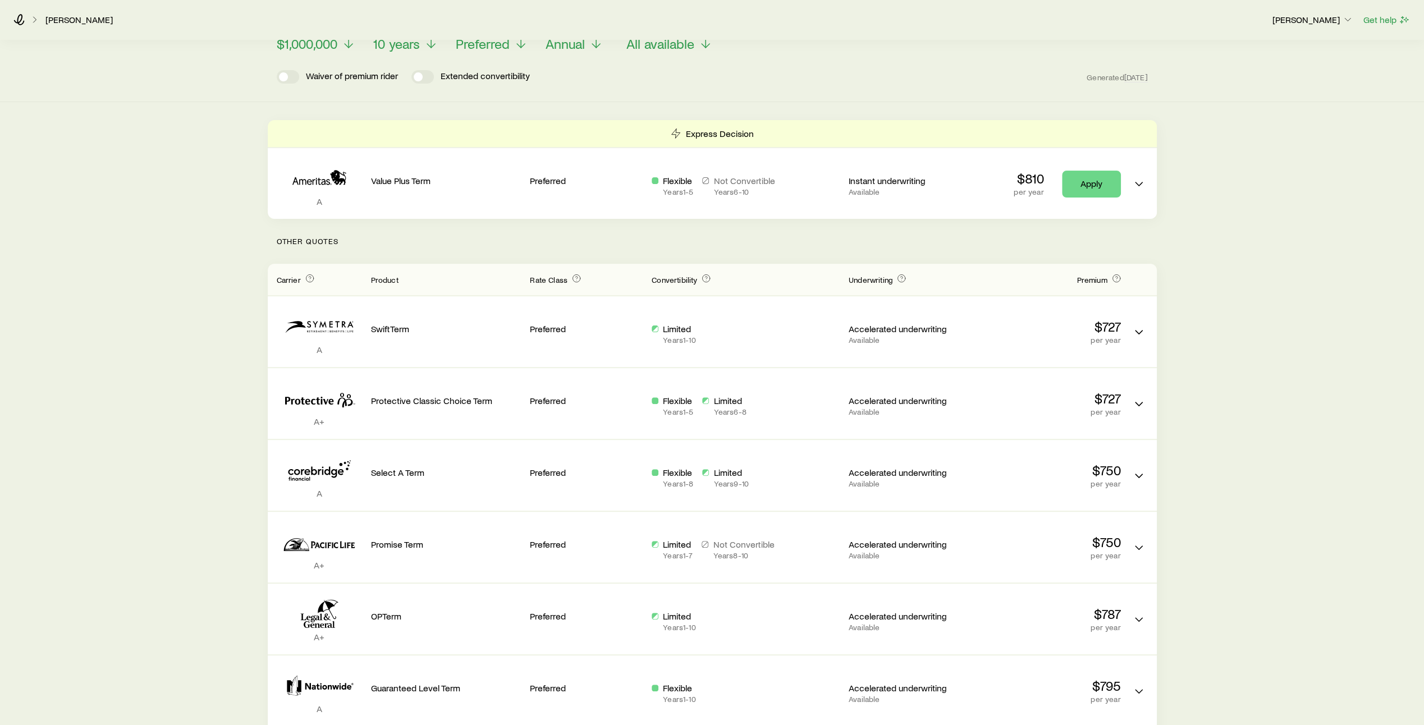
scroll to position [74, 0]
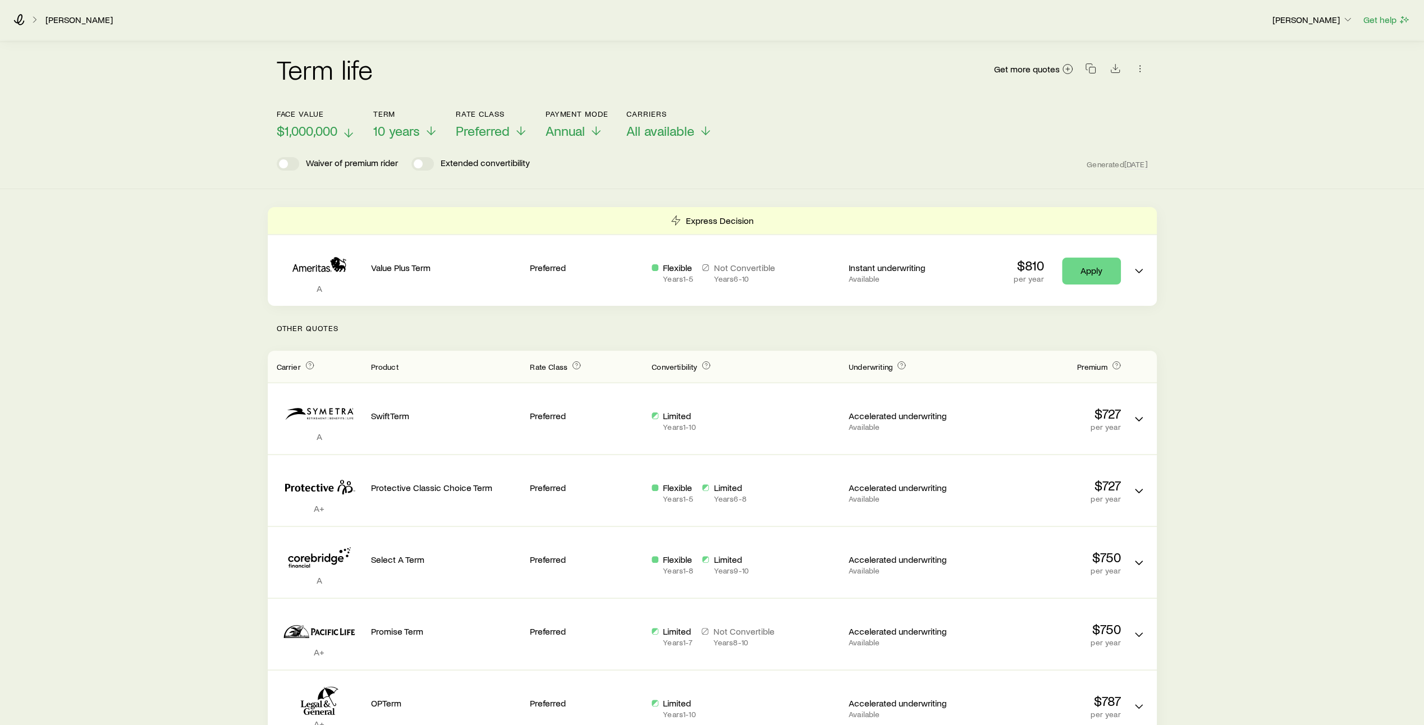
click at [349, 129] on line at bounding box center [349, 133] width 0 height 8
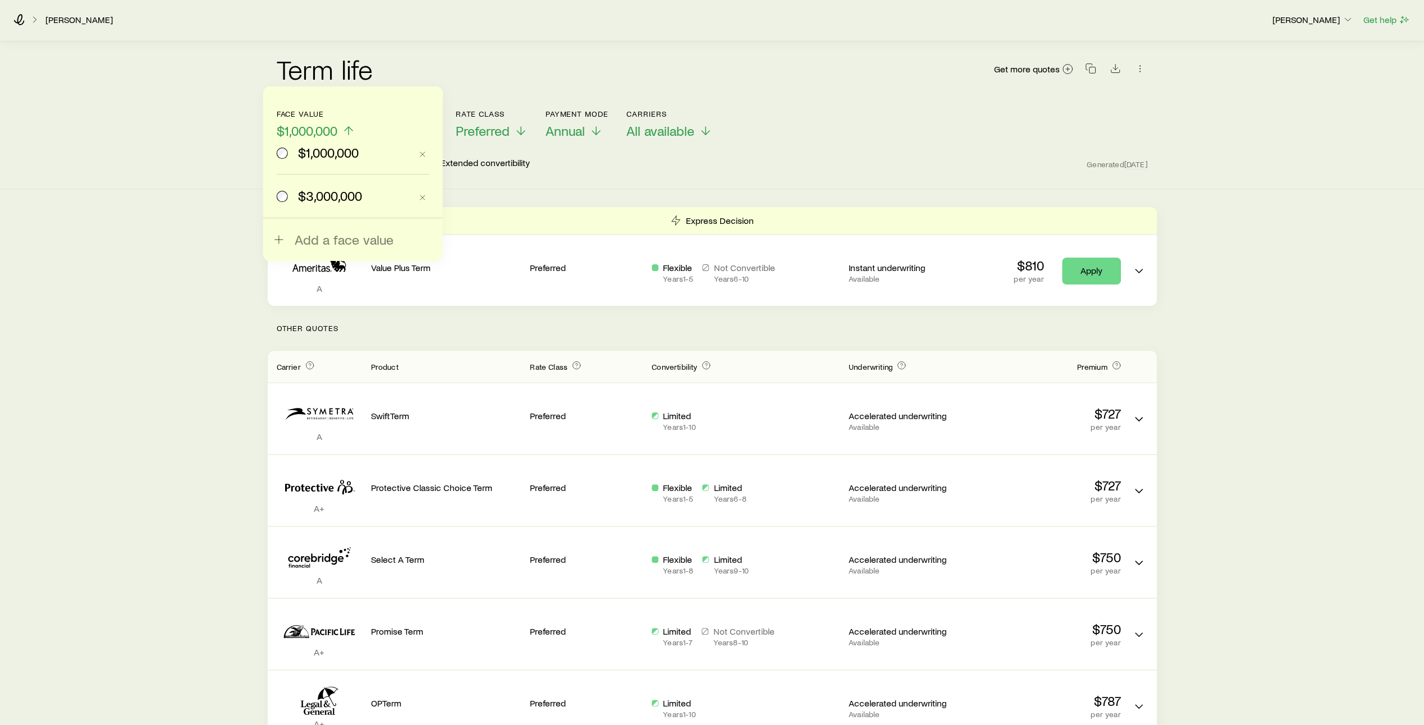
click at [306, 193] on span "$3,000,000" at bounding box center [330, 196] width 64 height 16
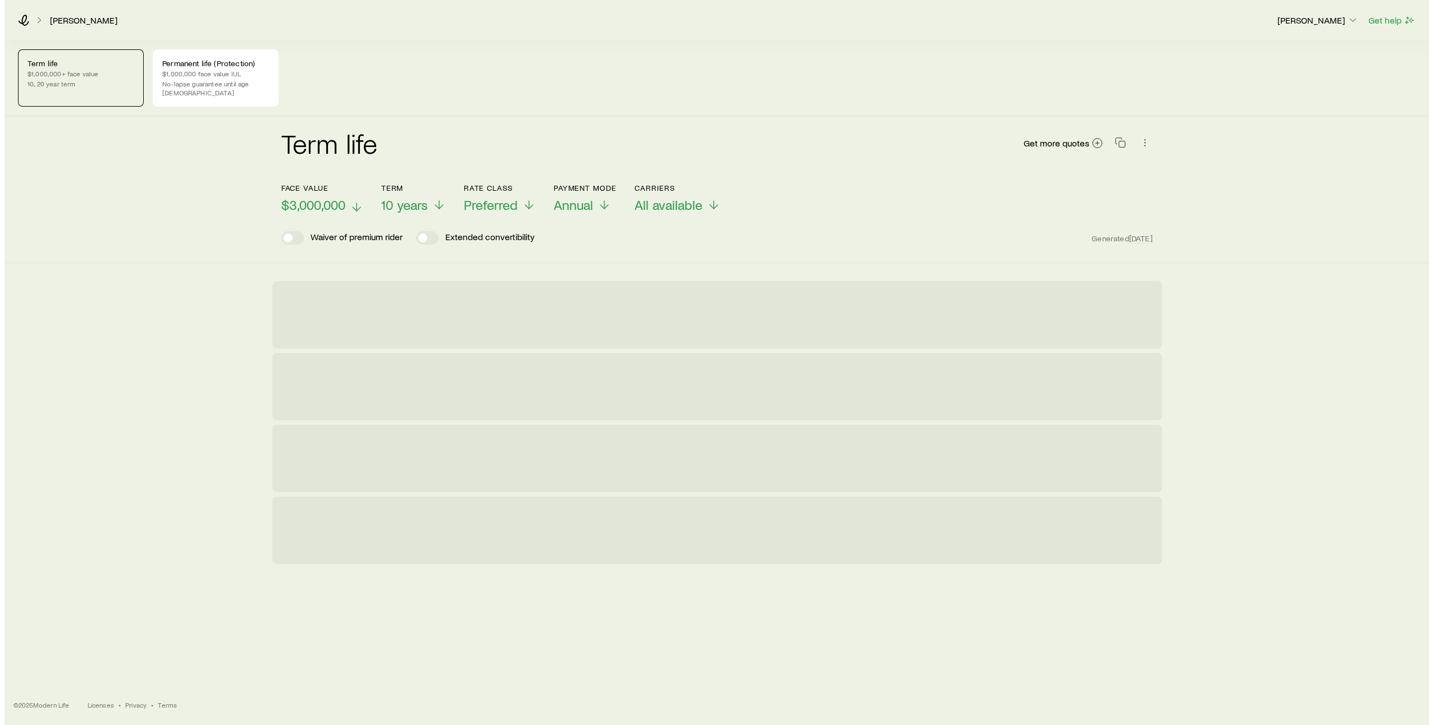
scroll to position [0, 0]
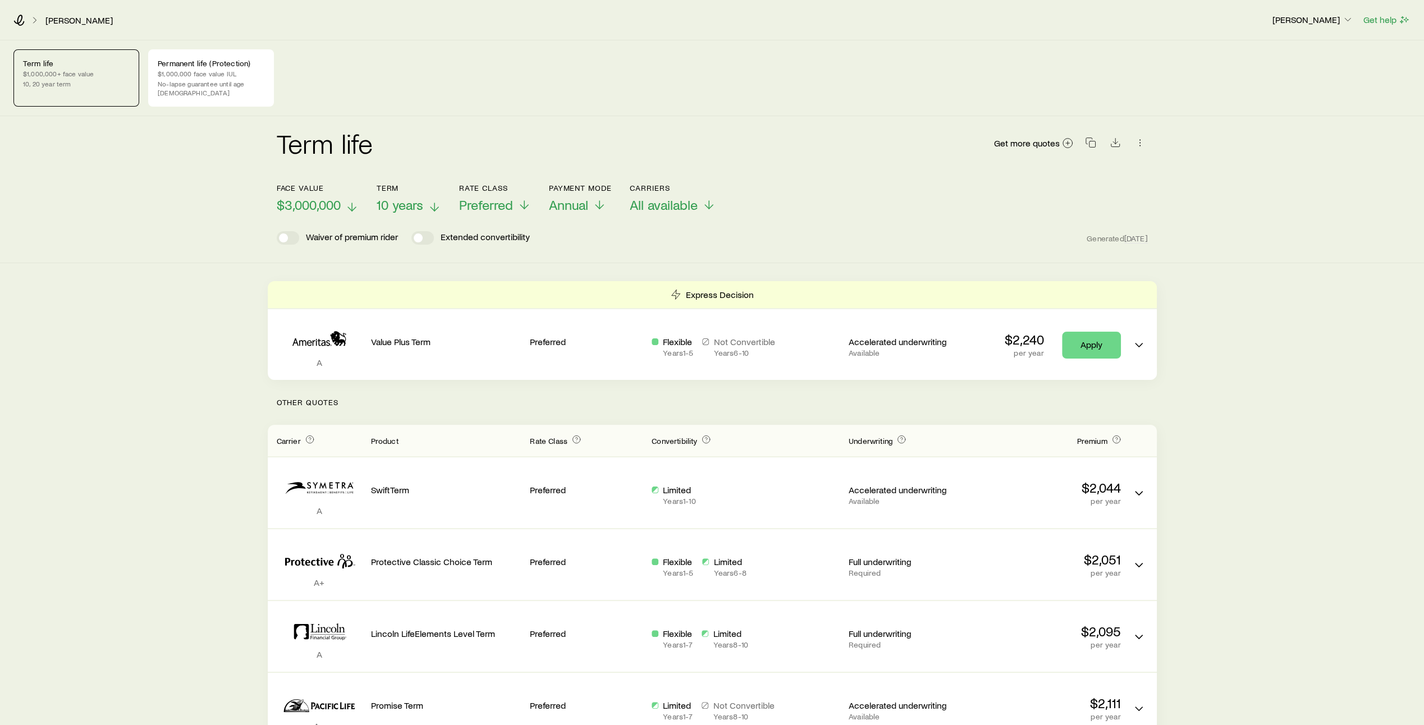
click at [436, 200] on icon at bounding box center [434, 206] width 13 height 13
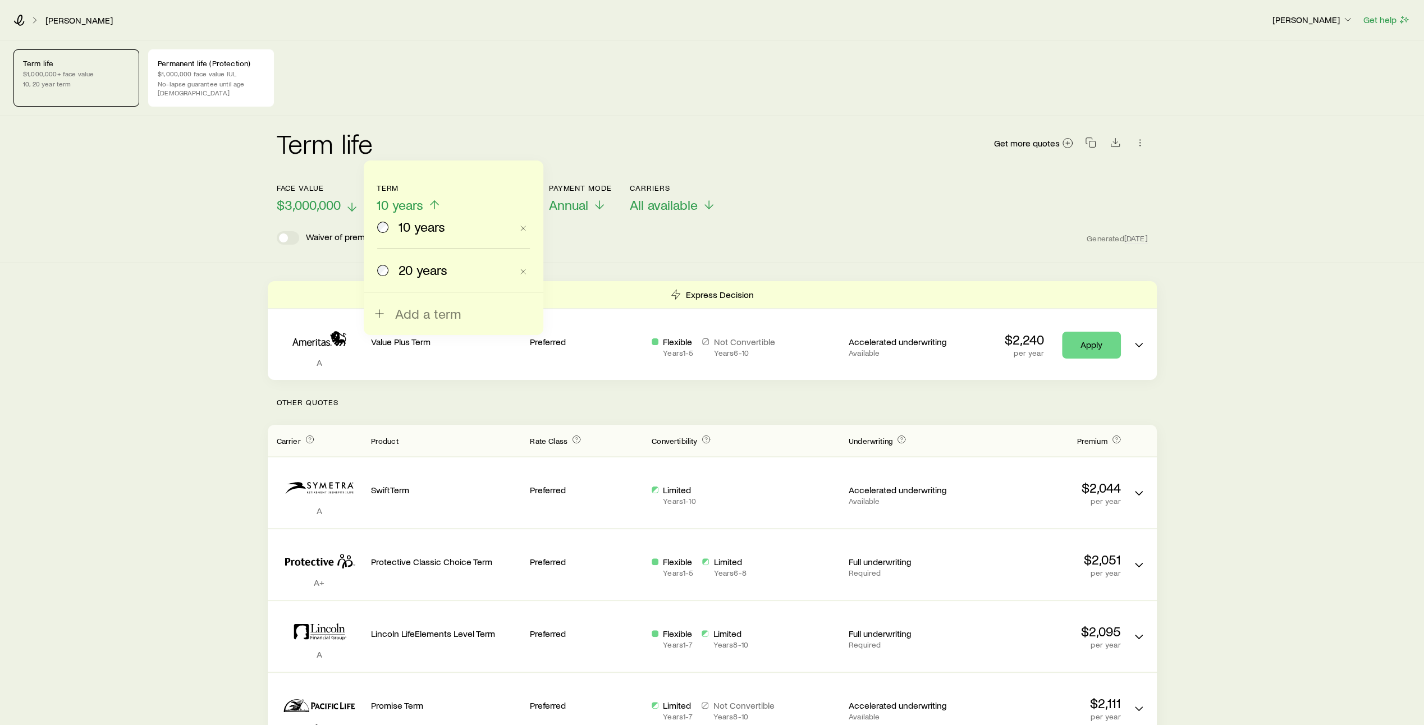
click at [412, 266] on span "20 years" at bounding box center [423, 270] width 49 height 16
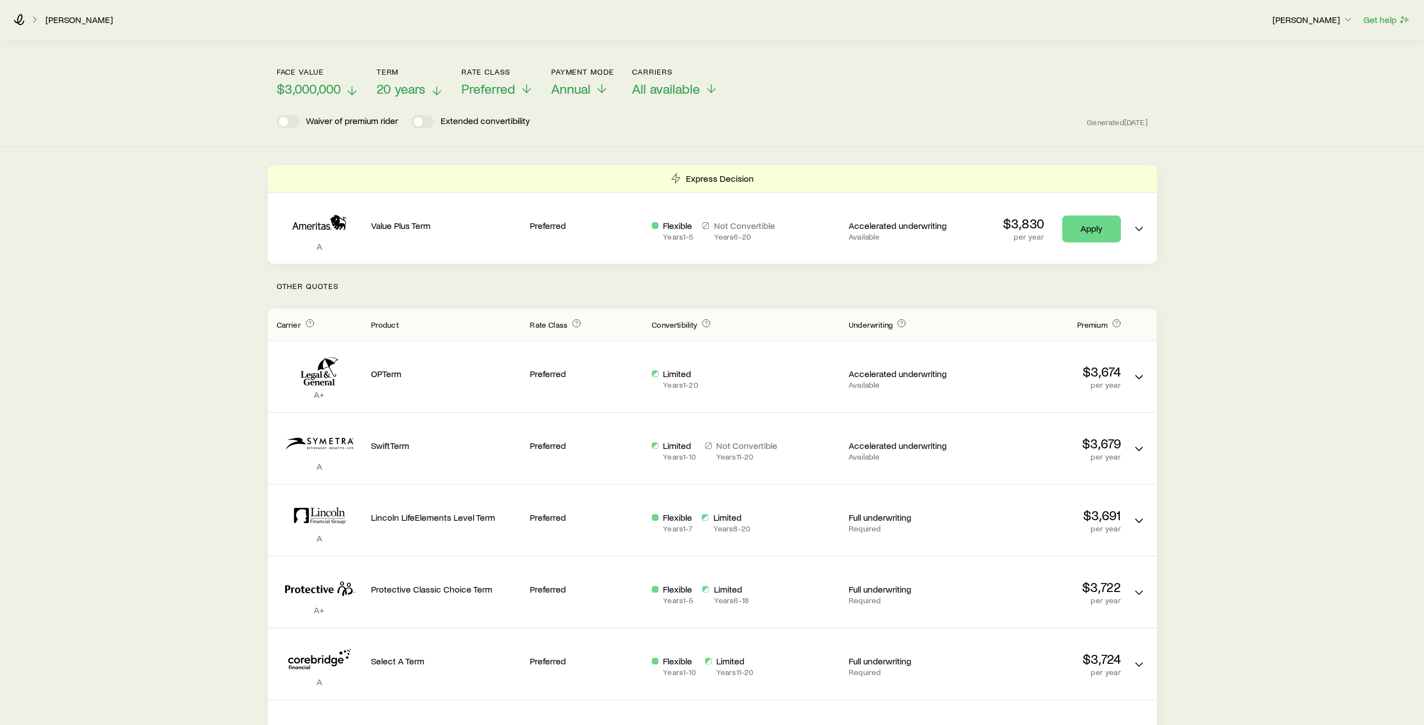
scroll to position [117, 0]
click at [531, 83] on icon at bounding box center [526, 89] width 13 height 13
click at [668, 114] on div "Waiver of premium rider Extended convertibility Generated Today" at bounding box center [712, 120] width 871 height 13
click at [711, 86] on line at bounding box center [711, 90] width 0 height 8
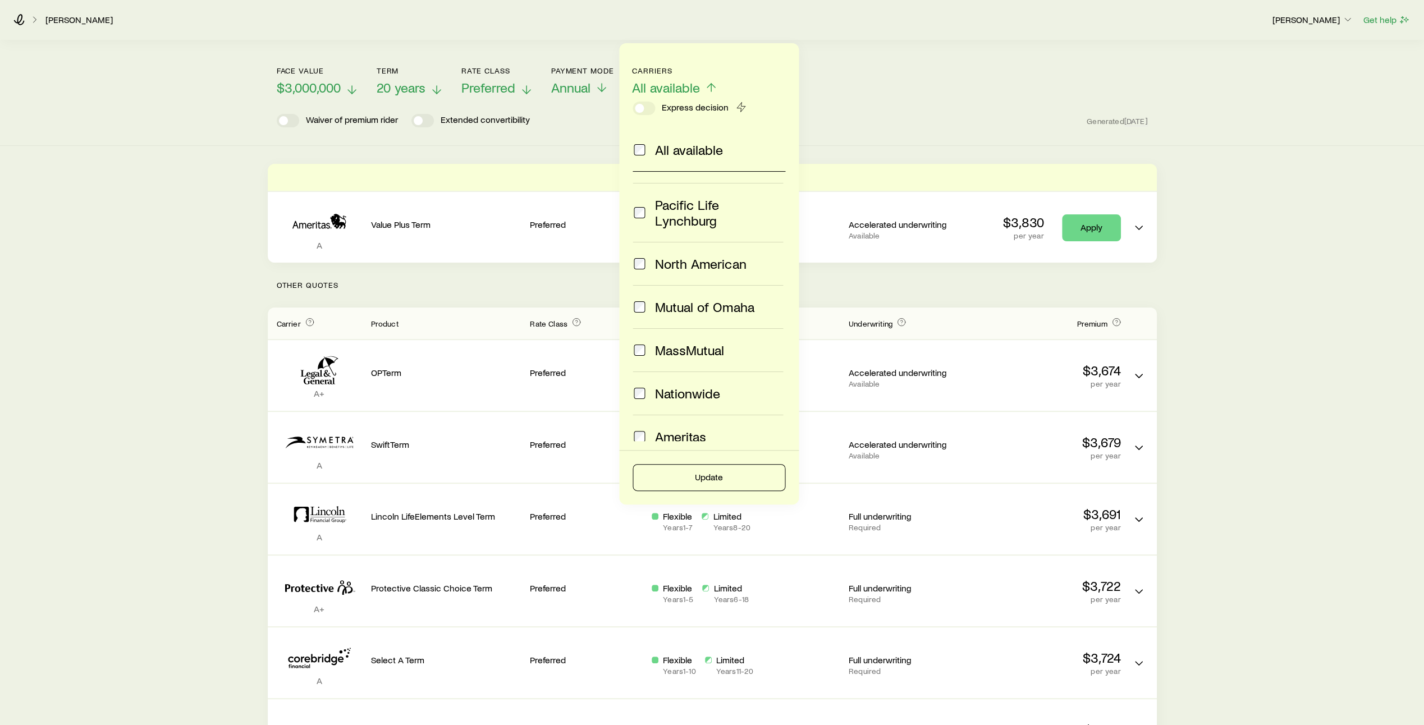
scroll to position [323, 0]
click at [696, 472] on button "Update" at bounding box center [709, 477] width 153 height 27
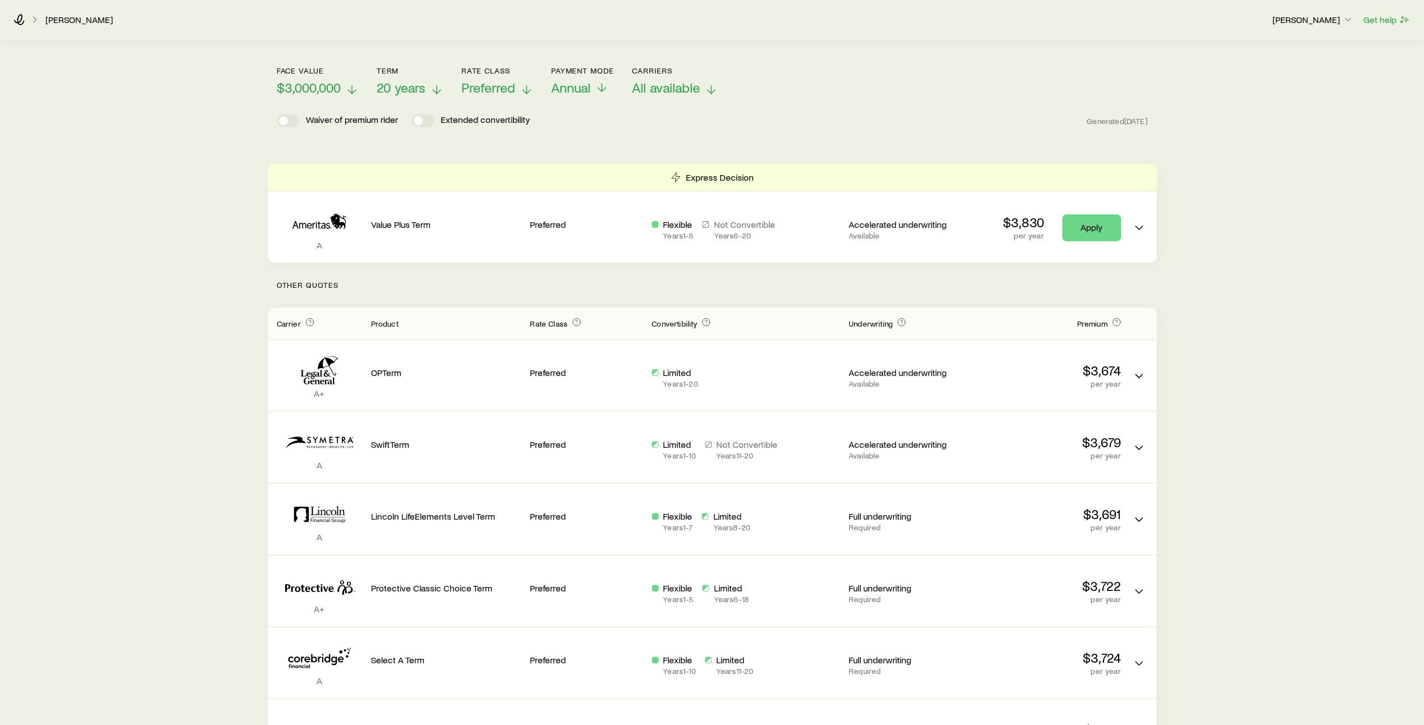
scroll to position [0, 0]
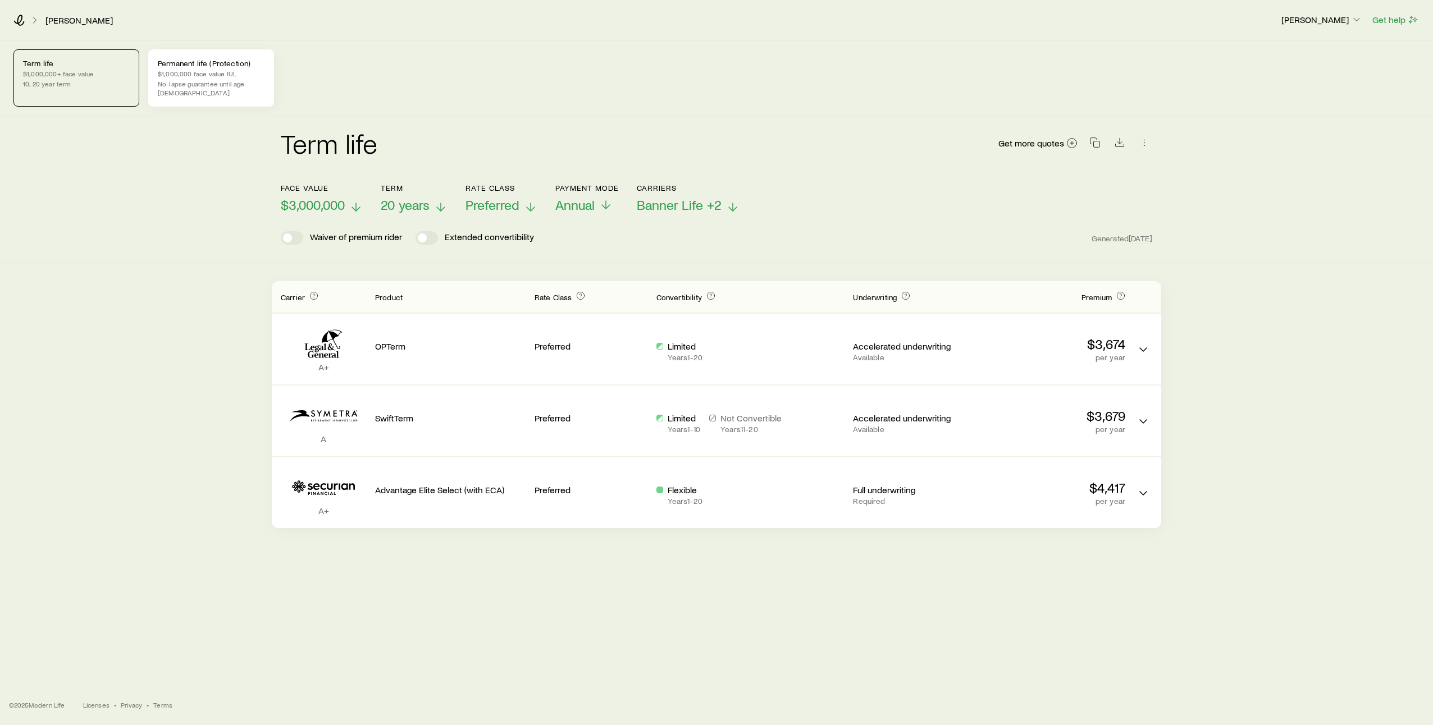
click at [210, 74] on p "$1,000,000 face value IUL" at bounding box center [211, 73] width 107 height 9
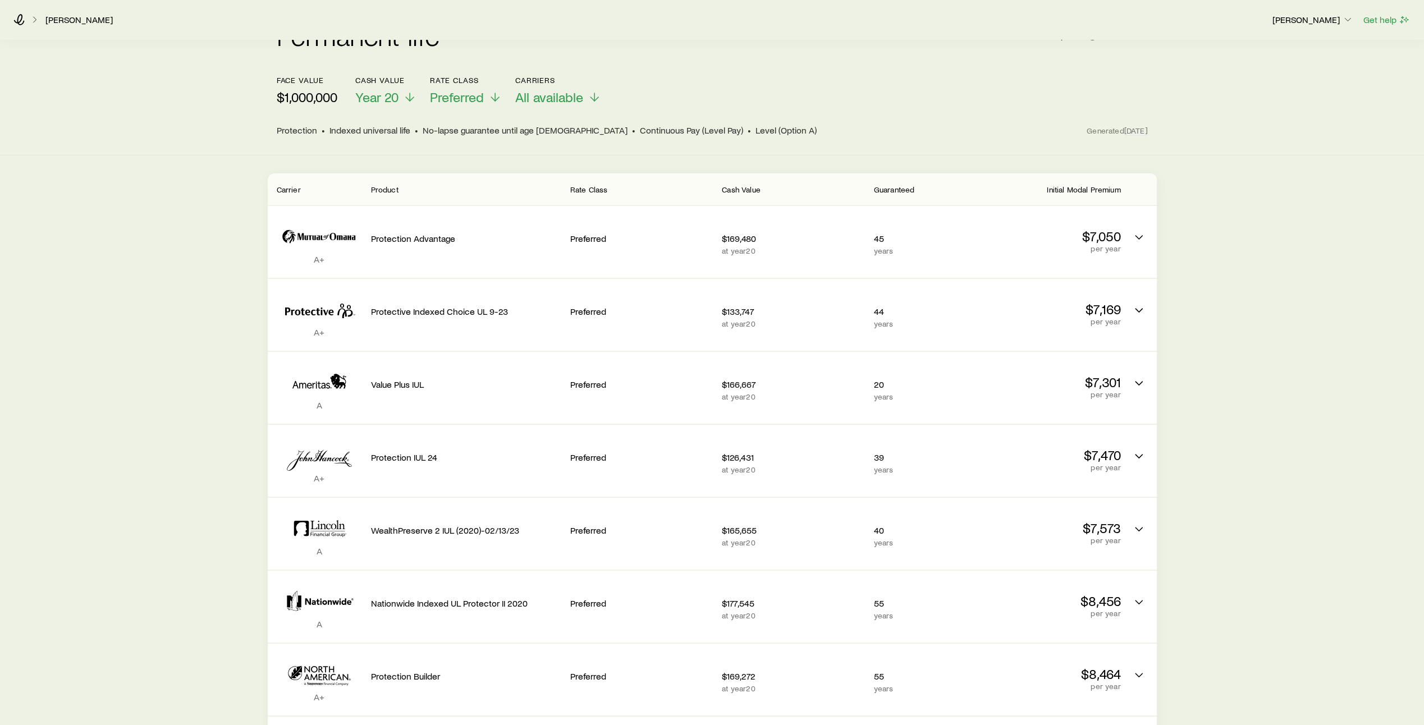
scroll to position [135, 0]
click at [495, 97] on line at bounding box center [495, 101] width 0 height 8
click at [675, 87] on div "face value $1,000,000 Cash Value Year 20 Rate Class Preferred Carriers All avai…" at bounding box center [712, 92] width 871 height 30
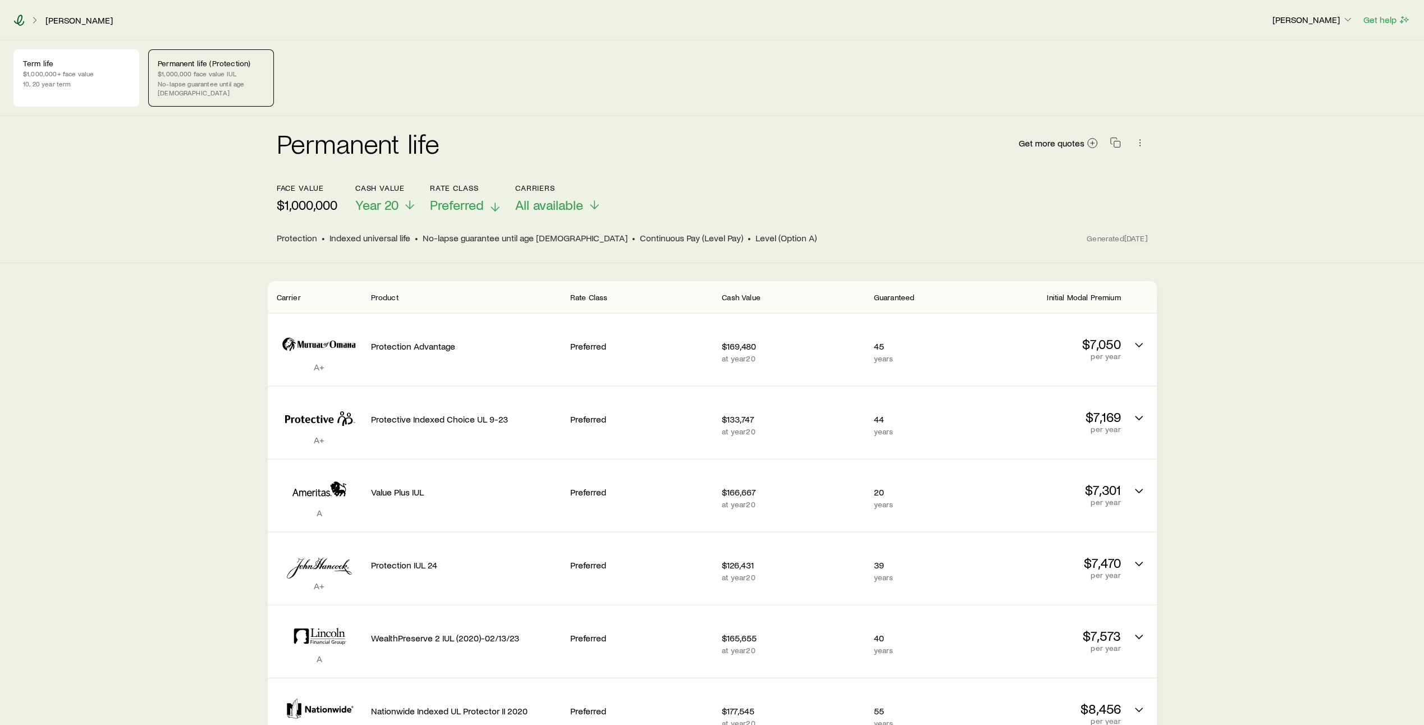
click at [19, 21] on icon at bounding box center [18, 20] width 11 height 11
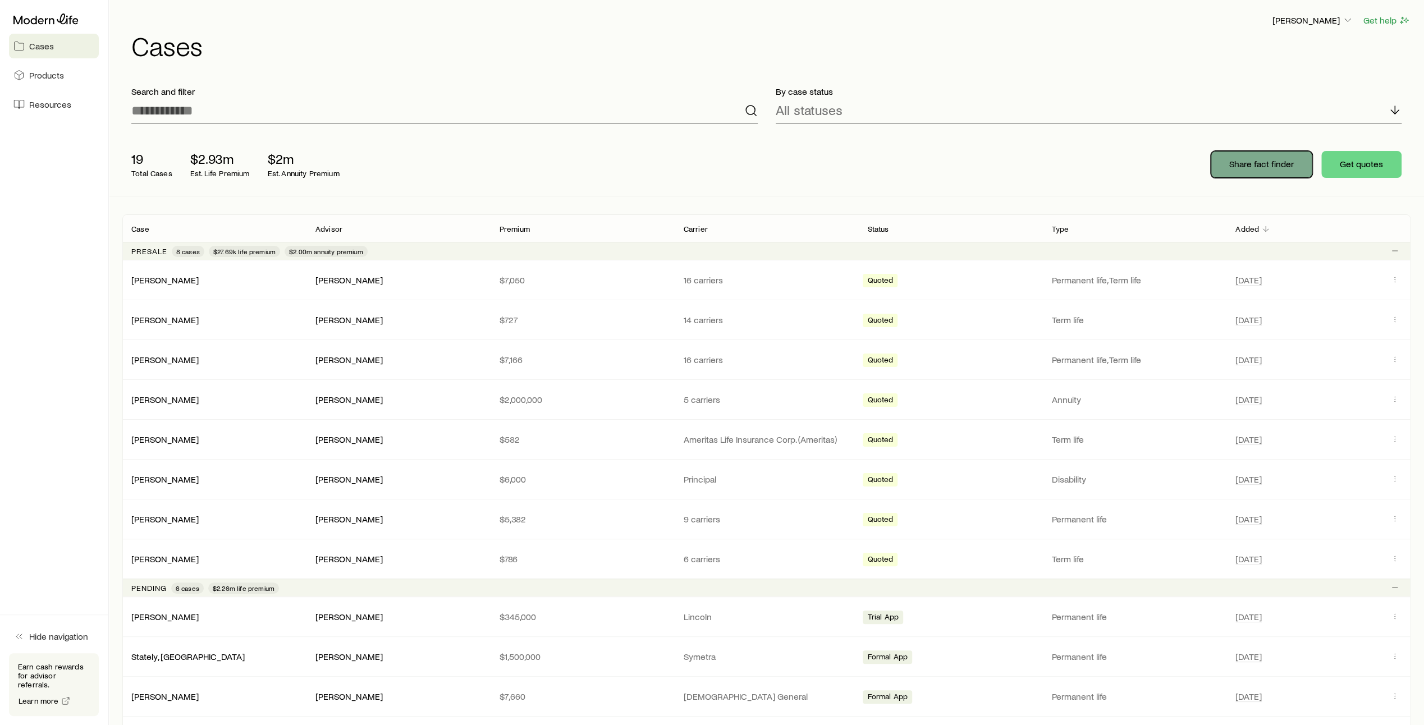
click at [1265, 167] on p "Share fact finder" at bounding box center [1261, 163] width 65 height 11
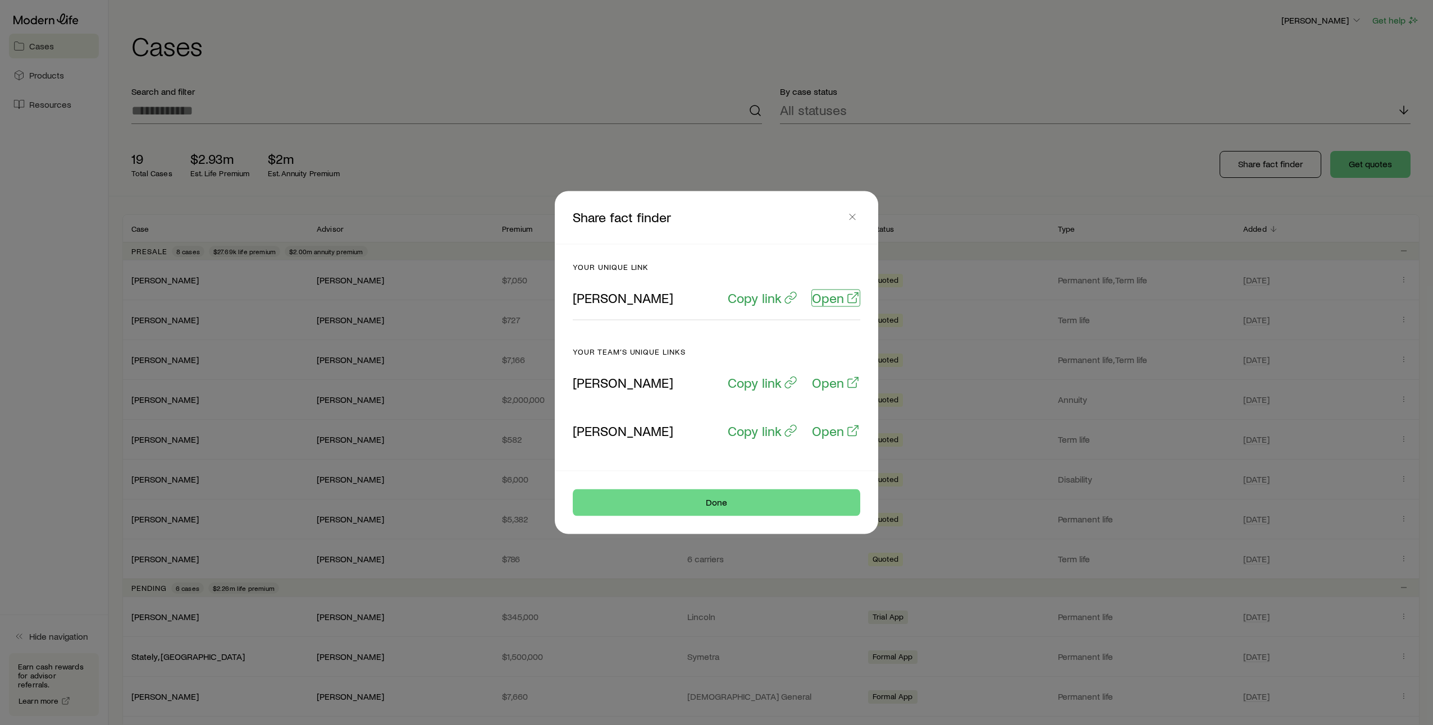
click at [833, 302] on p "Open" at bounding box center [828, 298] width 32 height 16
click at [851, 221] on icon "button" at bounding box center [852, 217] width 11 height 11
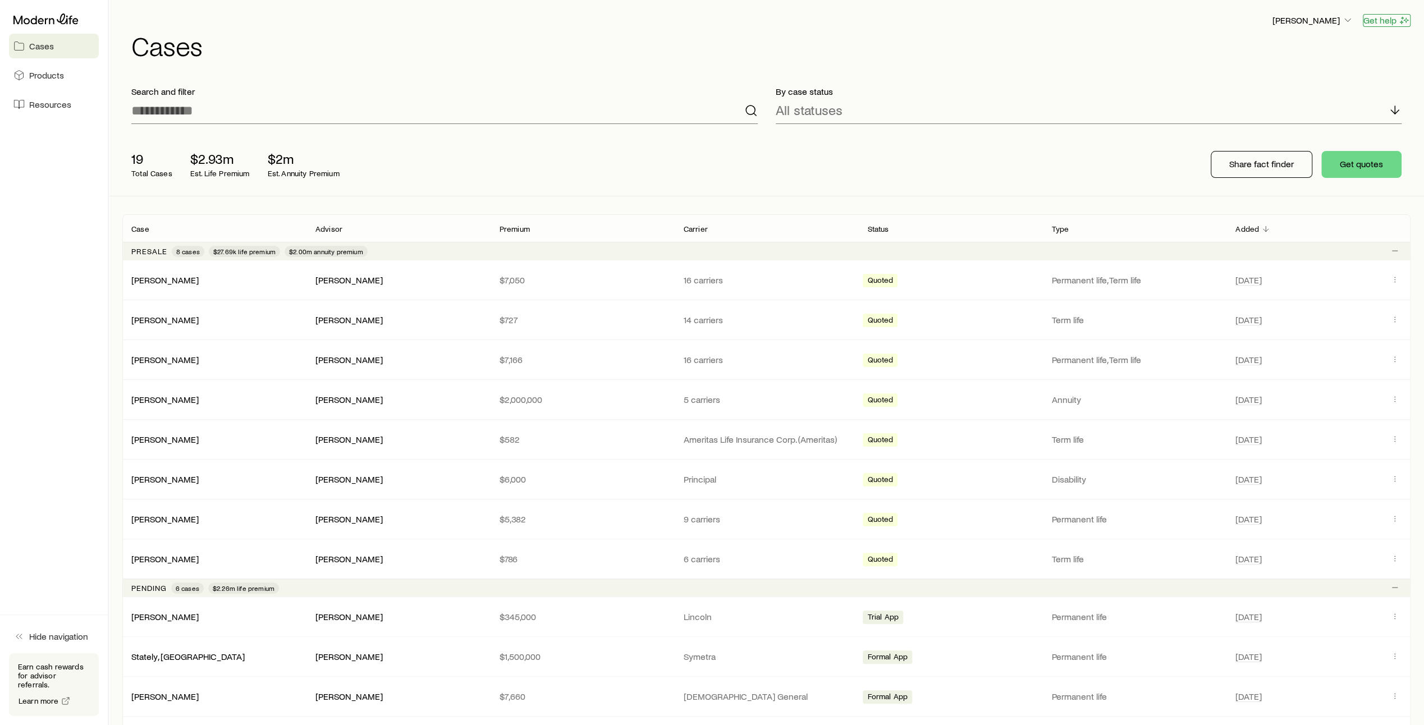
click at [1396, 24] on button "Get help" at bounding box center [1387, 20] width 48 height 13
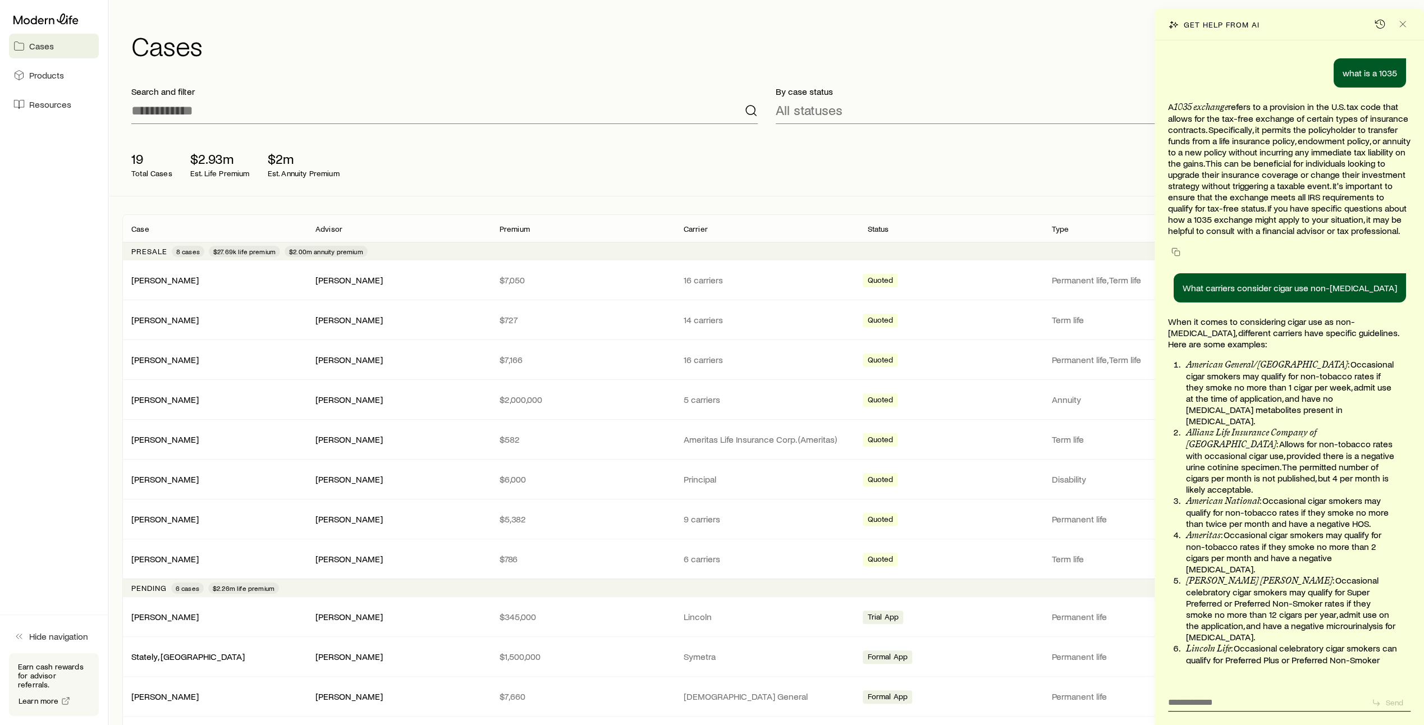
scroll to position [648, 0]
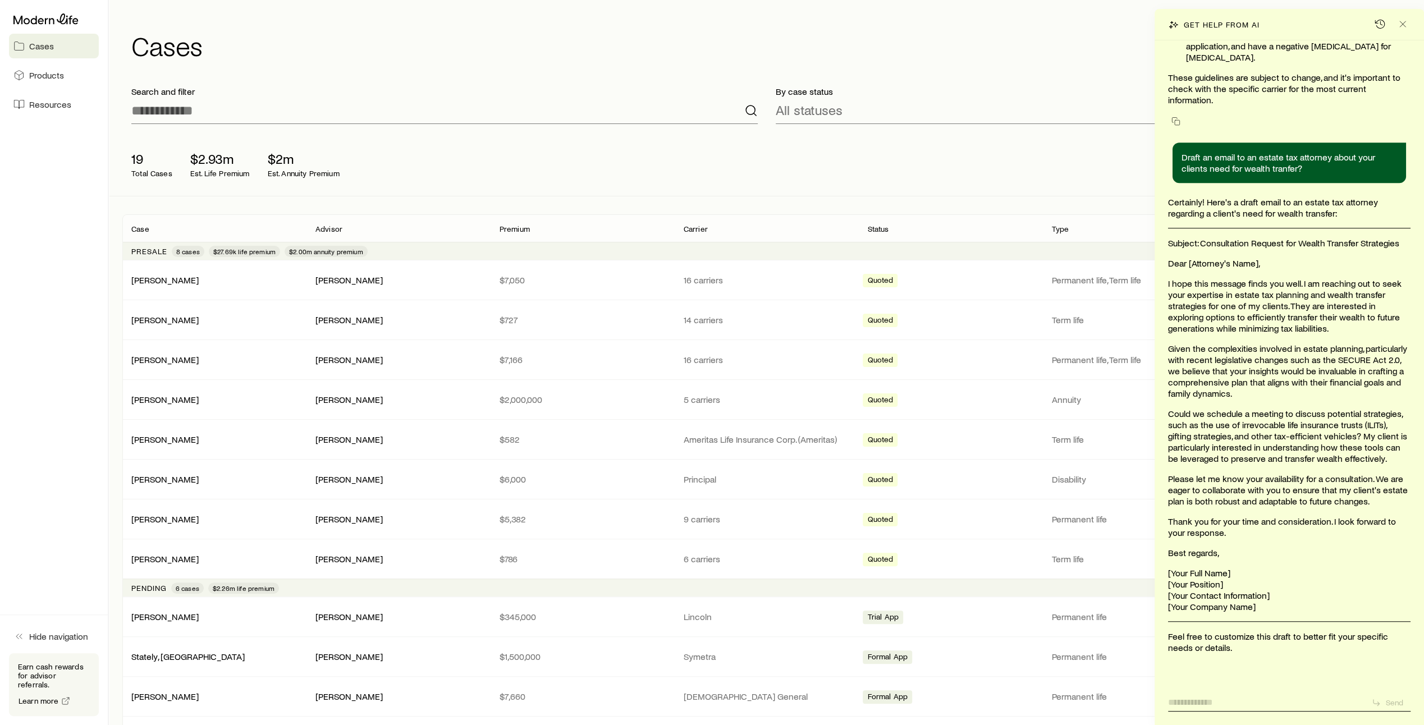
click at [1199, 702] on textarea at bounding box center [1265, 699] width 194 height 17
type textarea "**********"
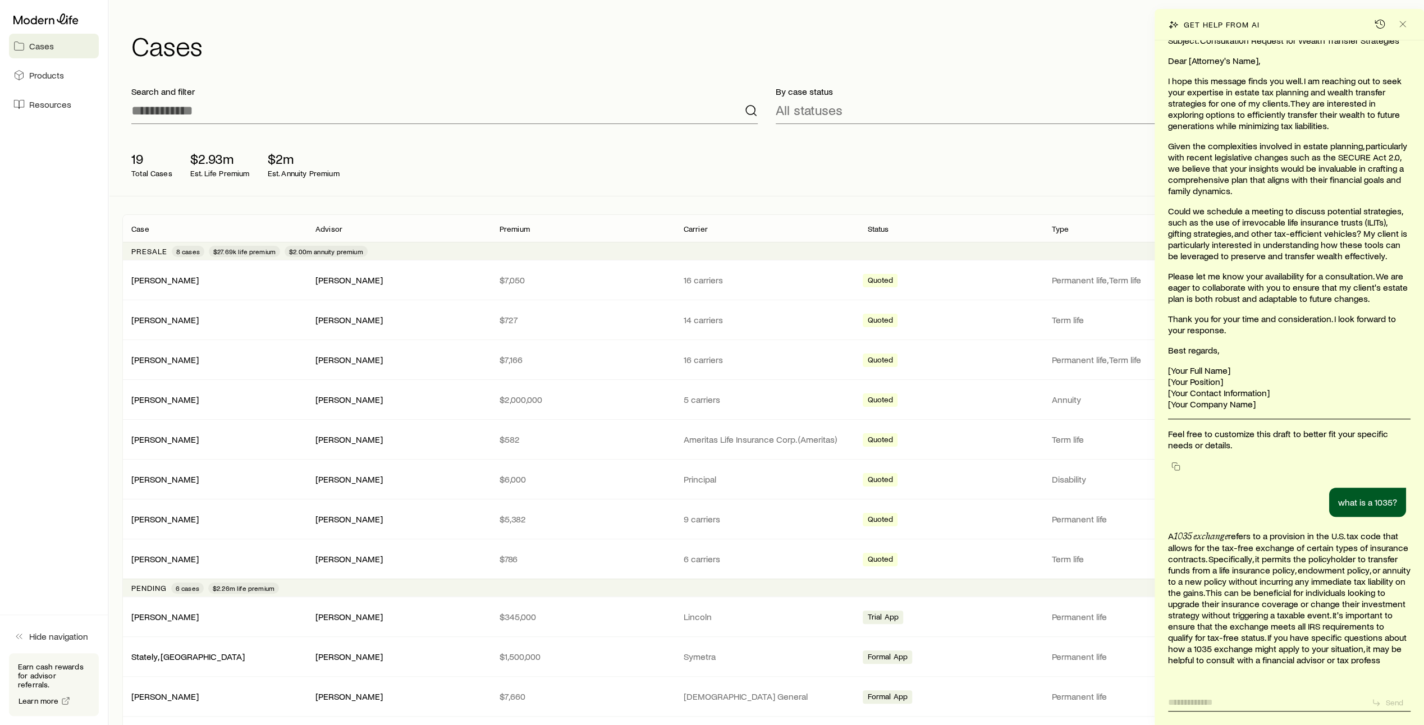
scroll to position [874, 0]
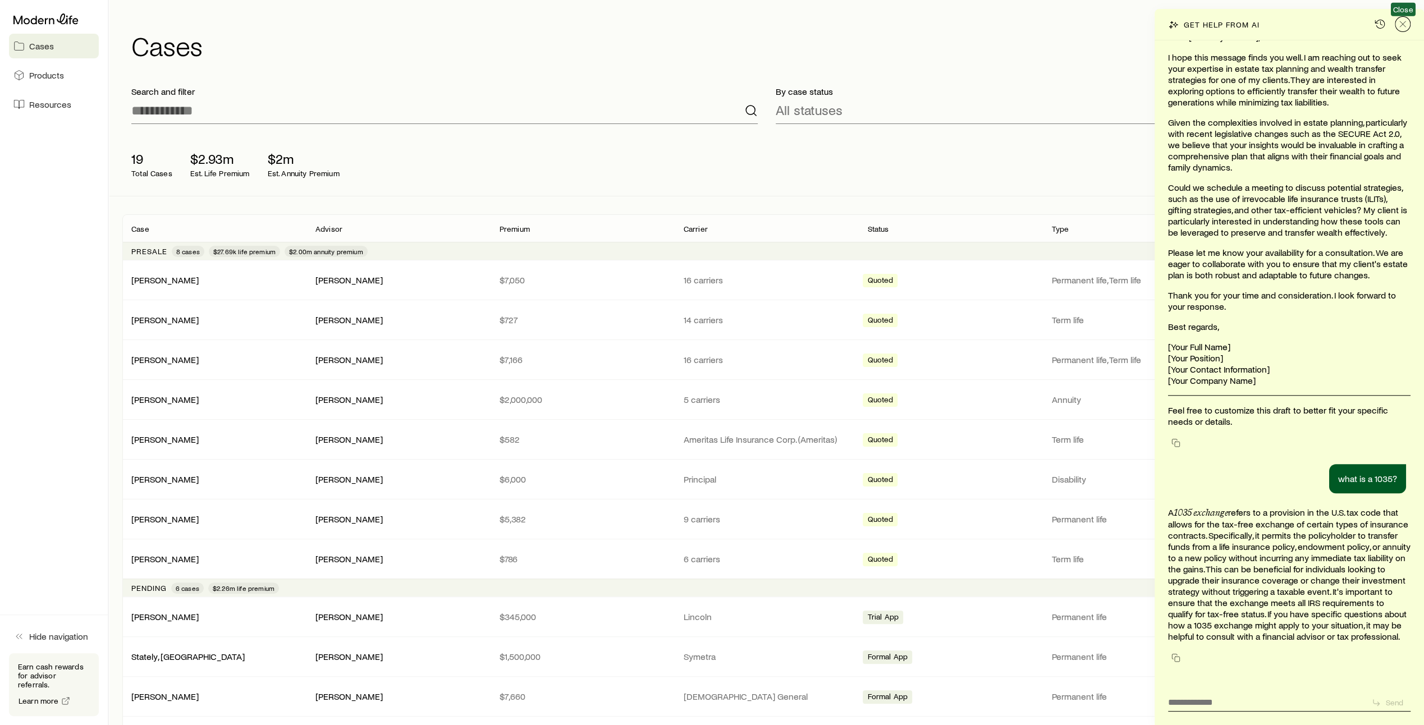
click at [1400, 25] on icon "Close" at bounding box center [1402, 24] width 11 height 11
